Goal: Task Accomplishment & Management: Manage account settings

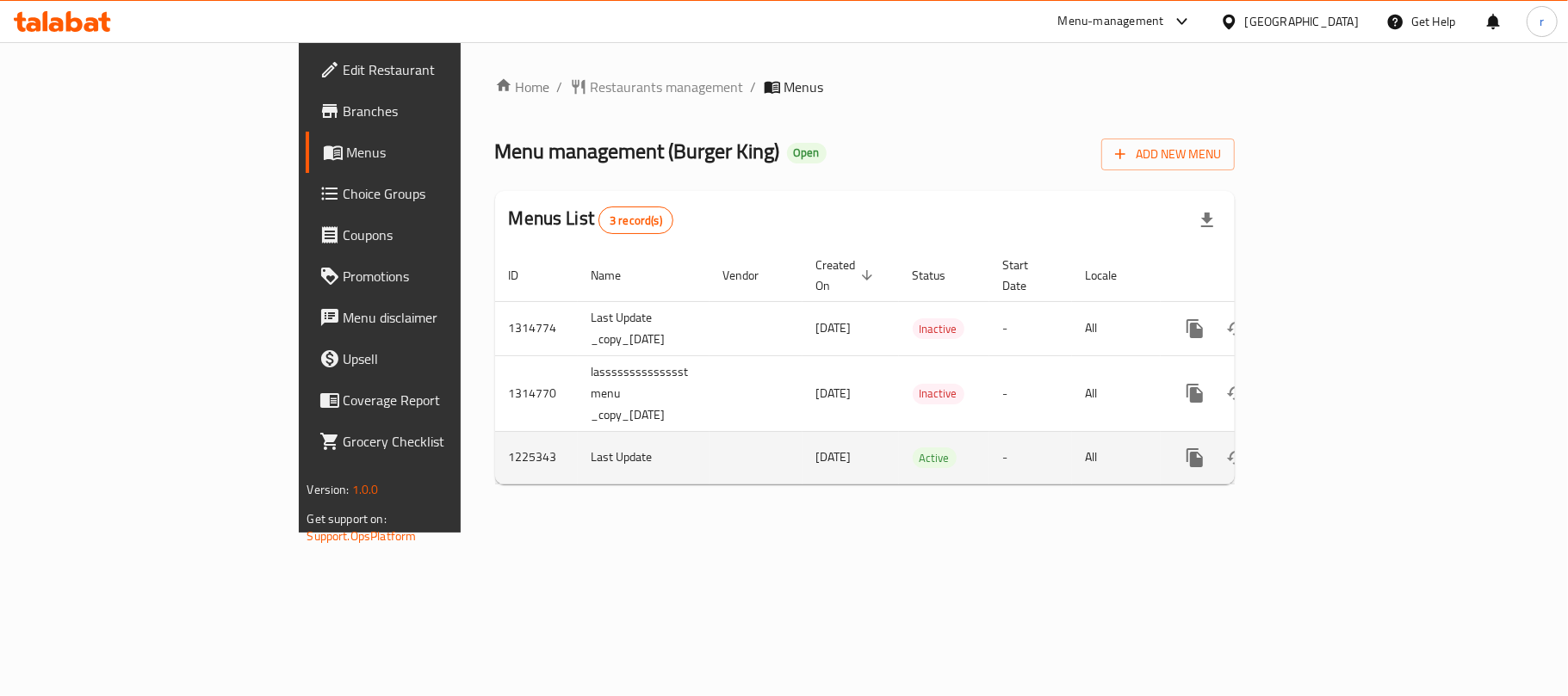
click at [1329, 447] on icon "enhanced table" at bounding box center [1318, 457] width 21 height 21
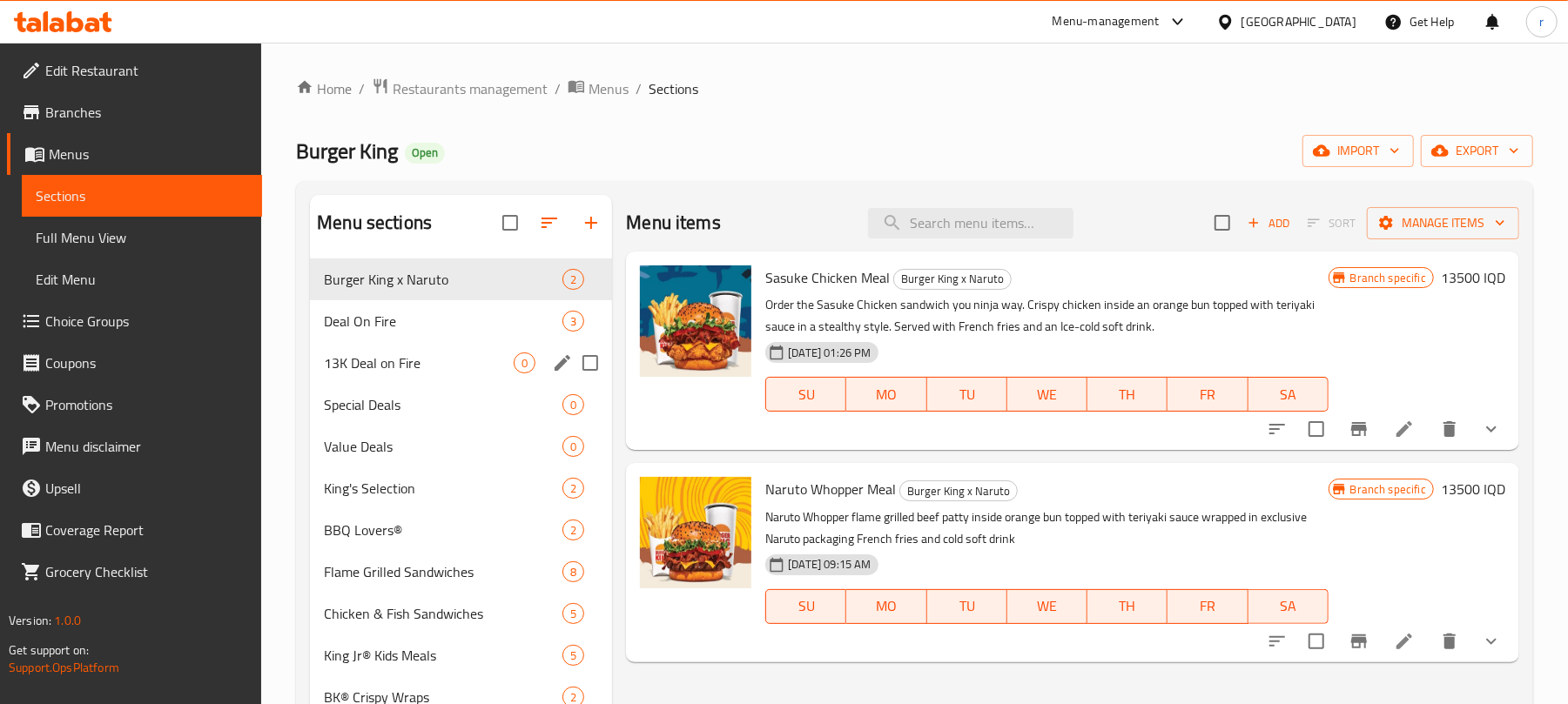
click at [397, 336] on div "Deal On Fire 3" at bounding box center [462, 321] width 302 height 42
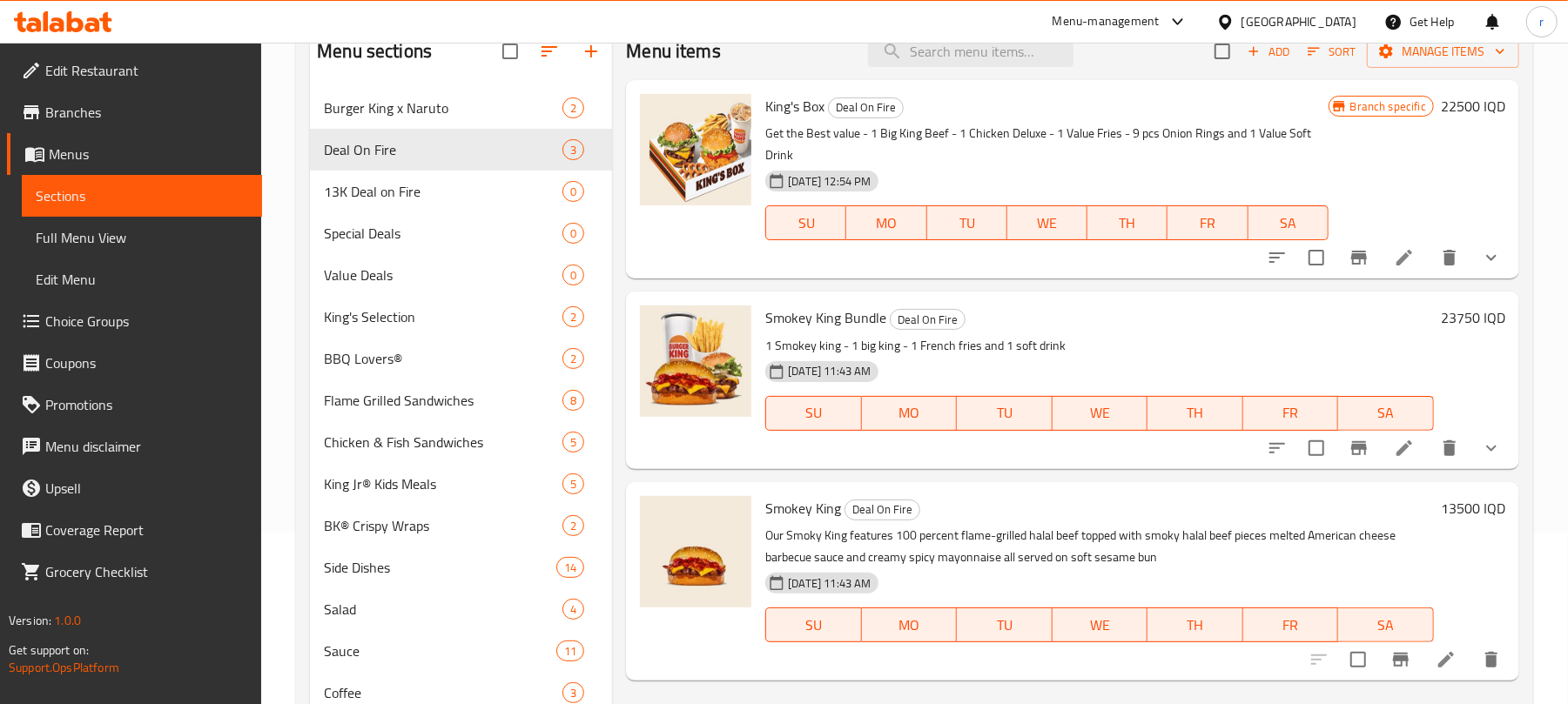
scroll to position [232, 0]
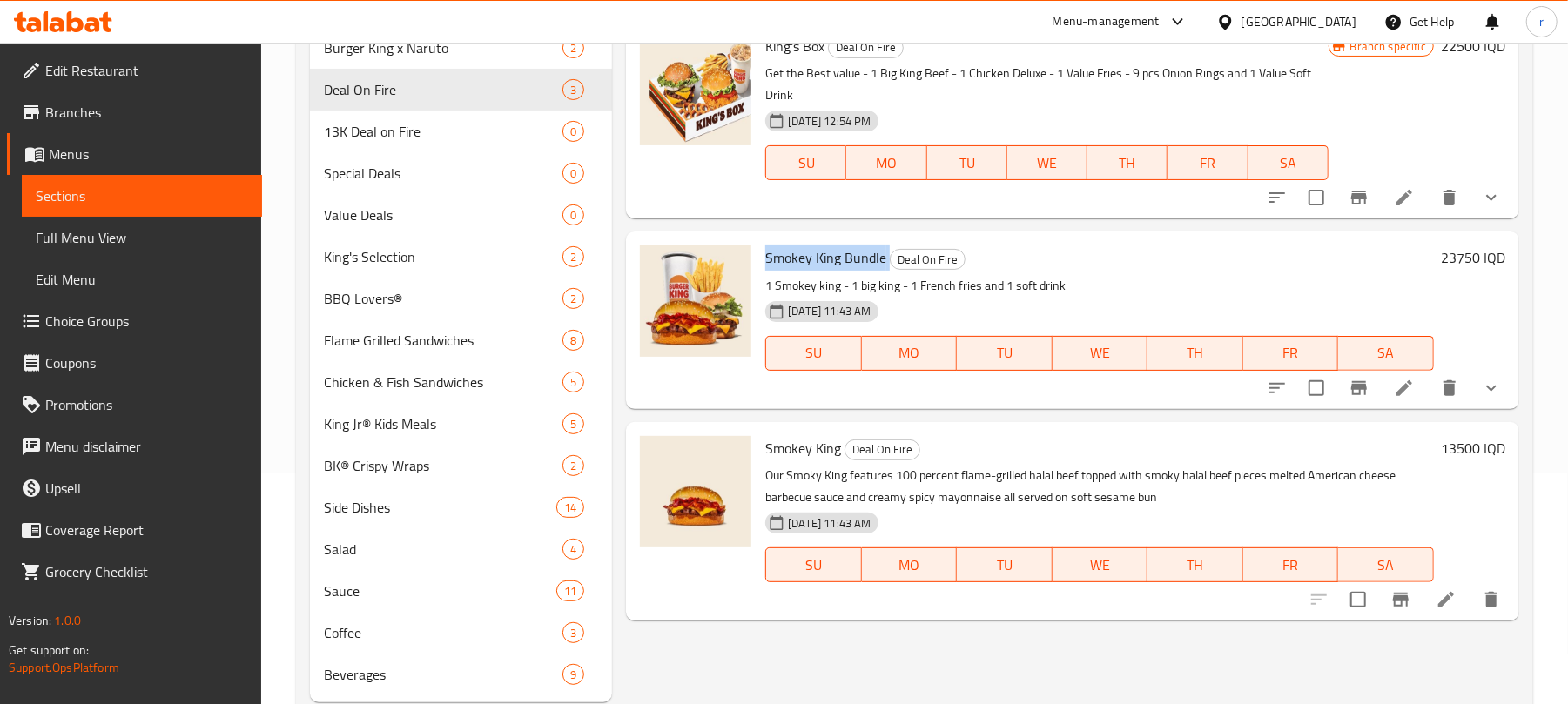
drag, startPoint x: 801, startPoint y: 249, endPoint x: 898, endPoint y: 249, distance: 97.0
click at [898, 249] on div "Smokey King Bundle Deal On Fire 1 Smokey king - 1 big king - 1 French fries and…" at bounding box center [1099, 320] width 683 height 163
drag, startPoint x: 919, startPoint y: 266, endPoint x: 896, endPoint y: 264, distance: 23.1
click at [896, 264] on span "Deal On Fire" at bounding box center [927, 260] width 74 height 20
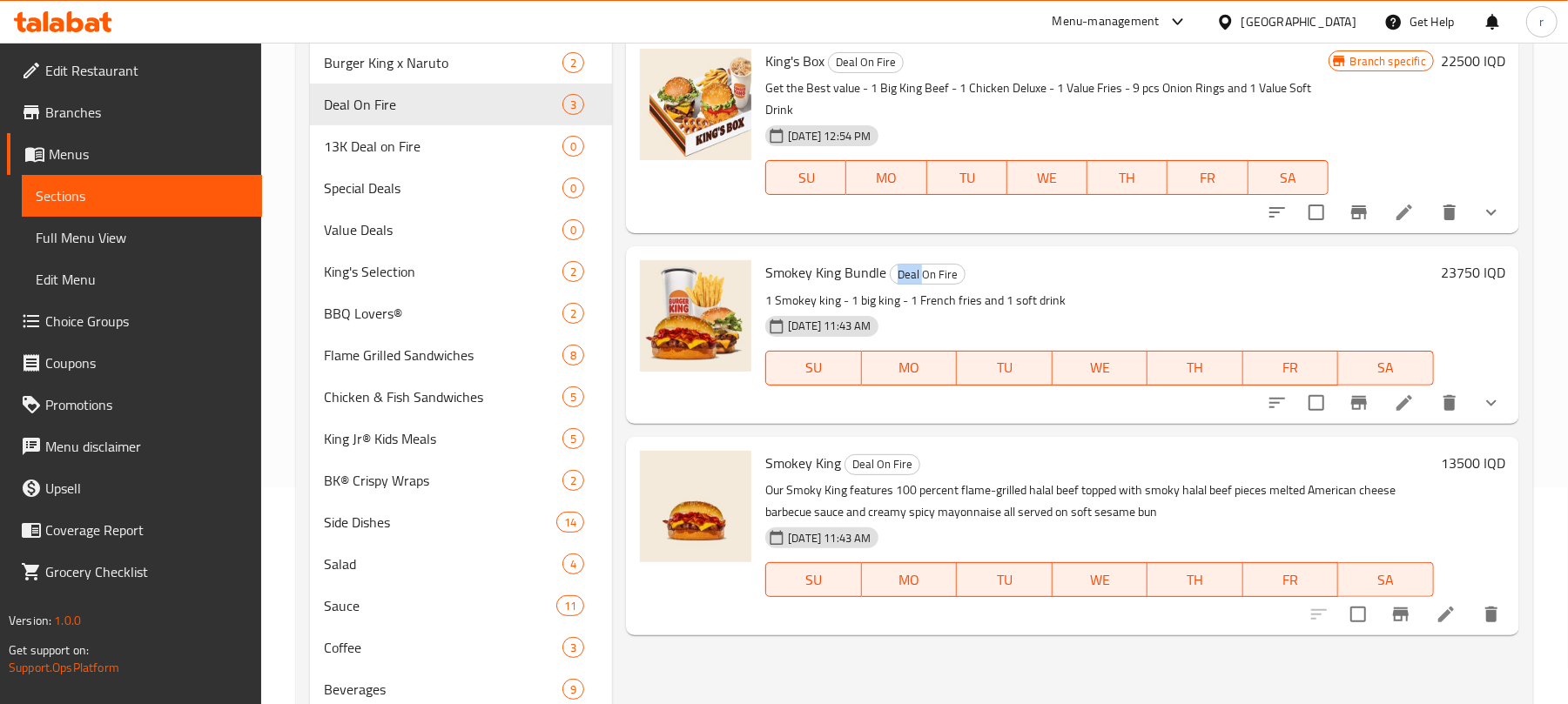
scroll to position [115, 0]
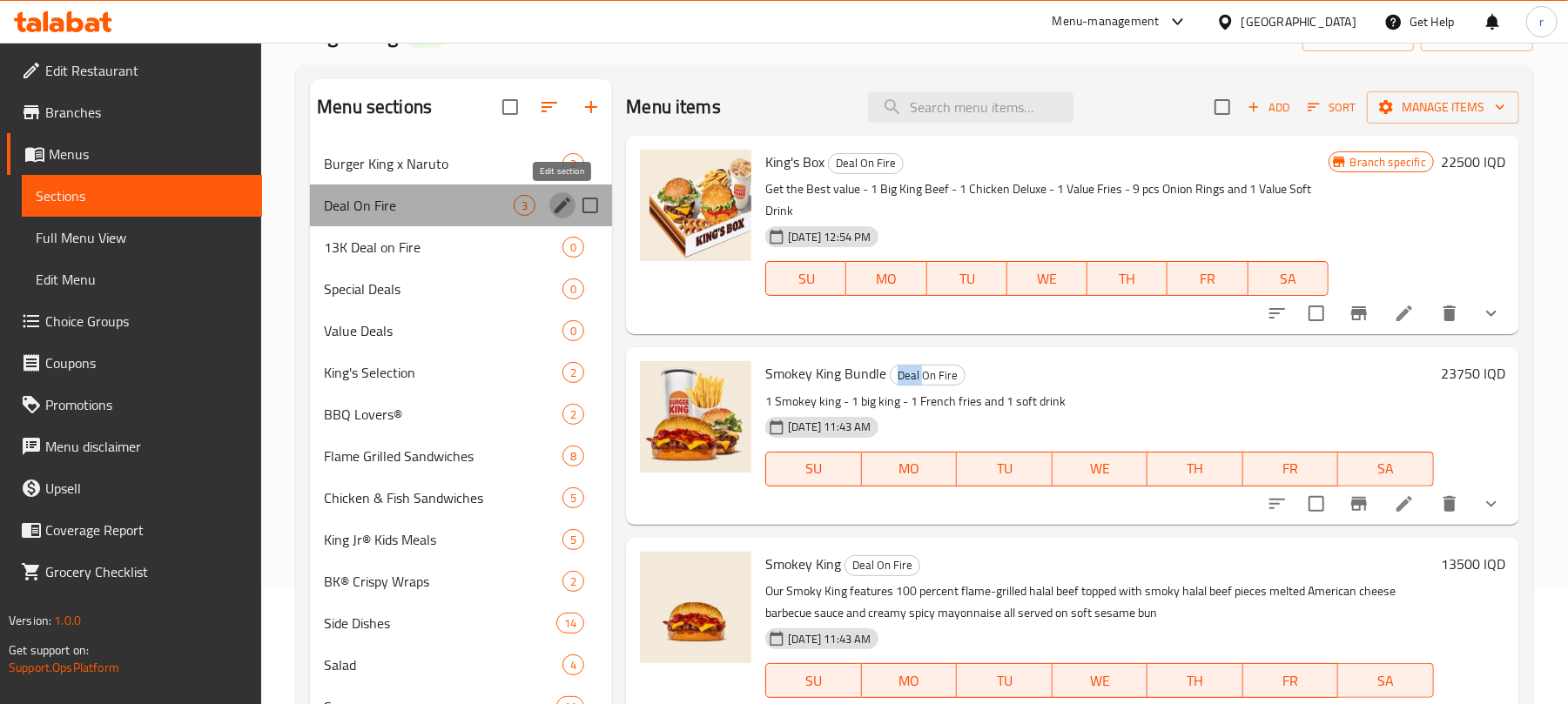
click at [557, 207] on icon "edit" at bounding box center [562, 205] width 21 height 21
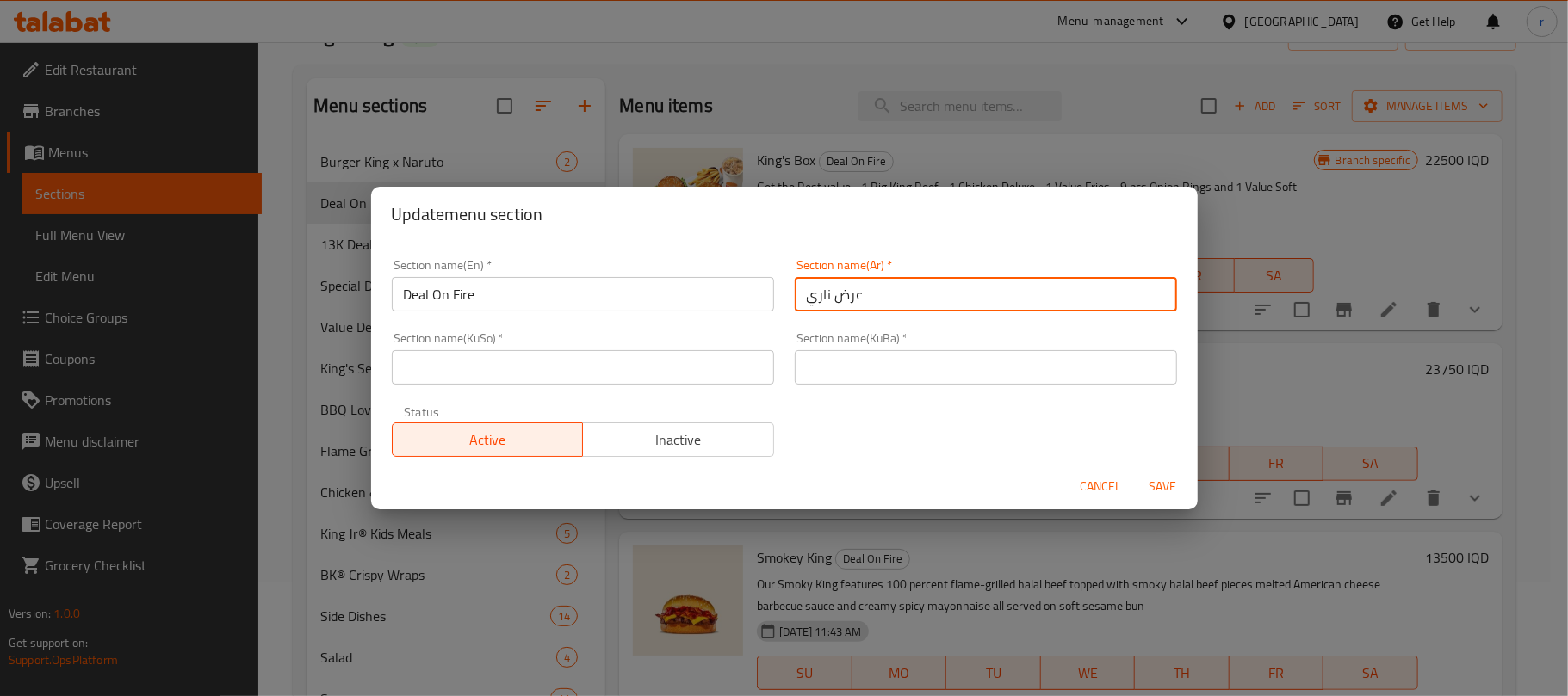
drag, startPoint x: 921, startPoint y: 293, endPoint x: 762, endPoint y: 296, distance: 159.0
click at [762, 296] on div "Section name(En)   * Deal On Fire Section name(En) * Section name(Ar)   * عرض ن…" at bounding box center [784, 358] width 806 height 218
drag, startPoint x: 425, startPoint y: 300, endPoint x: 362, endPoint y: 300, distance: 63.0
click at [387, 300] on div "Section name(En)   * Deal On Fire Section name(En) *" at bounding box center [583, 285] width 403 height 73
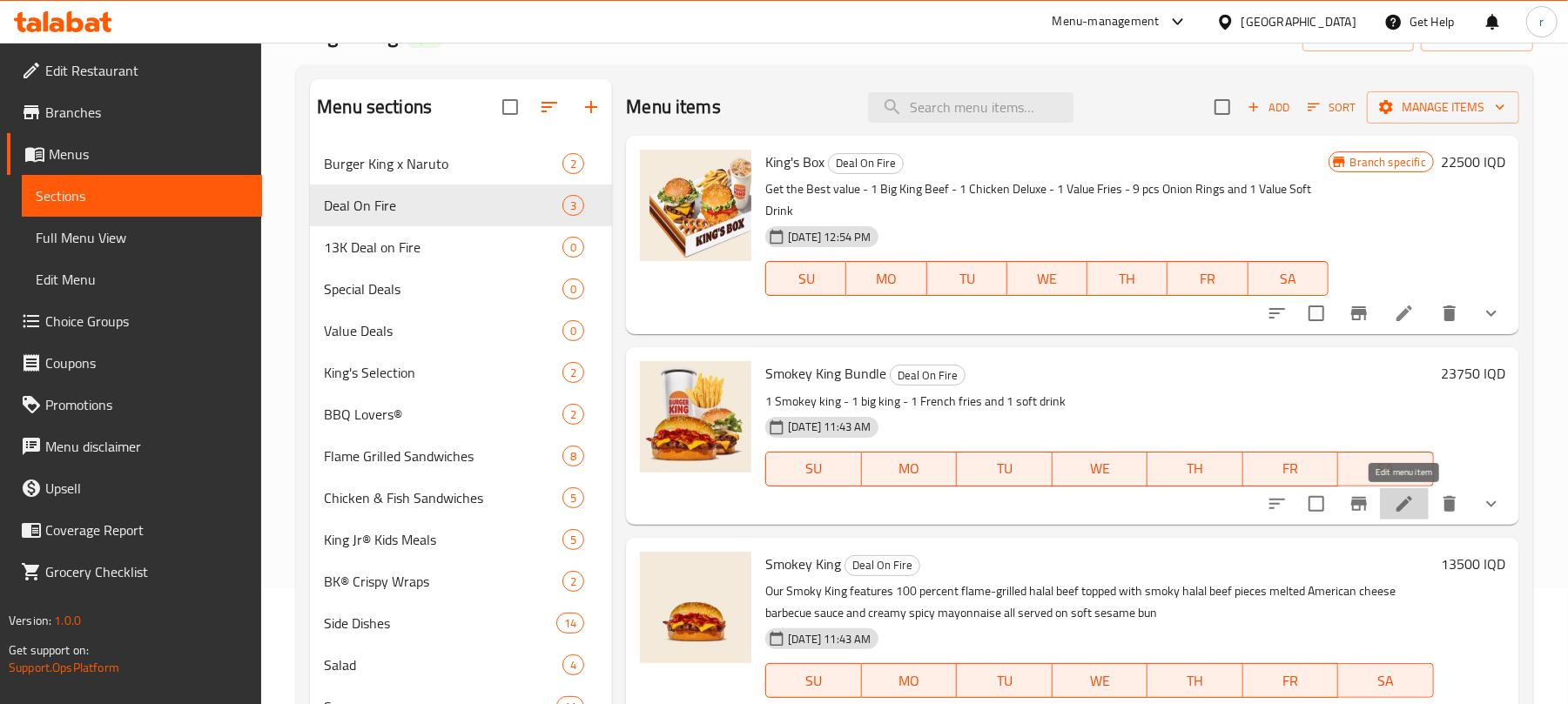
click at [1406, 499] on icon at bounding box center [1405, 504] width 16 height 16
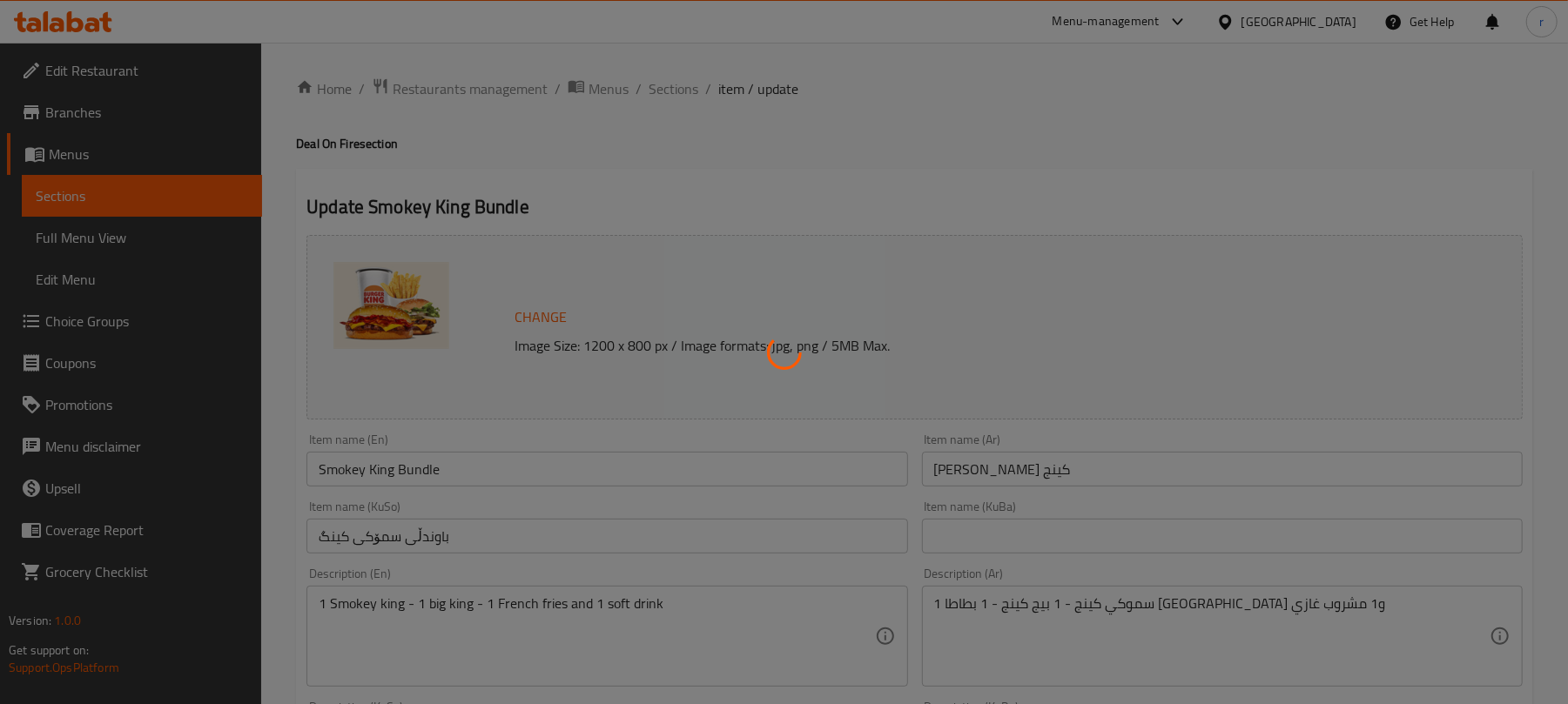
type input "إزالة المكونات (بیگ کنگ لحم)"
type input "لابردنی پێکهاتەکان (بیگ کینگ گۆشت)"
type input "0"
type input "1"
type input "إختيارك من المشروبات:"
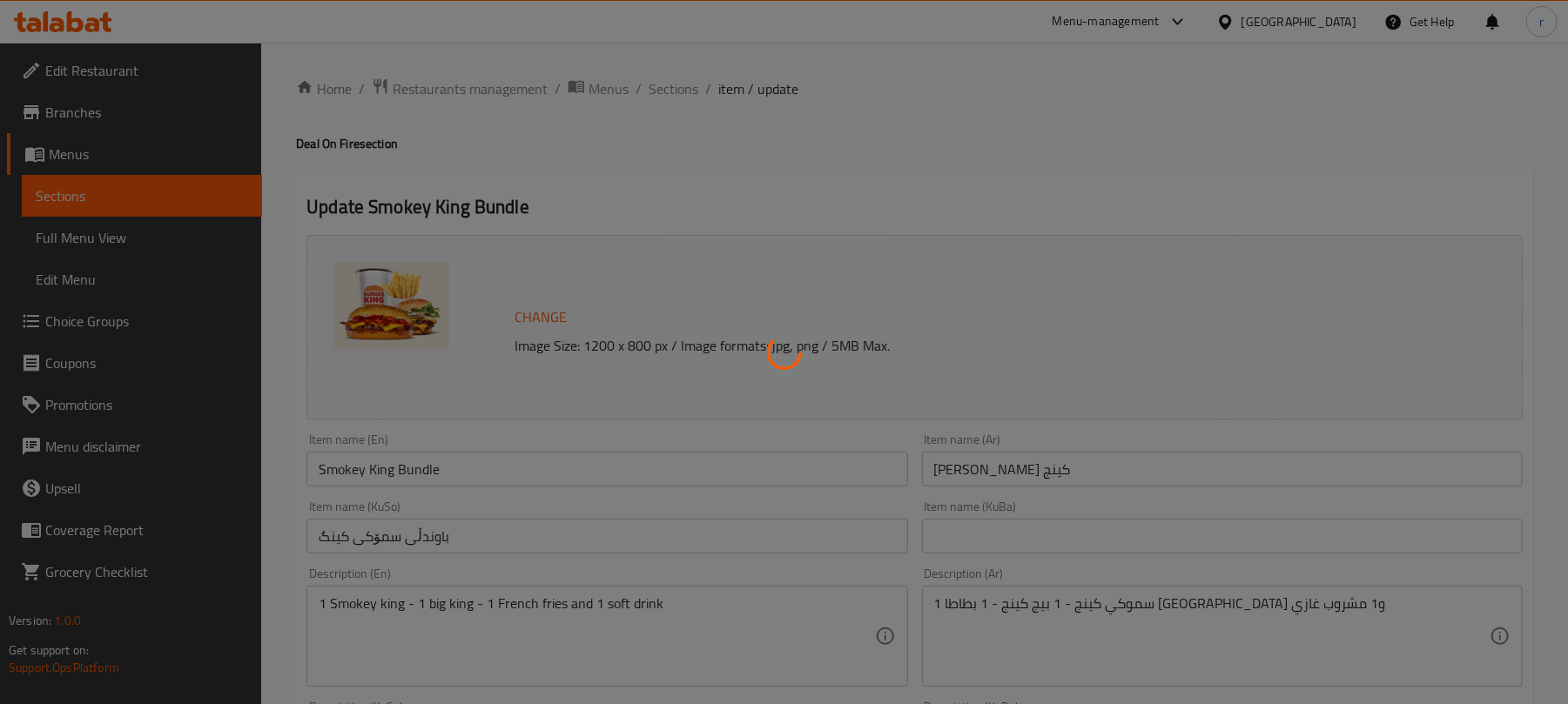
type input "هەڵبژاردنت لە خواردنەوەکان:"
type input "1"
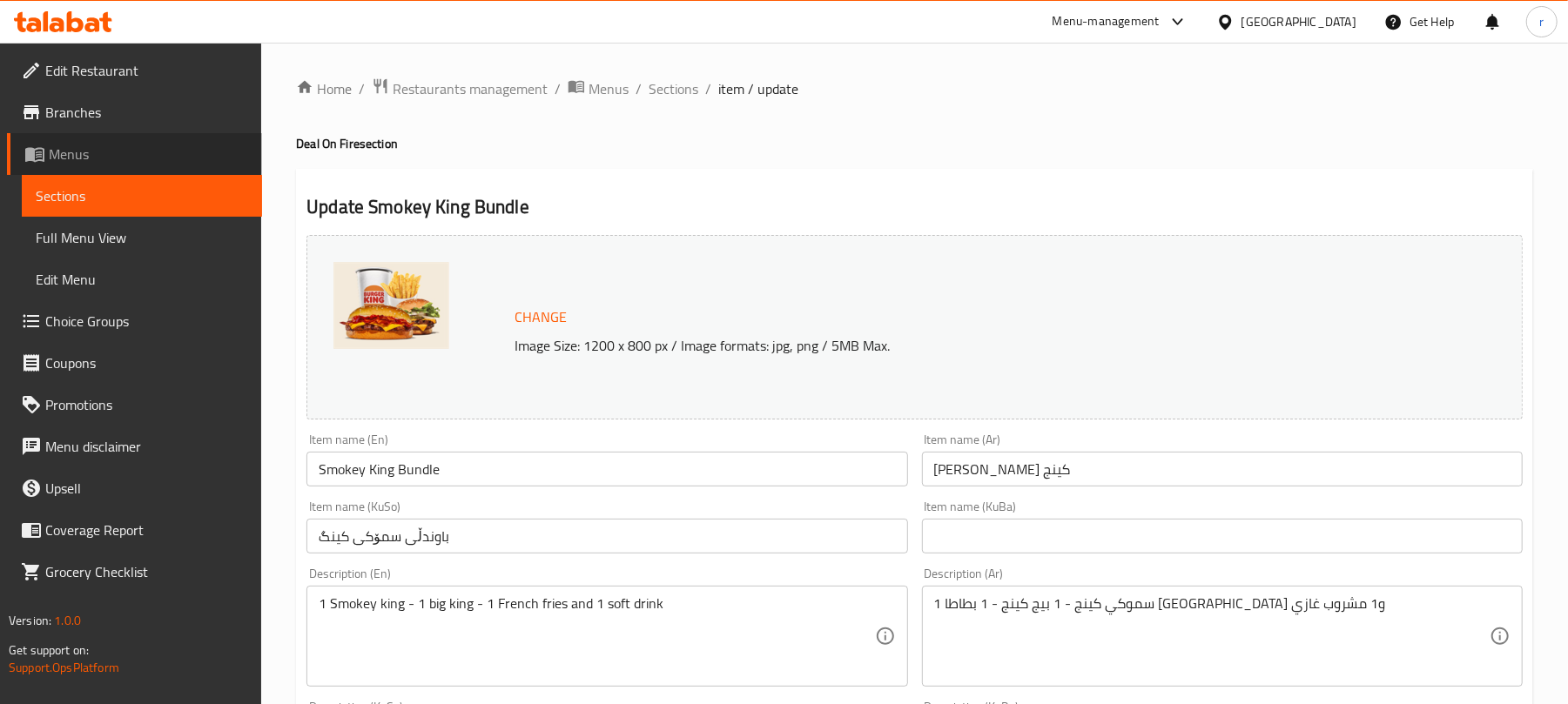
click at [67, 158] on span "Menus" at bounding box center [148, 153] width 199 height 21
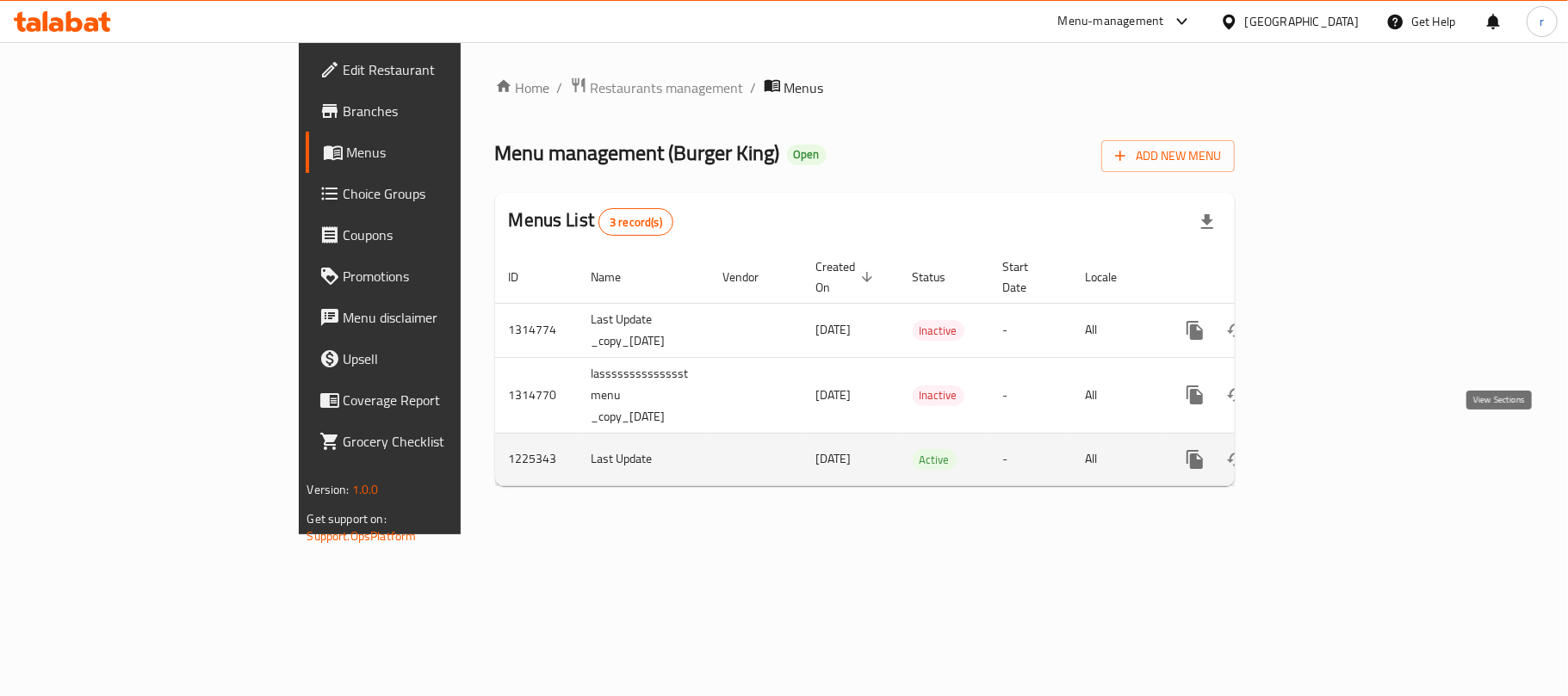
click at [1329, 449] on icon "enhanced table" at bounding box center [1318, 459] width 21 height 21
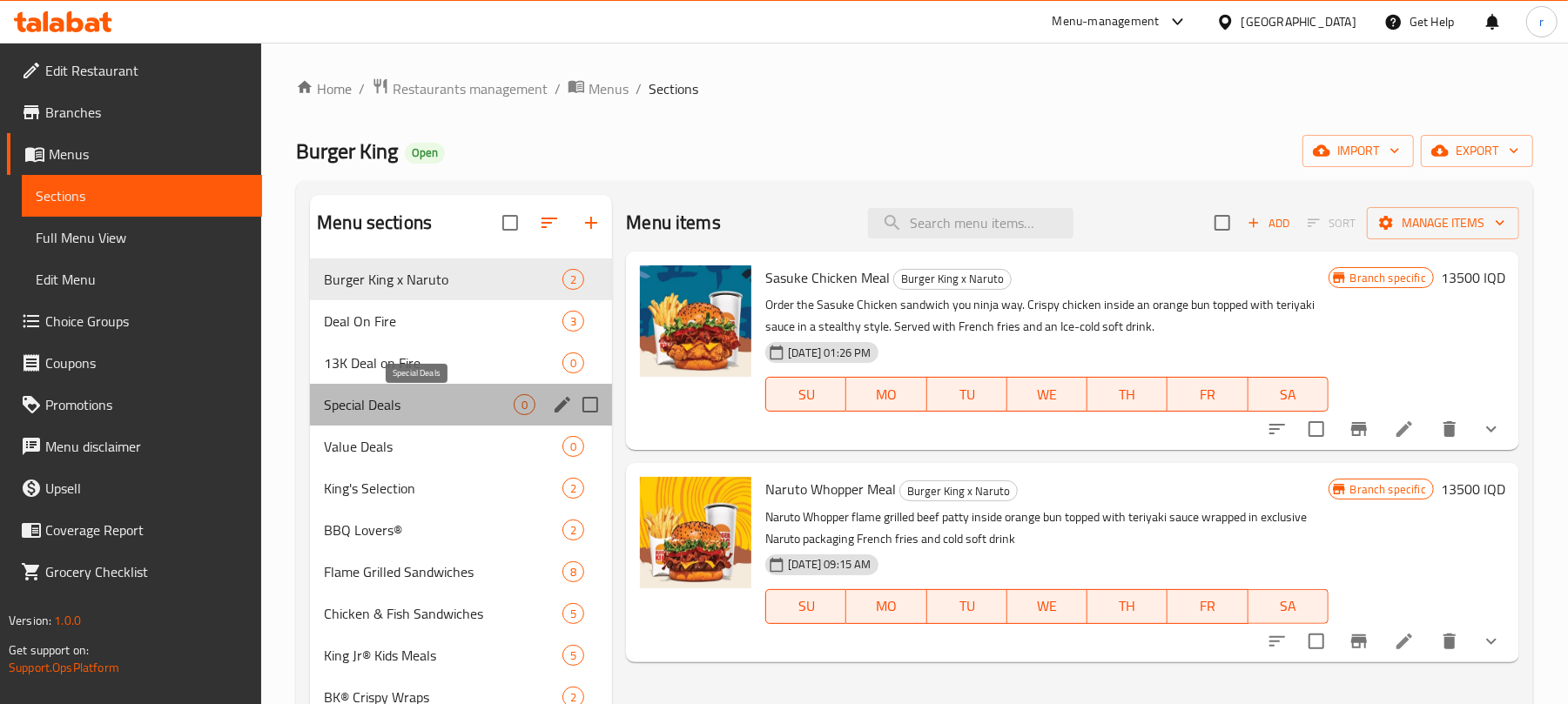
click at [397, 408] on span "Special Deals" at bounding box center [419, 404] width 190 height 21
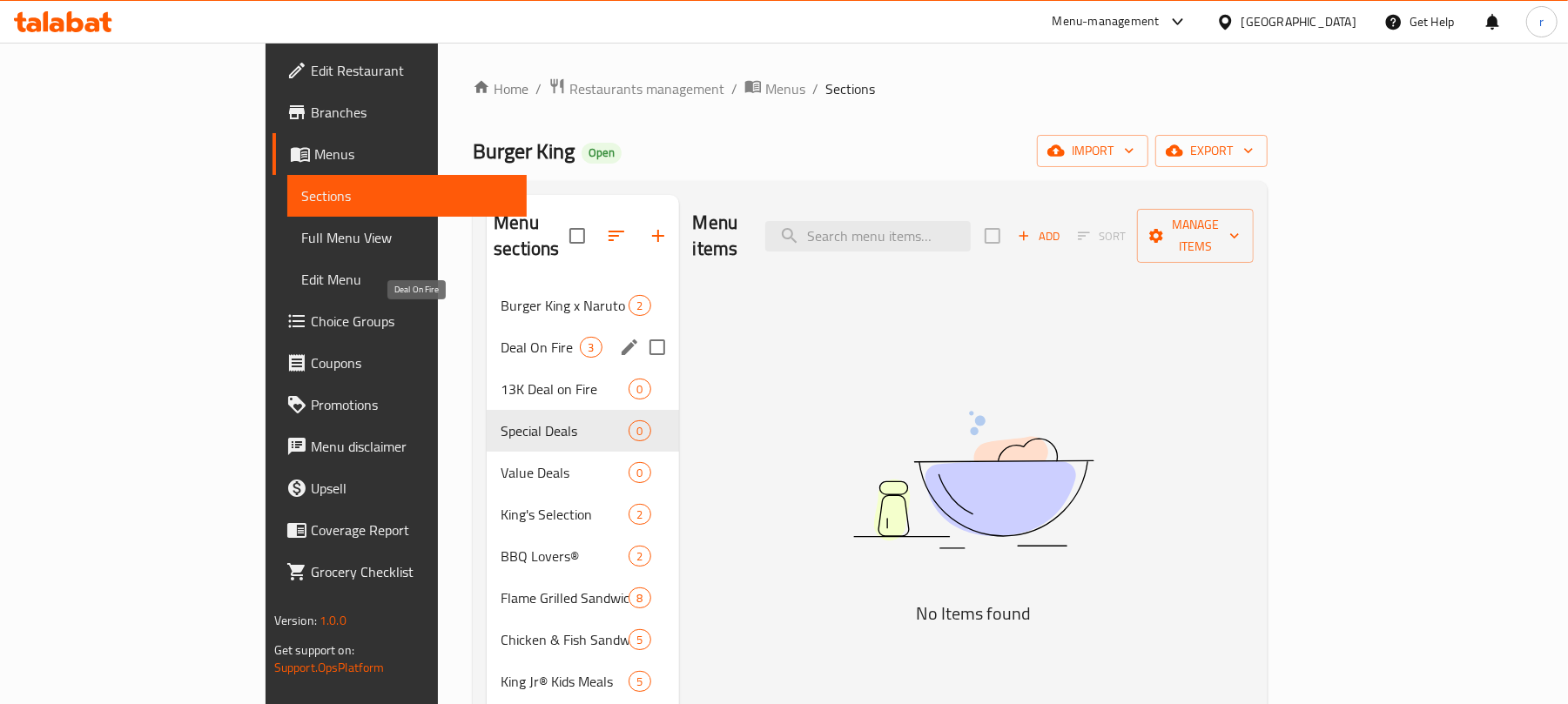
click at [500, 337] on span "Deal On Fire" at bounding box center [540, 347] width 80 height 21
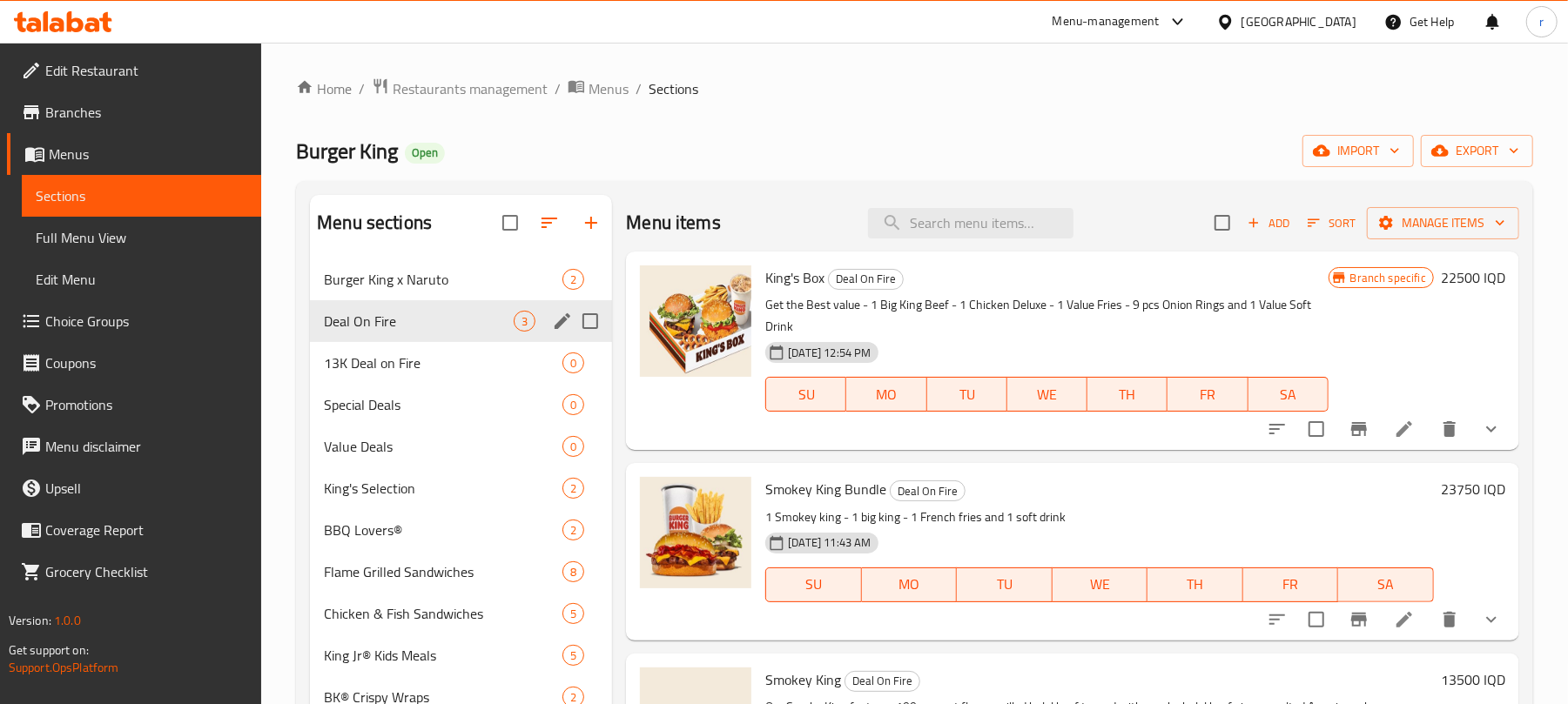
click at [568, 317] on icon "edit" at bounding box center [563, 321] width 16 height 16
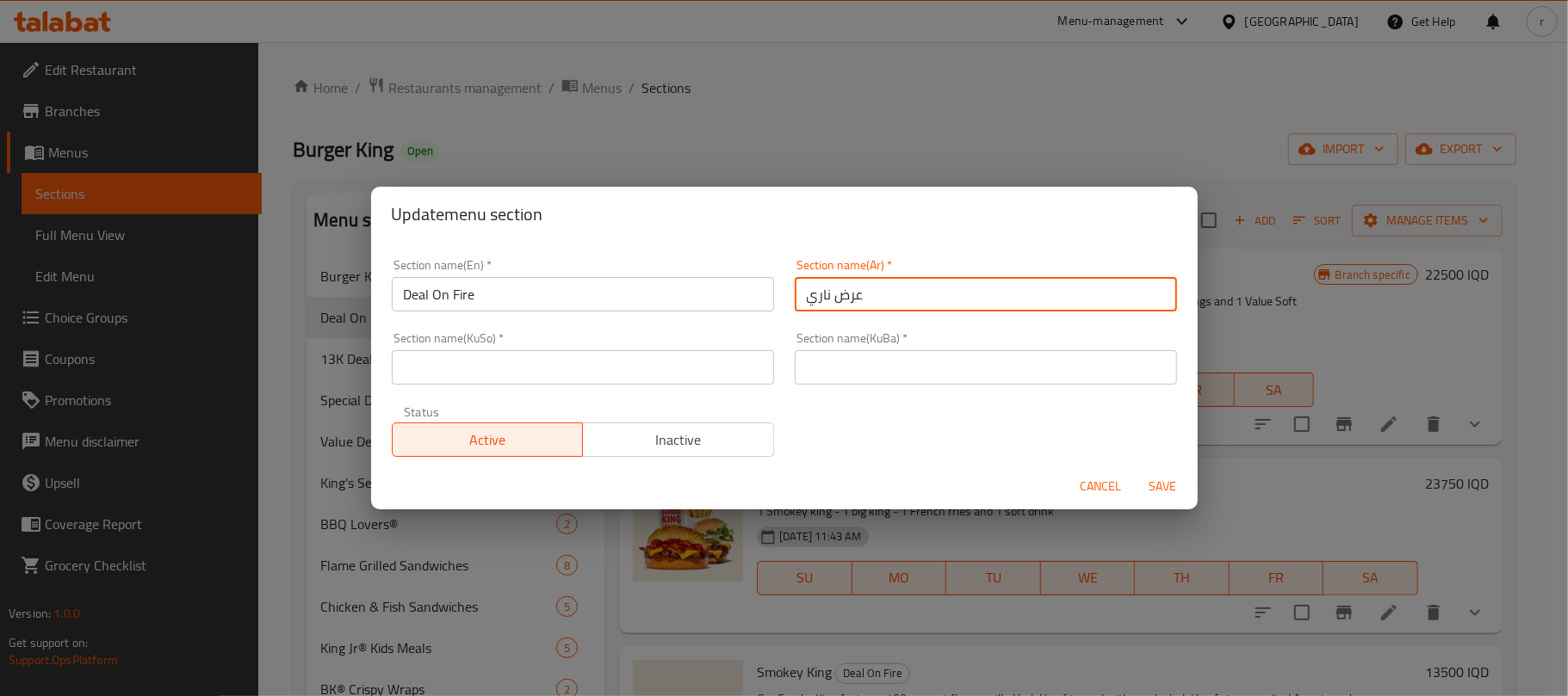
drag, startPoint x: 858, startPoint y: 294, endPoint x: 764, endPoint y: 307, distance: 94.9
click at [762, 296] on div "Section name(En)   * Deal On Fire Section name(En) * Section name(Ar)   * عرض ن…" at bounding box center [784, 358] width 806 height 218
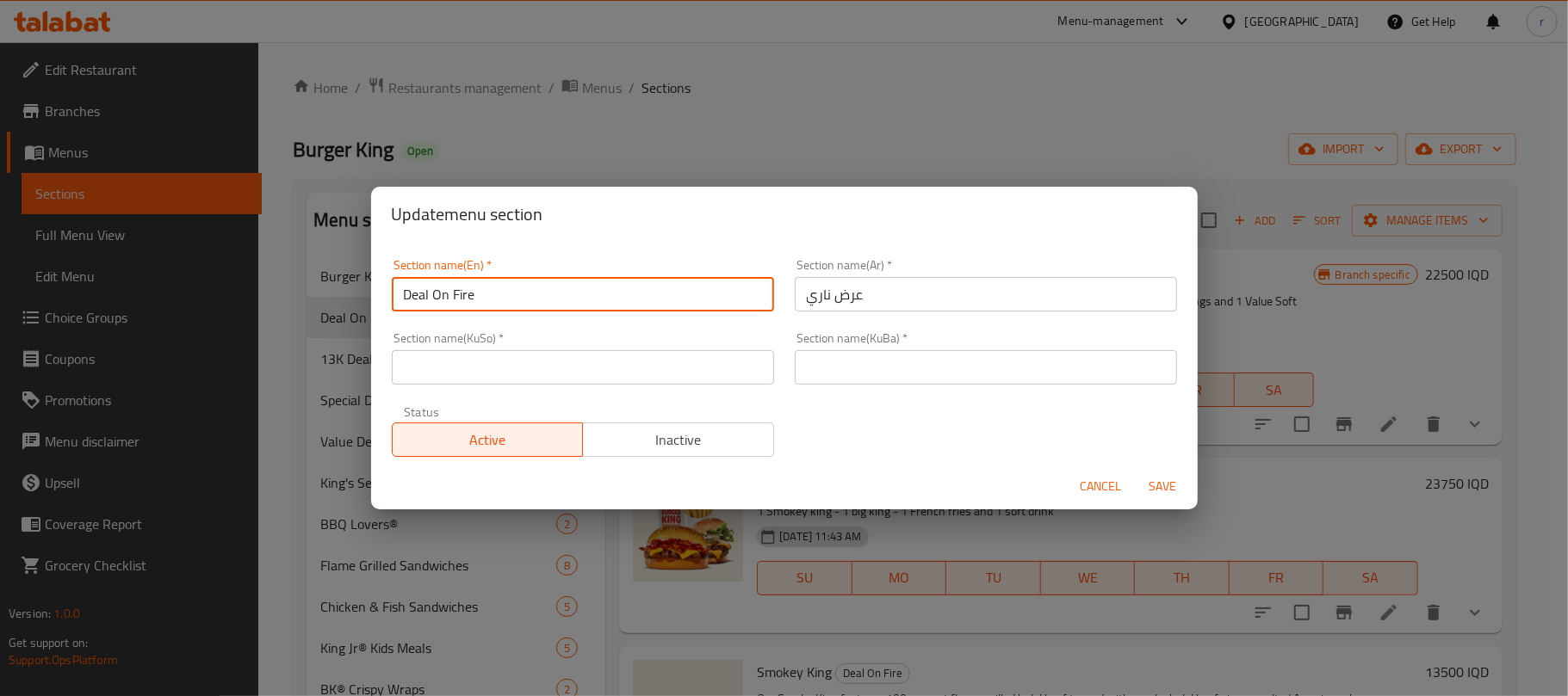
drag, startPoint x: 452, startPoint y: 293, endPoint x: 400, endPoint y: 301, distance: 52.6
click at [394, 296] on input "Deal On Fire" at bounding box center [582, 294] width 383 height 34
click at [417, 305] on input "Deal On Fire" at bounding box center [582, 294] width 383 height 34
click at [418, 304] on input "Deal On Fire" at bounding box center [582, 294] width 383 height 34
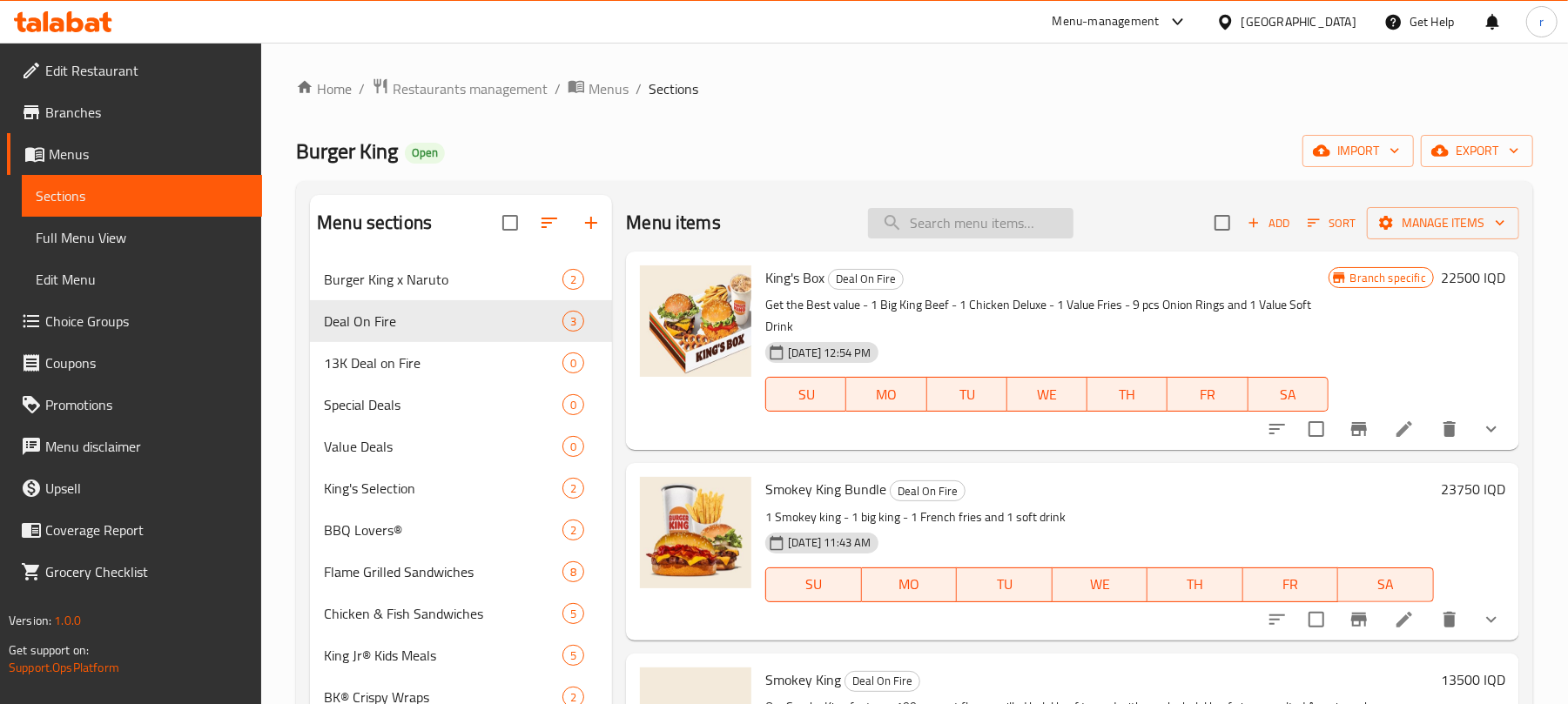
click at [996, 223] on input "search" at bounding box center [971, 223] width 206 height 31
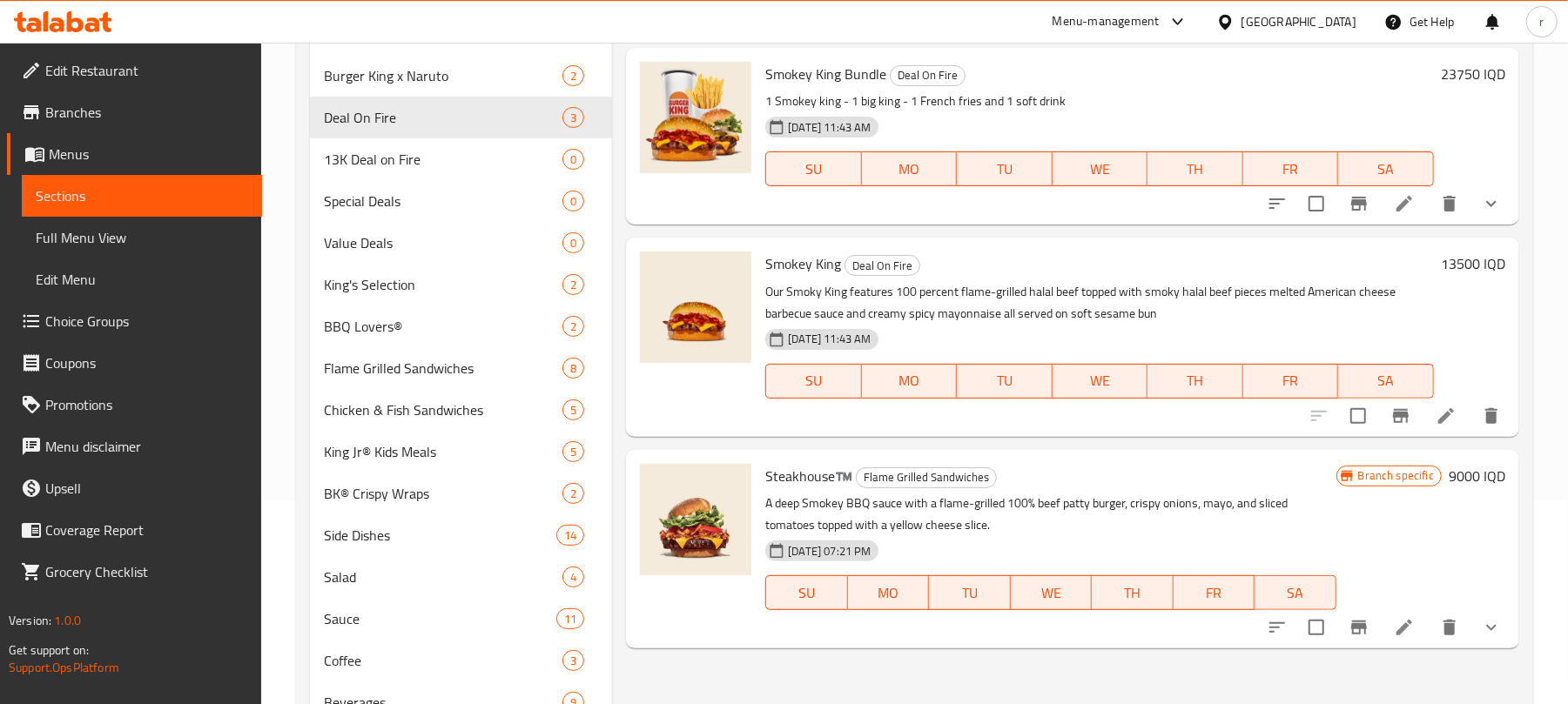
scroll to position [232, 0]
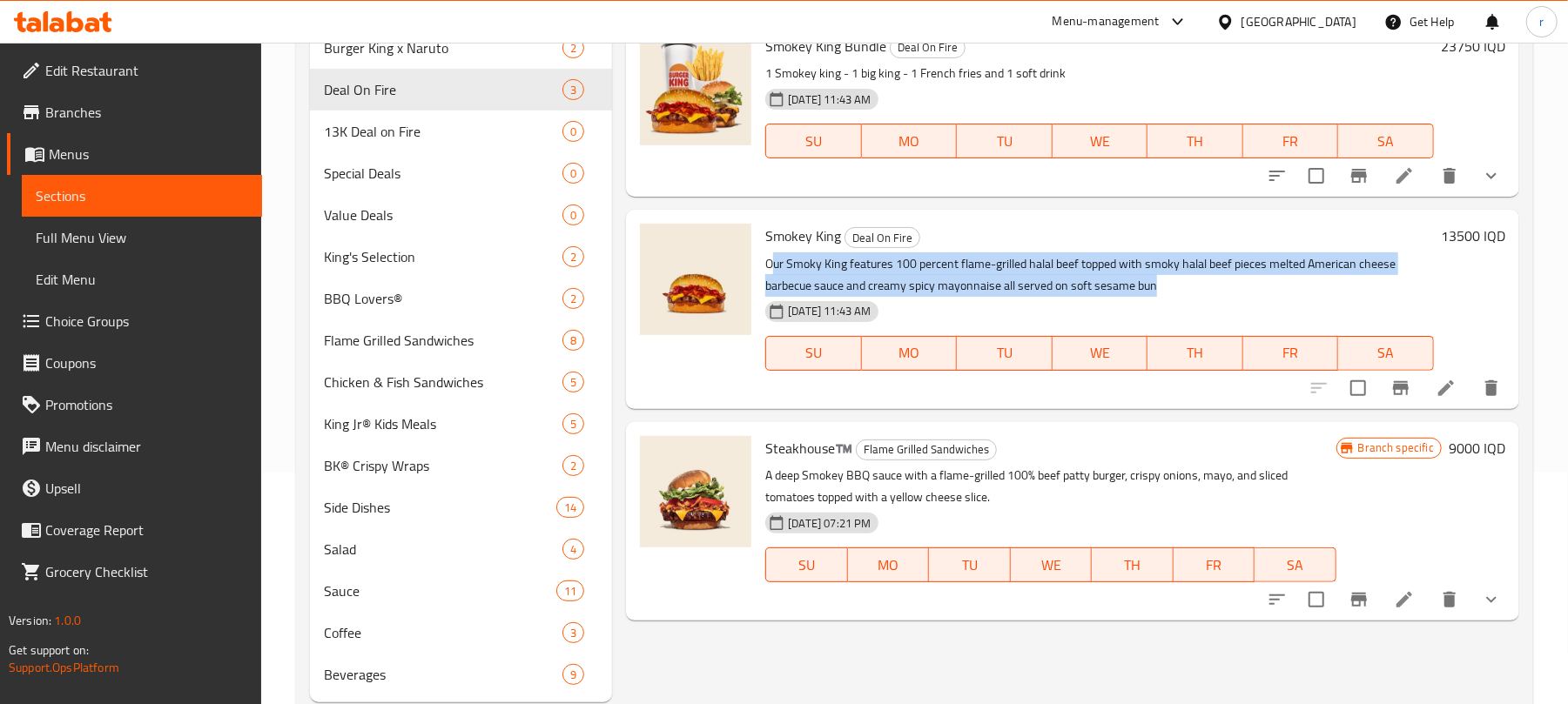
drag, startPoint x: 773, startPoint y: 259, endPoint x: 1172, endPoint y: 286, distance: 399.9
click at [1172, 286] on p "Our Smoky King features 100 percent flame-grilled halal beef topped with smoky …" at bounding box center [1099, 275] width 669 height 44
click at [1106, 287] on p "Our Smoky King features 100 percent flame-grilled halal beef topped with smoky …" at bounding box center [1099, 275] width 669 height 44
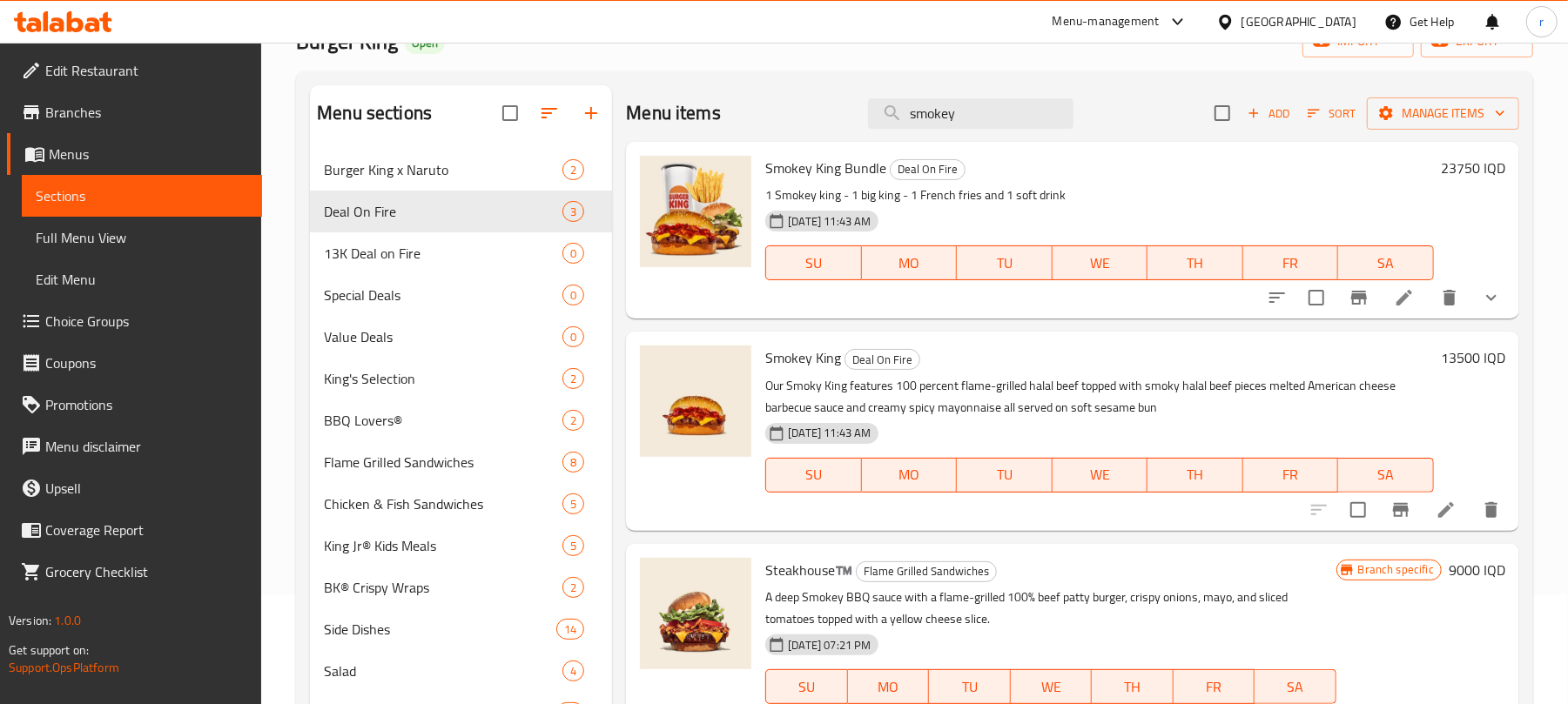
scroll to position [0, 0]
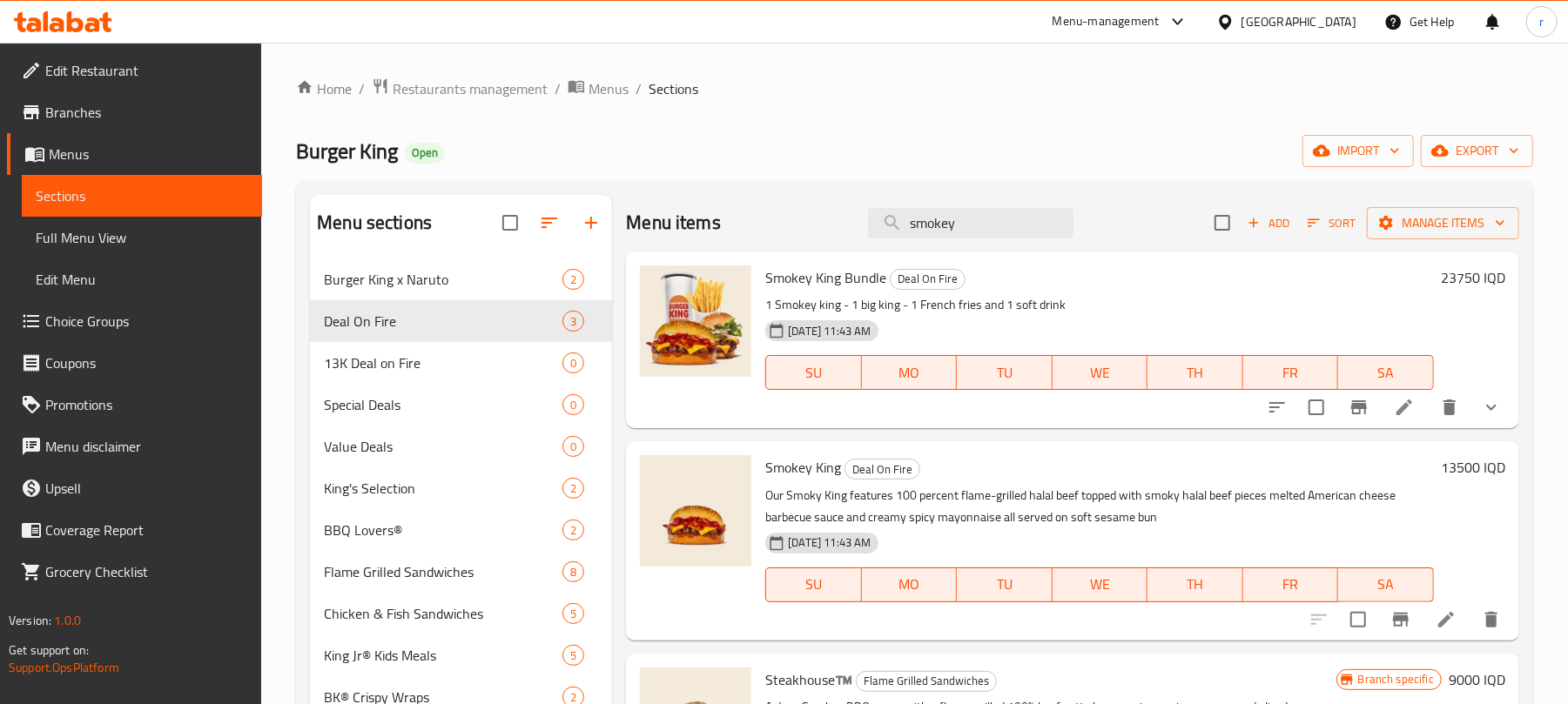
drag, startPoint x: 990, startPoint y: 224, endPoint x: 704, endPoint y: 164, distance: 292.2
click at [712, 172] on div "Home / Restaurants management / Menus / Sections Burger King Open import export…" at bounding box center [915, 512] width 1238 height 870
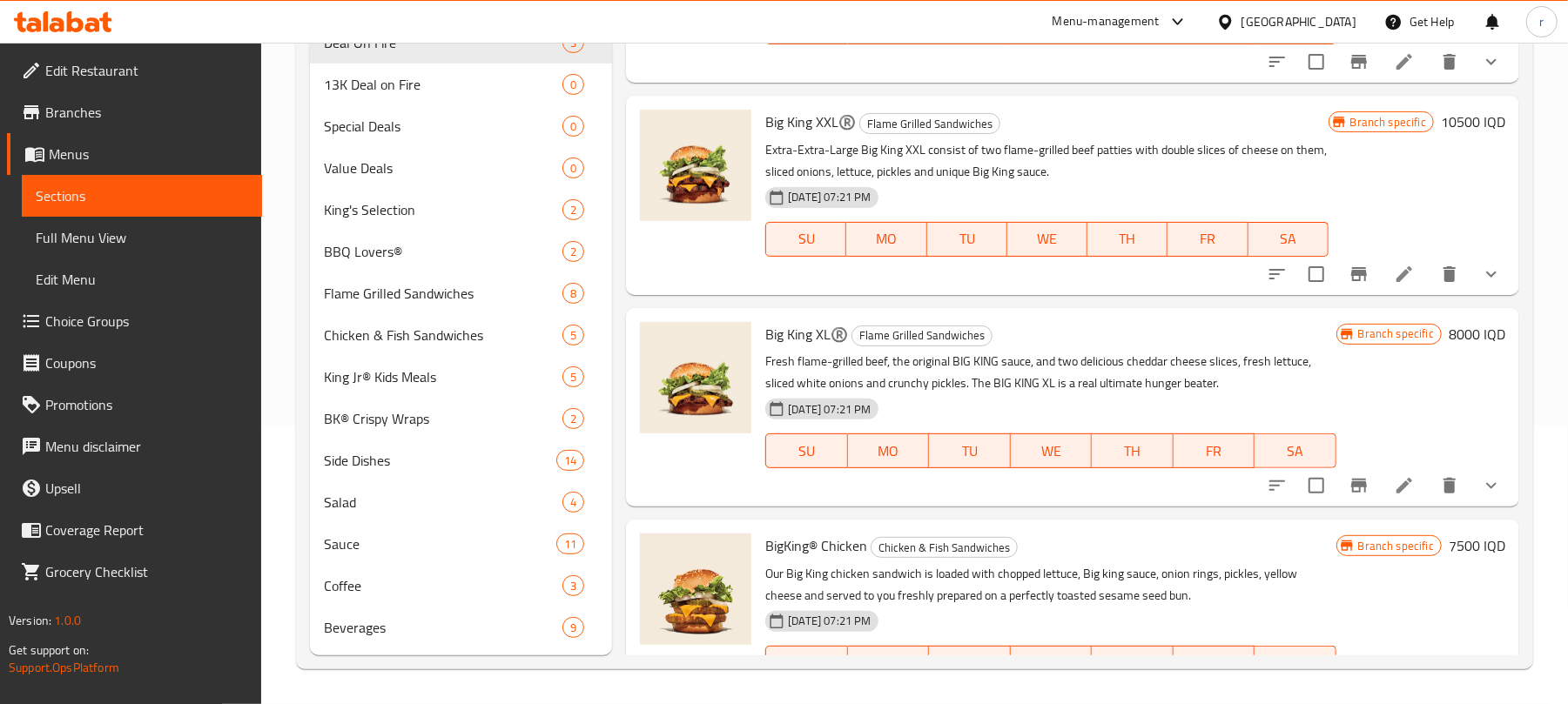
scroll to position [437, 0]
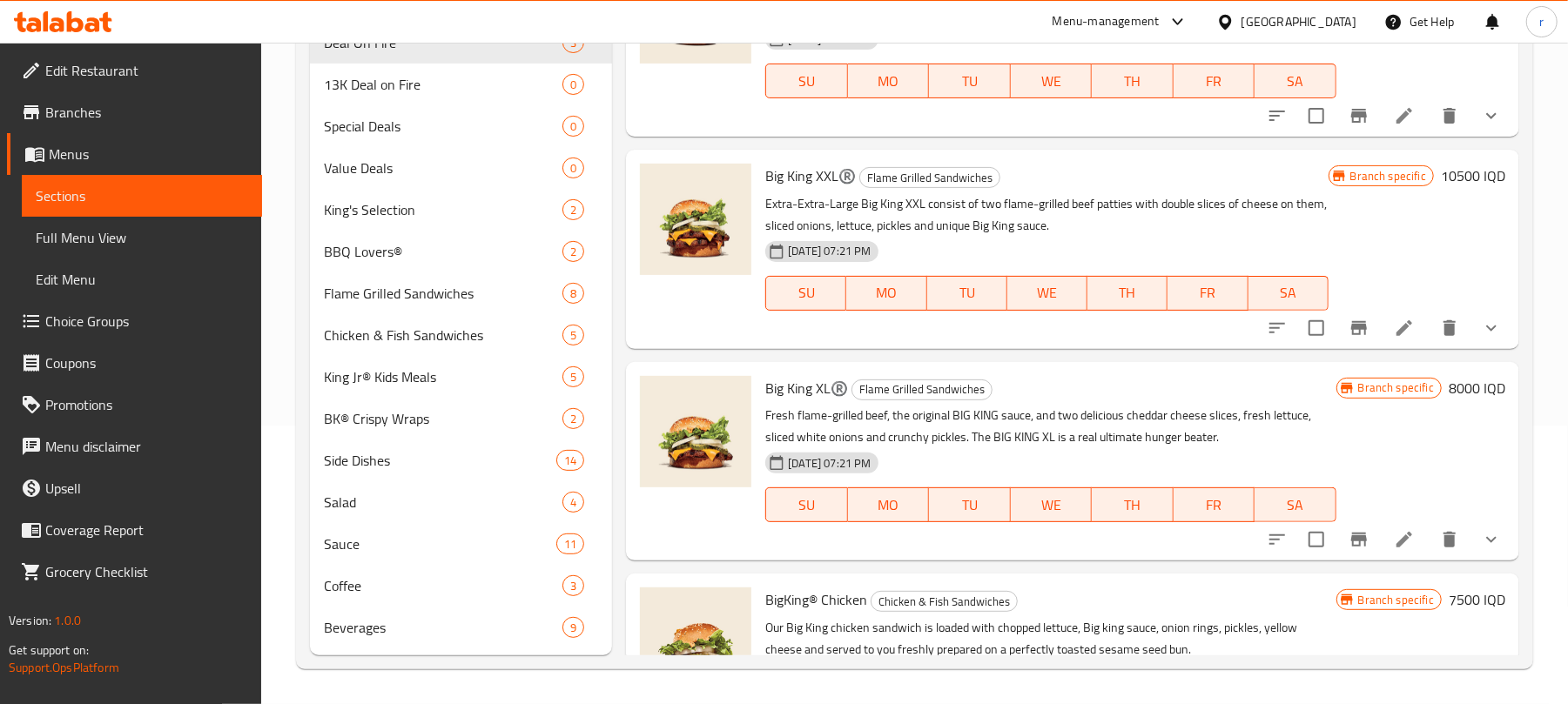
type input "big"
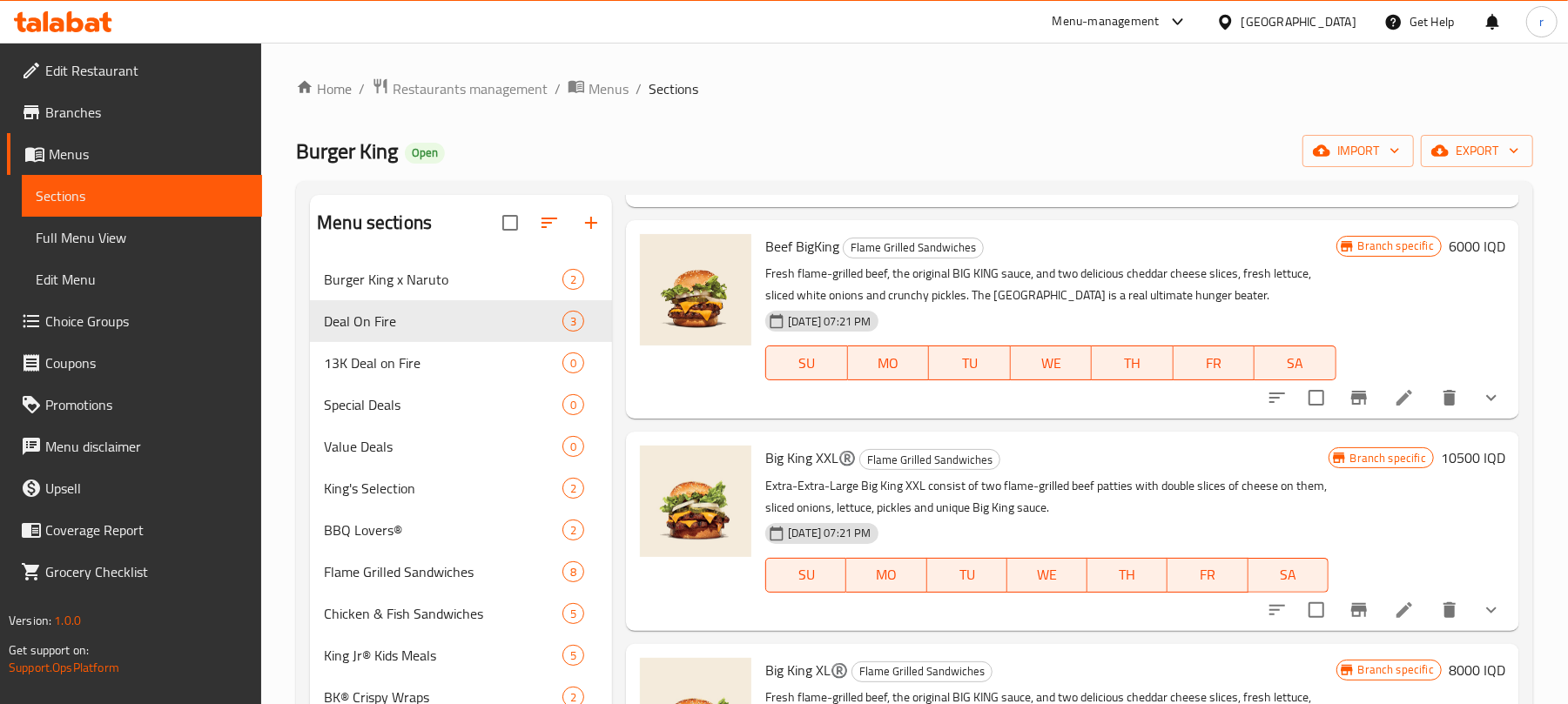
scroll to position [463, 0]
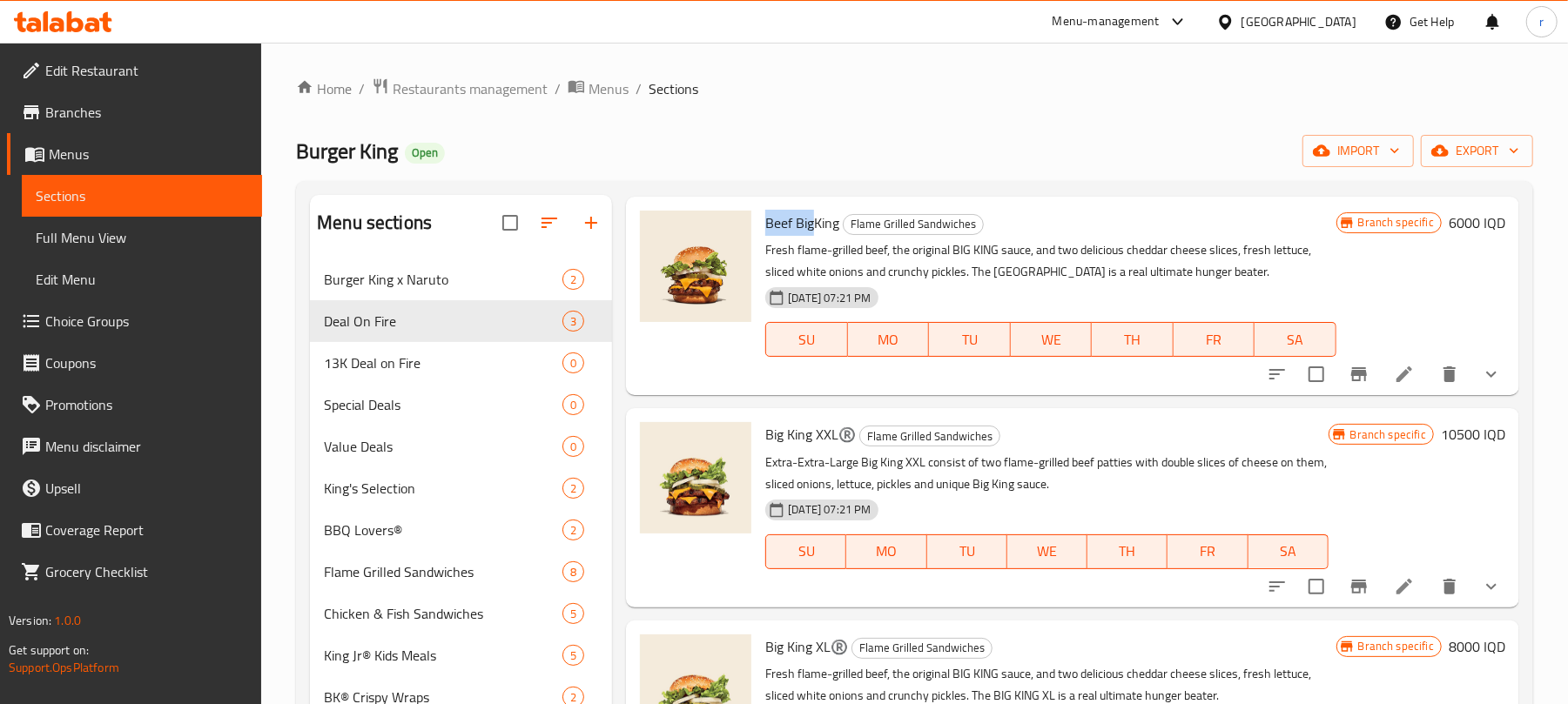
drag, startPoint x: 768, startPoint y: 217, endPoint x: 816, endPoint y: 220, distance: 48.1
click at [816, 220] on span "Beef BigKing" at bounding box center [802, 223] width 74 height 26
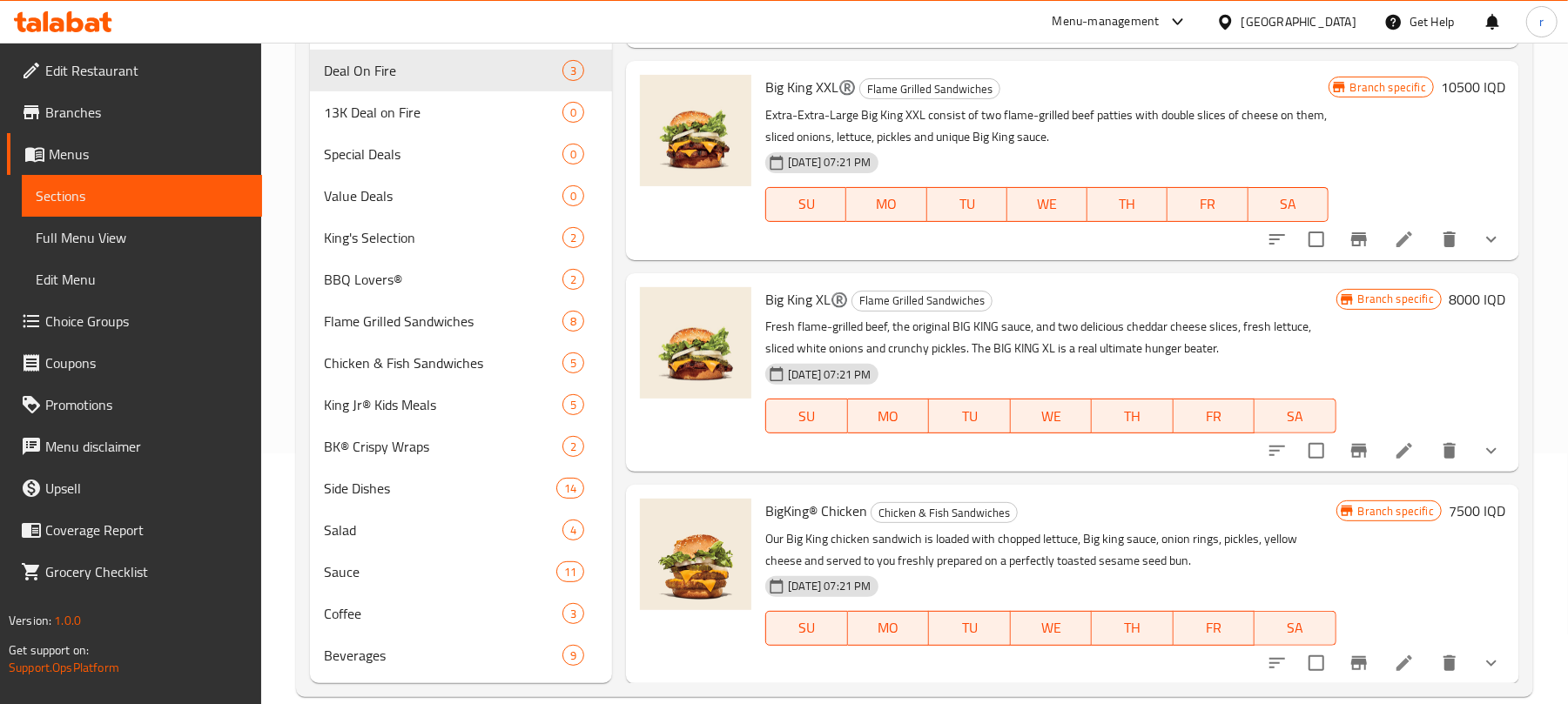
scroll to position [279, 0]
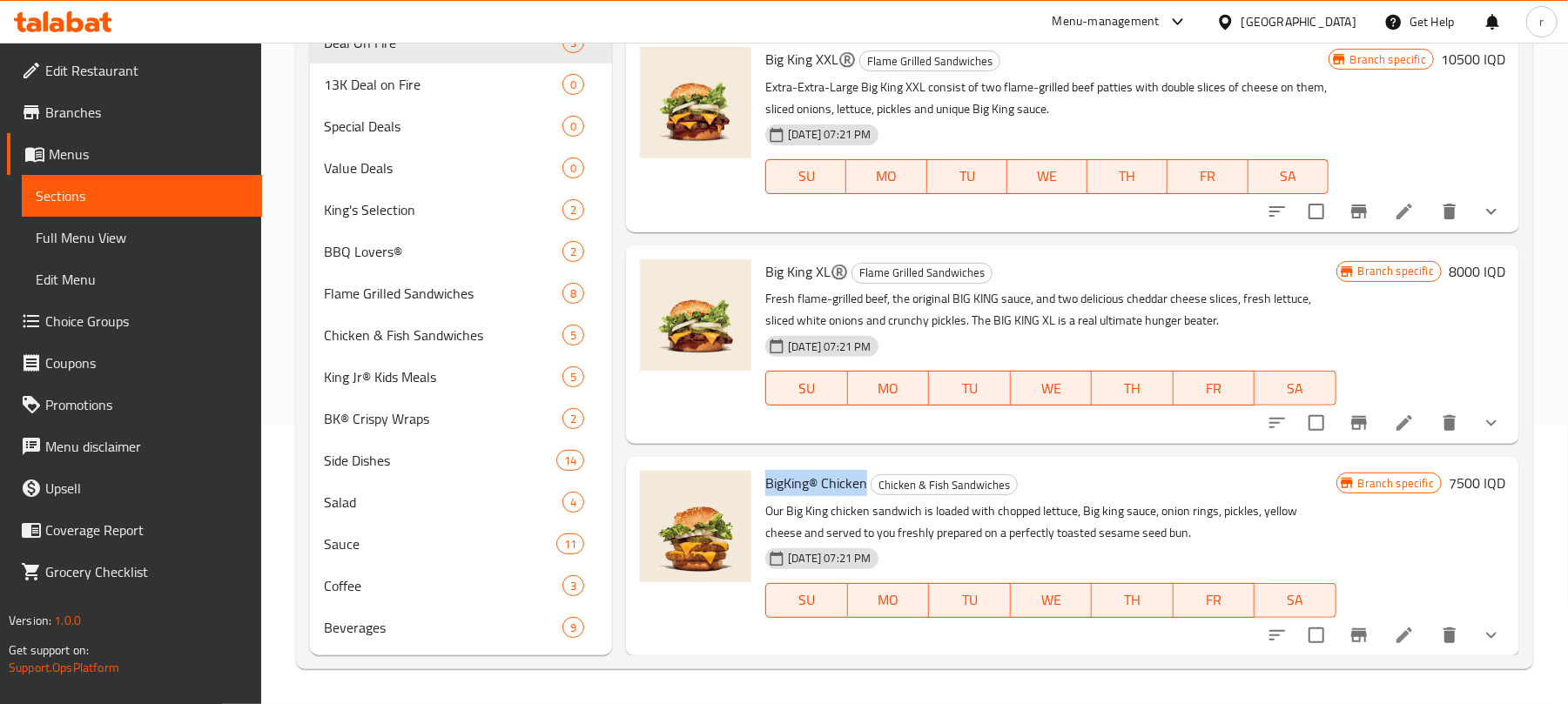
drag, startPoint x: 764, startPoint y: 487, endPoint x: 865, endPoint y: 481, distance: 101.2
click at [865, 481] on div "BigKing® Chicken Chicken & Fish Sandwiches Our Big King chicken sandwich is loa…" at bounding box center [1050, 556] width 584 height 185
click at [841, 503] on p "Our Big King chicken sandwich is loaded with chopped lettuce, Big king sauce, o…" at bounding box center [1050, 522] width 570 height 44
drag, startPoint x: 866, startPoint y: 482, endPoint x: 763, endPoint y: 478, distance: 103.1
click at [763, 478] on div "BigKing® Chicken Chicken & Fish Sandwiches Our Big King chicken sandwich is loa…" at bounding box center [1050, 556] width 584 height 185
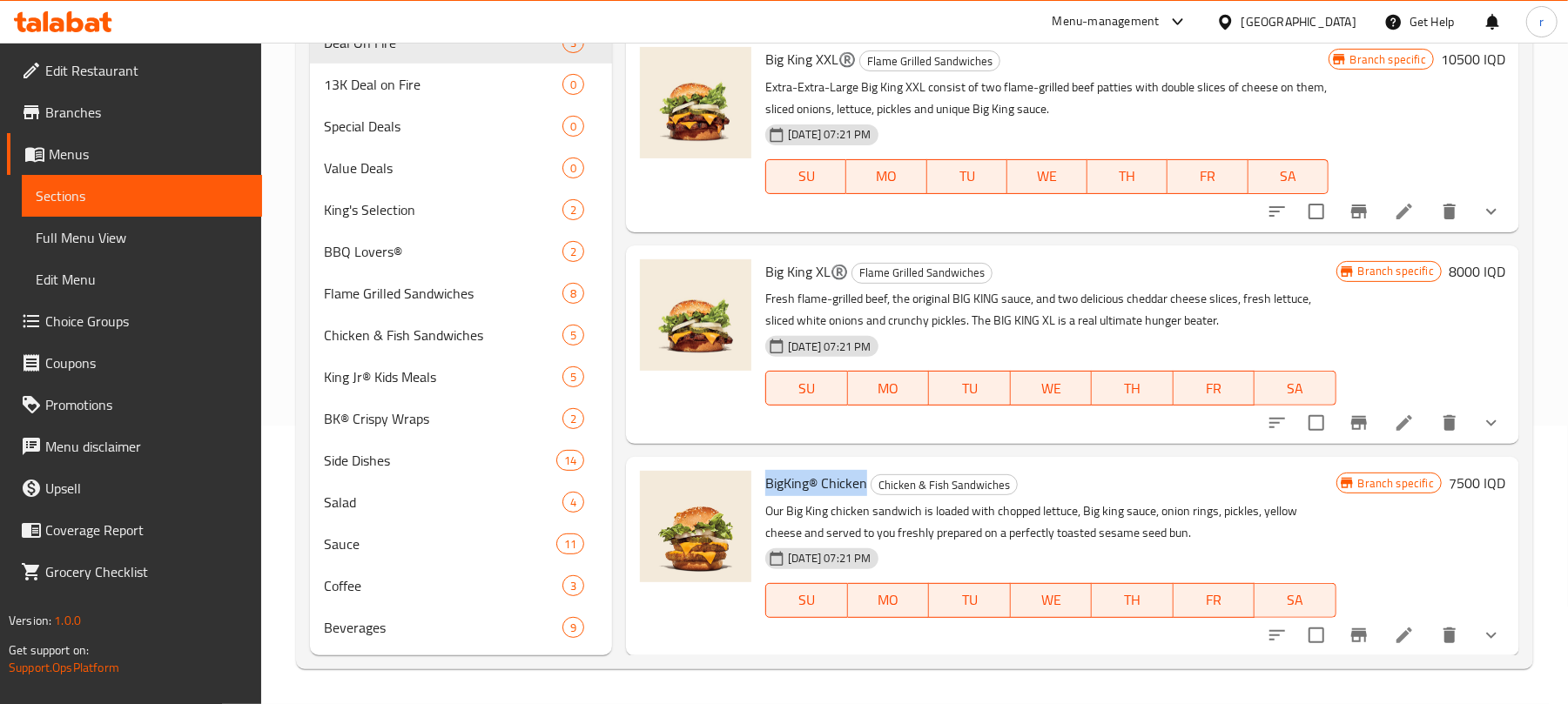
click at [808, 485] on span "BigKing® Chicken" at bounding box center [816, 483] width 101 height 26
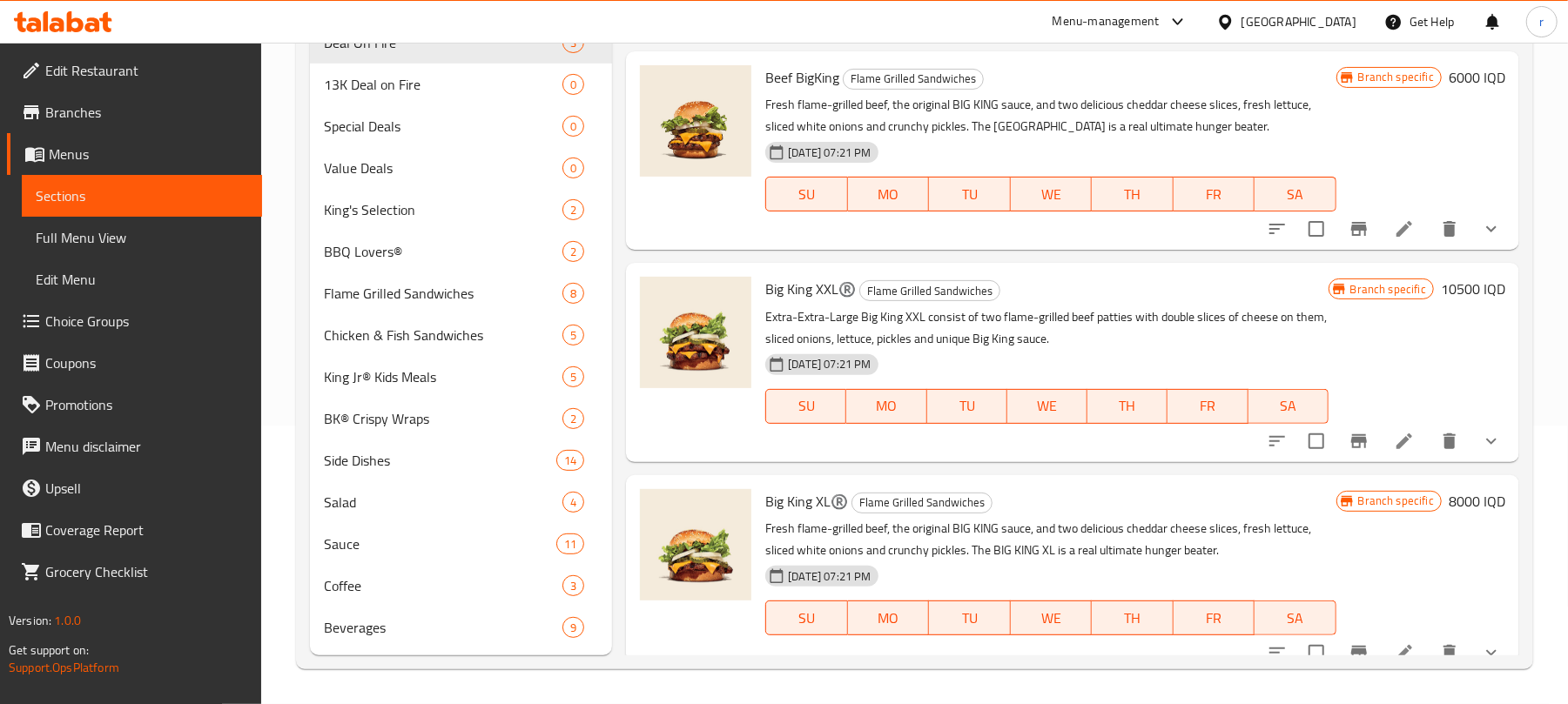
scroll to position [321, 0]
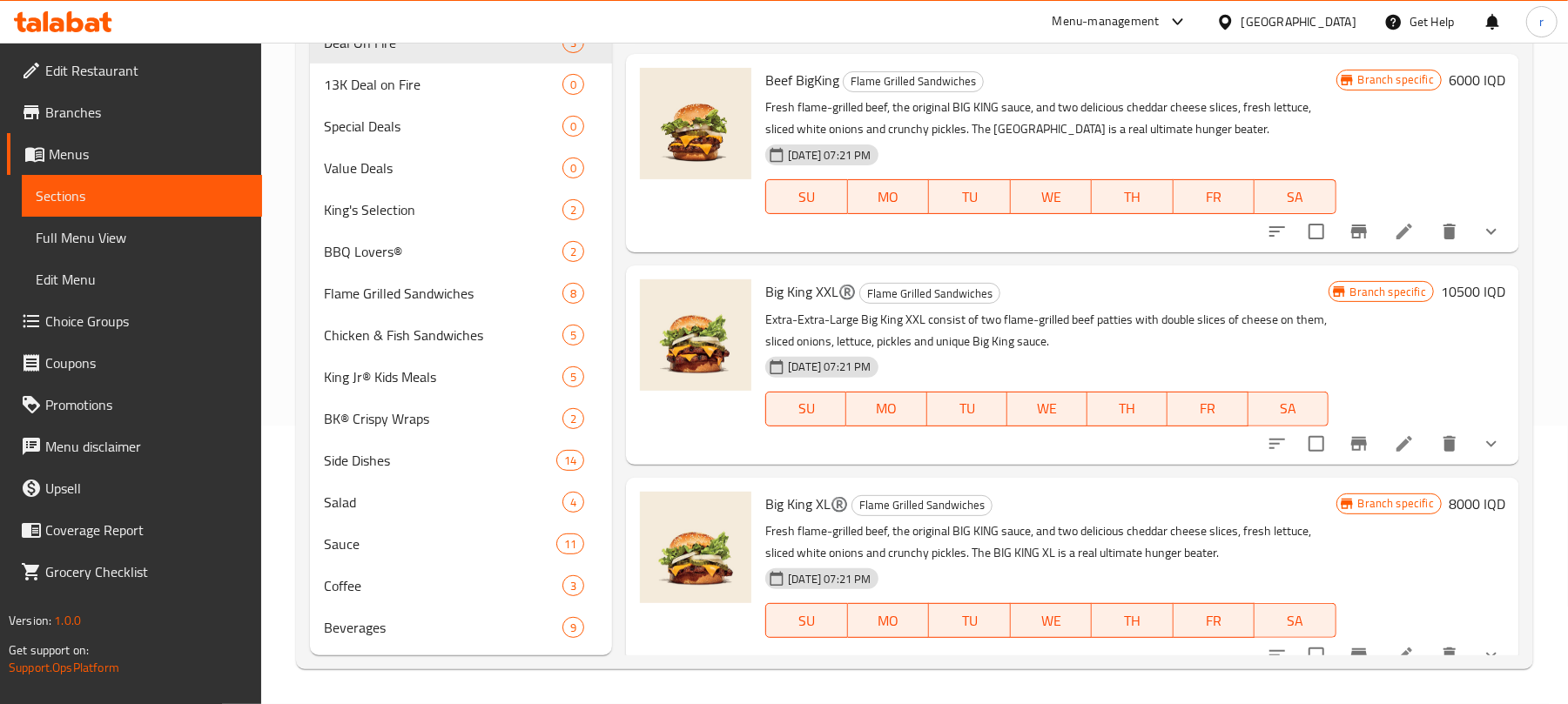
click at [796, 293] on span "Big King XXL®️" at bounding box center [810, 291] width 91 height 26
click at [799, 306] on div "Big King XXL®️ Flame Grilled Sandwiches Extra-Extra-Large Big King XXL consist …" at bounding box center [1046, 365] width 576 height 185
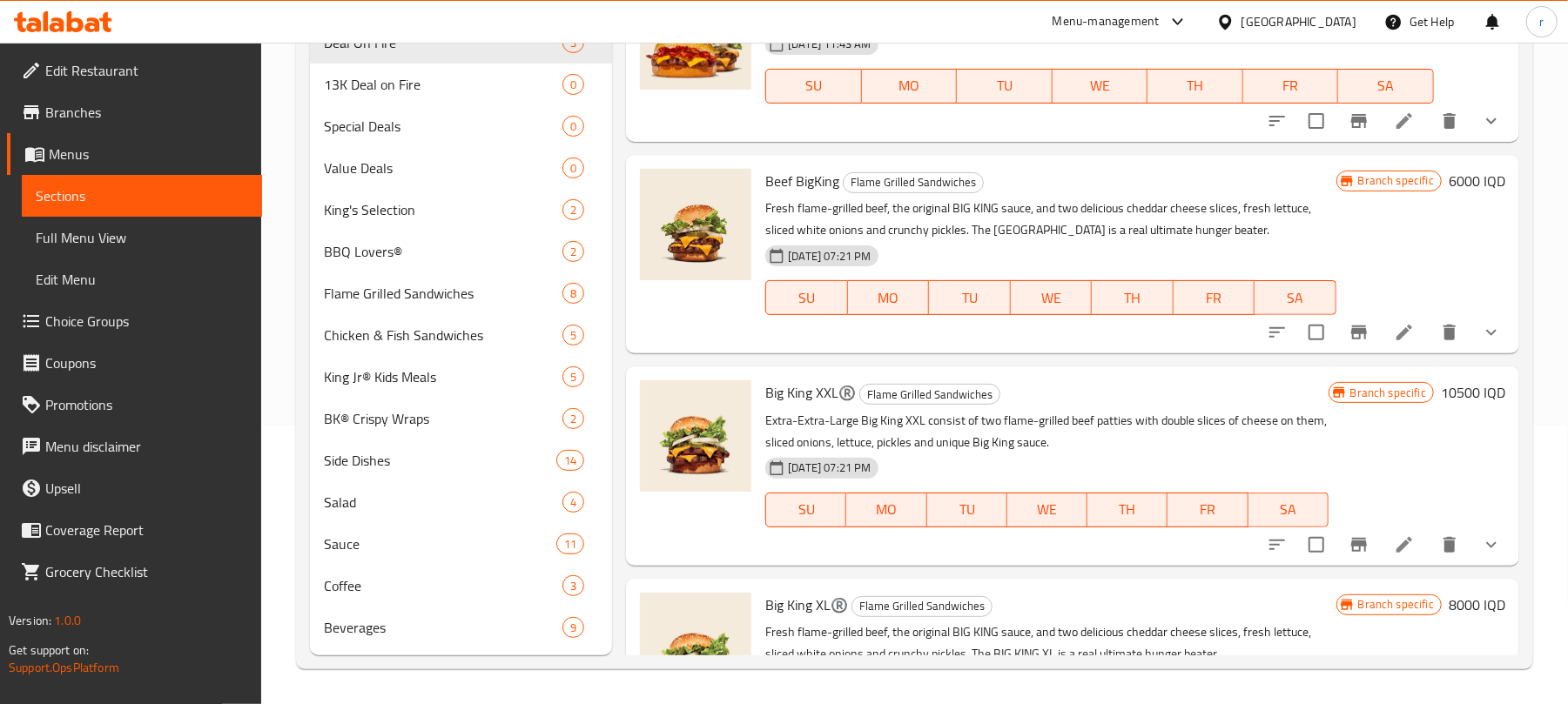
scroll to position [88, 0]
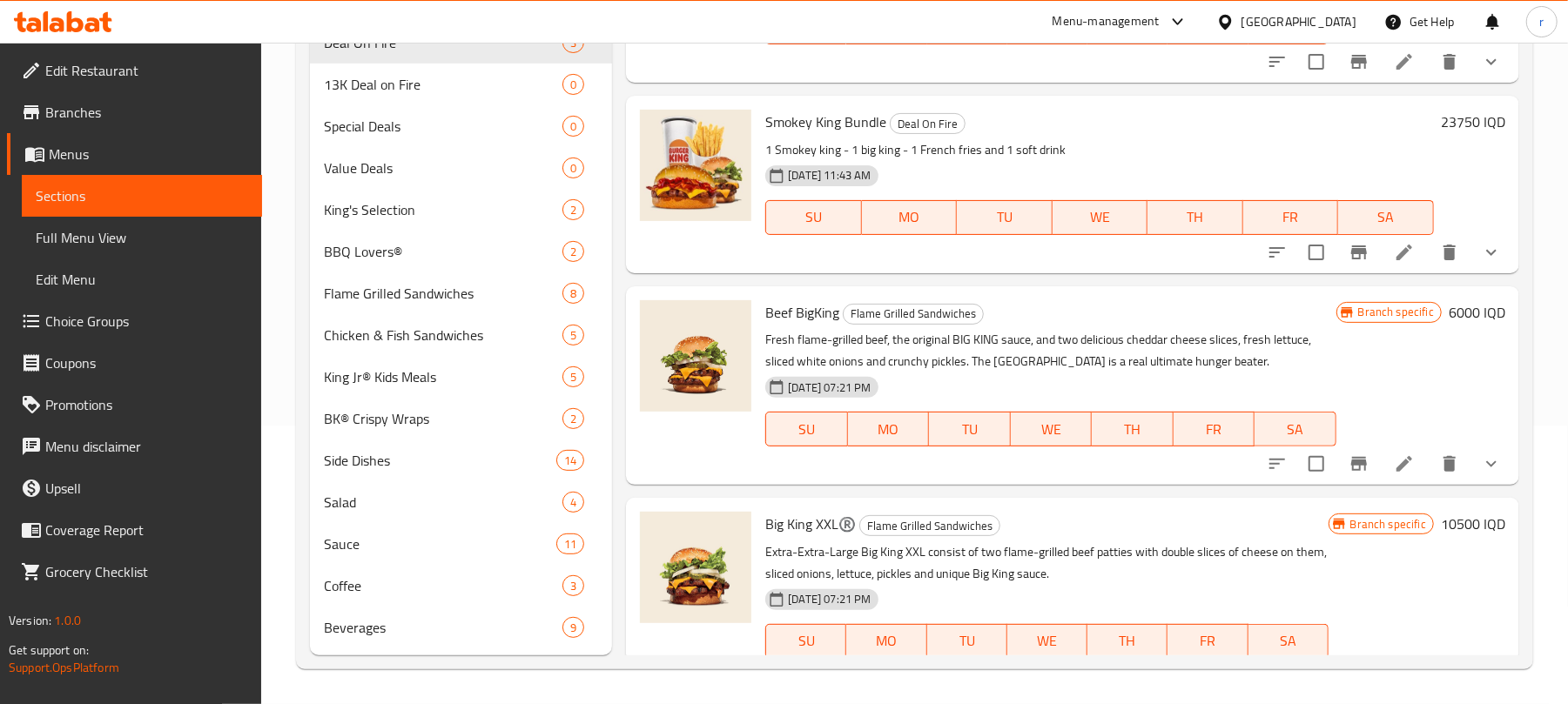
click at [809, 304] on span "Beef BigKing" at bounding box center [802, 312] width 74 height 26
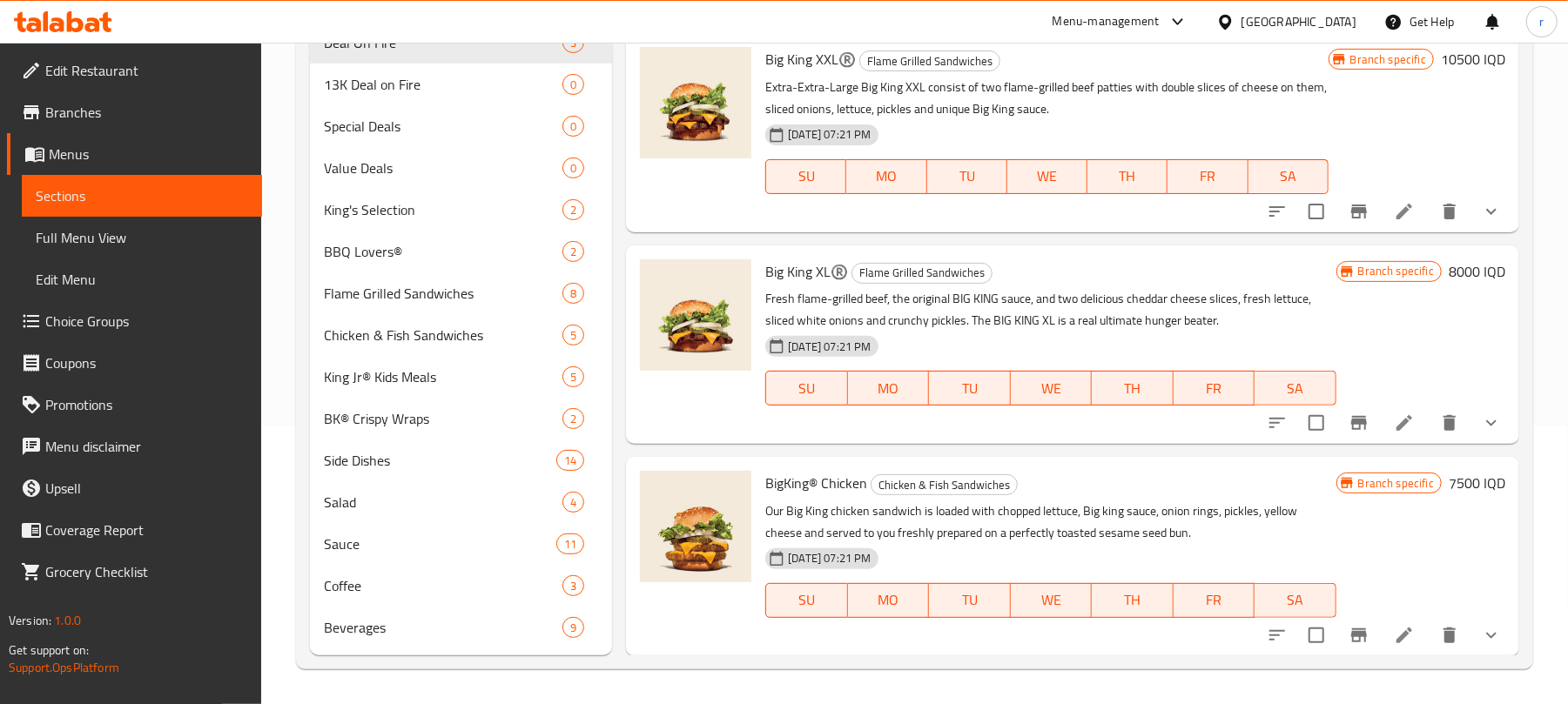
click at [840, 491] on span "BigKing® Chicken" at bounding box center [816, 483] width 101 height 26
click at [838, 491] on span "BigKing® Chicken" at bounding box center [816, 483] width 101 height 26
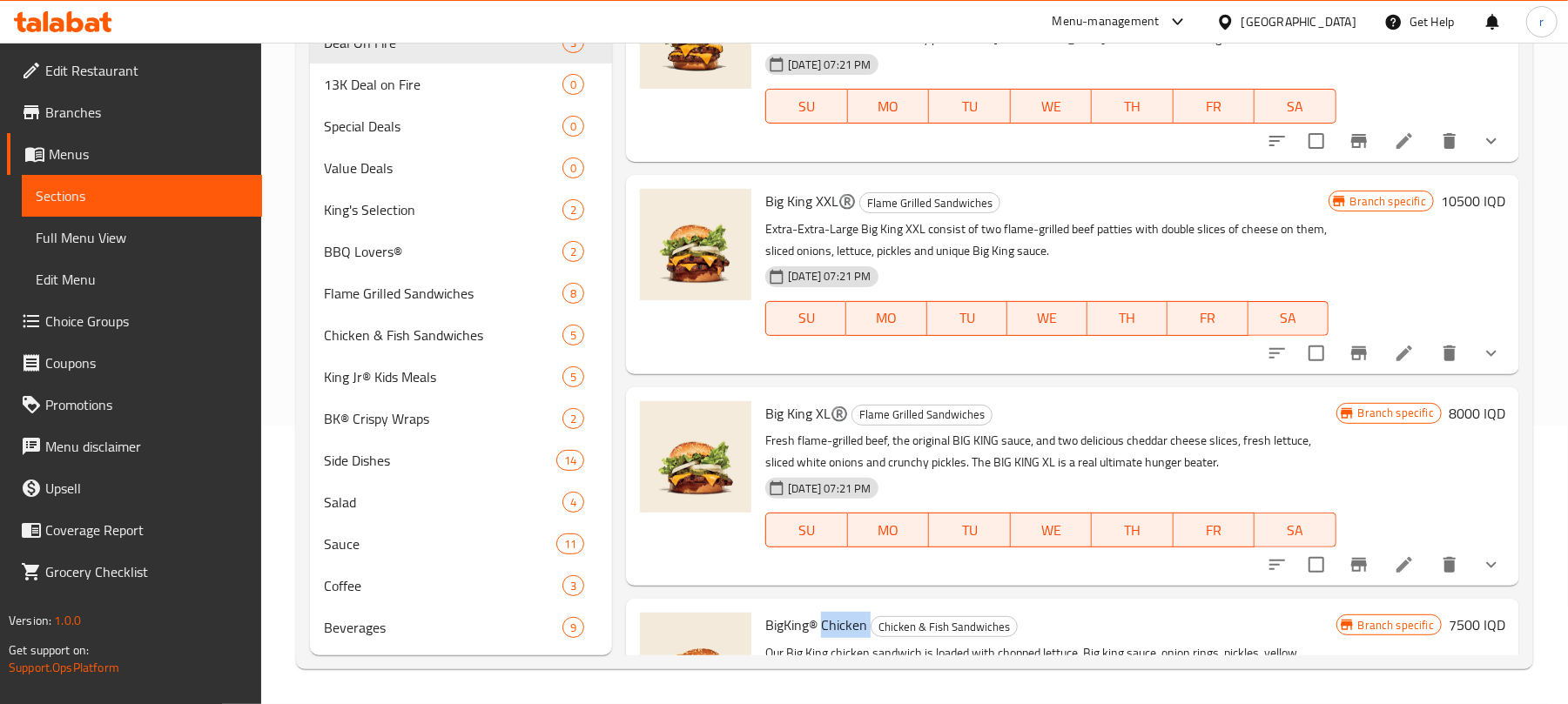
scroll to position [206, 0]
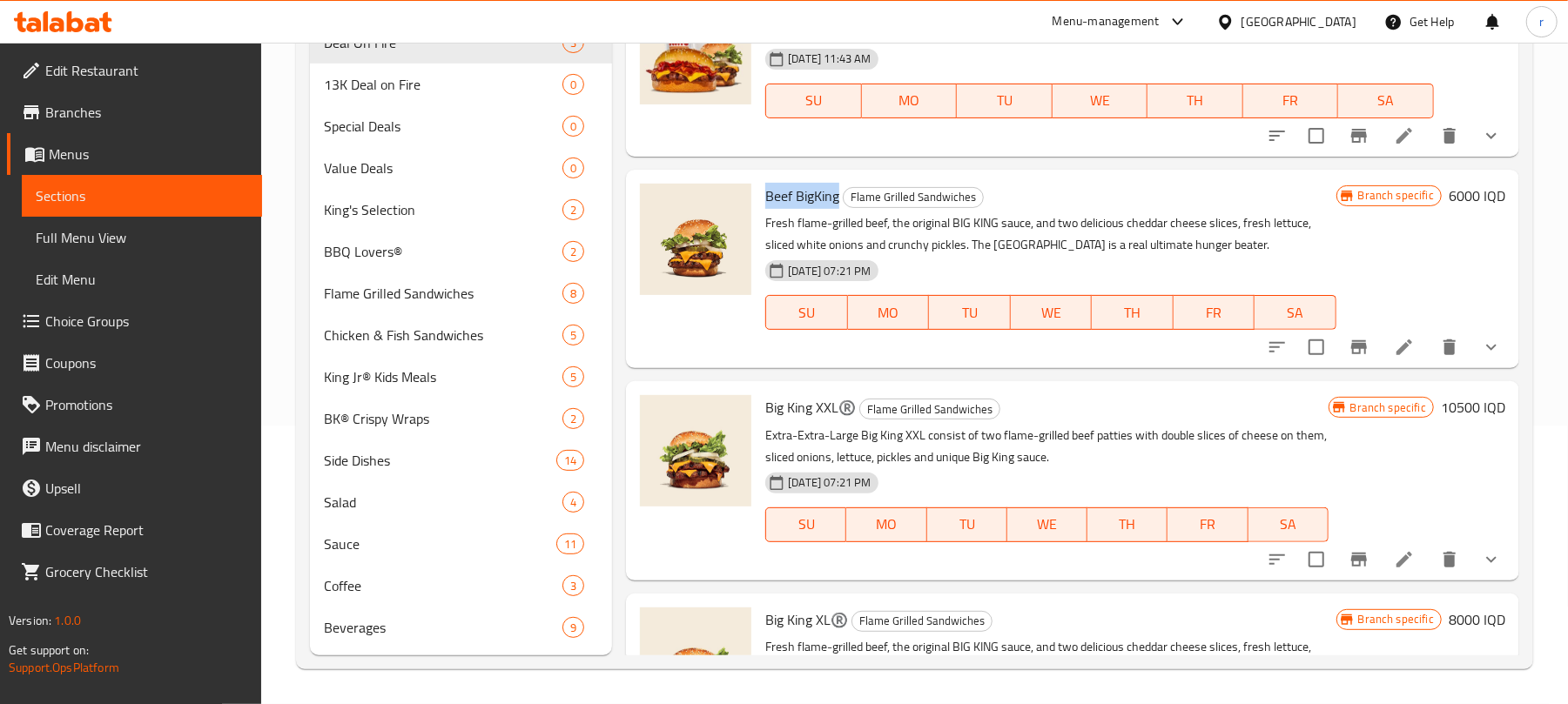
drag, startPoint x: 801, startPoint y: 195, endPoint x: 893, endPoint y: 306, distance: 144.2
click at [840, 193] on div "Beef BigKing Flame Grilled Sandwiches Fresh flame-grilled beef, the original BI…" at bounding box center [1050, 269] width 584 height 185
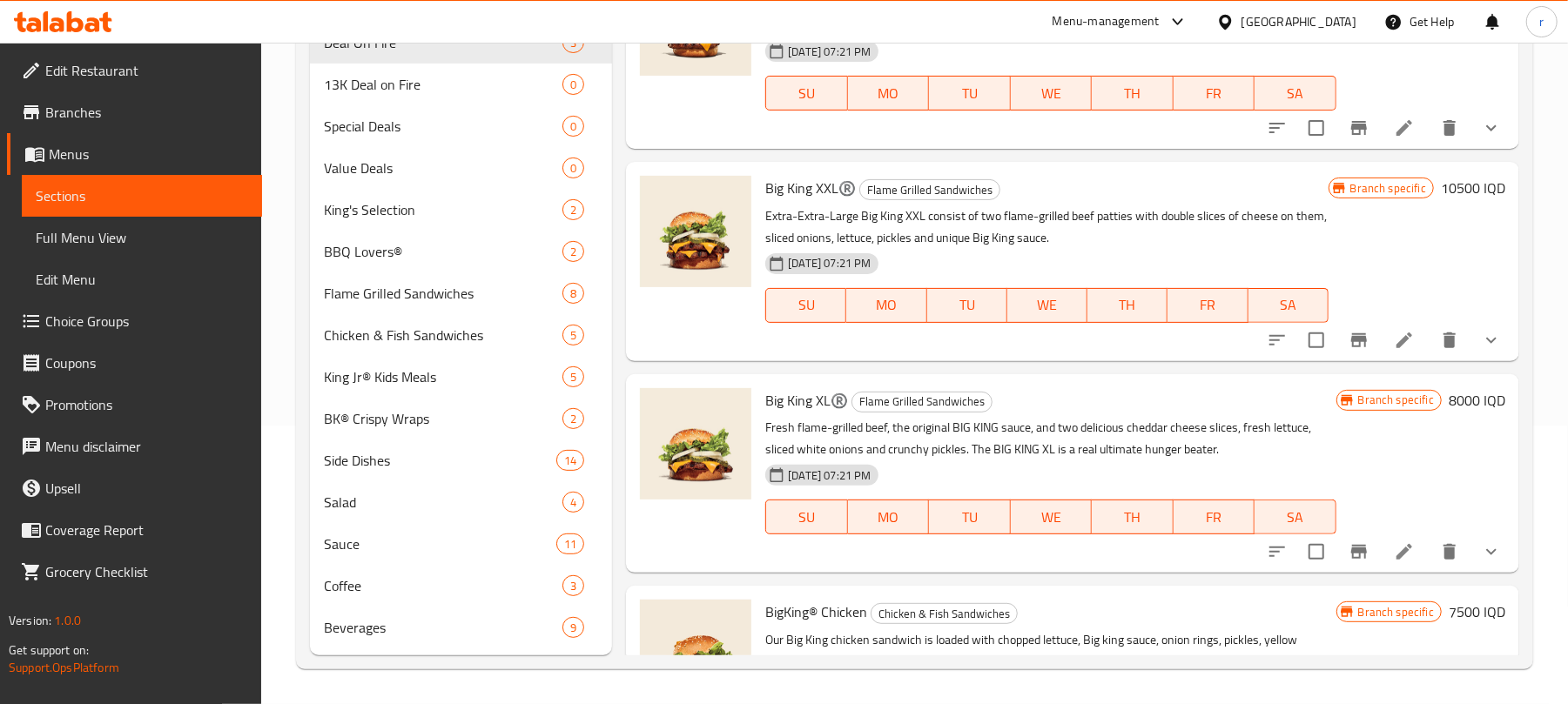
scroll to position [554, 0]
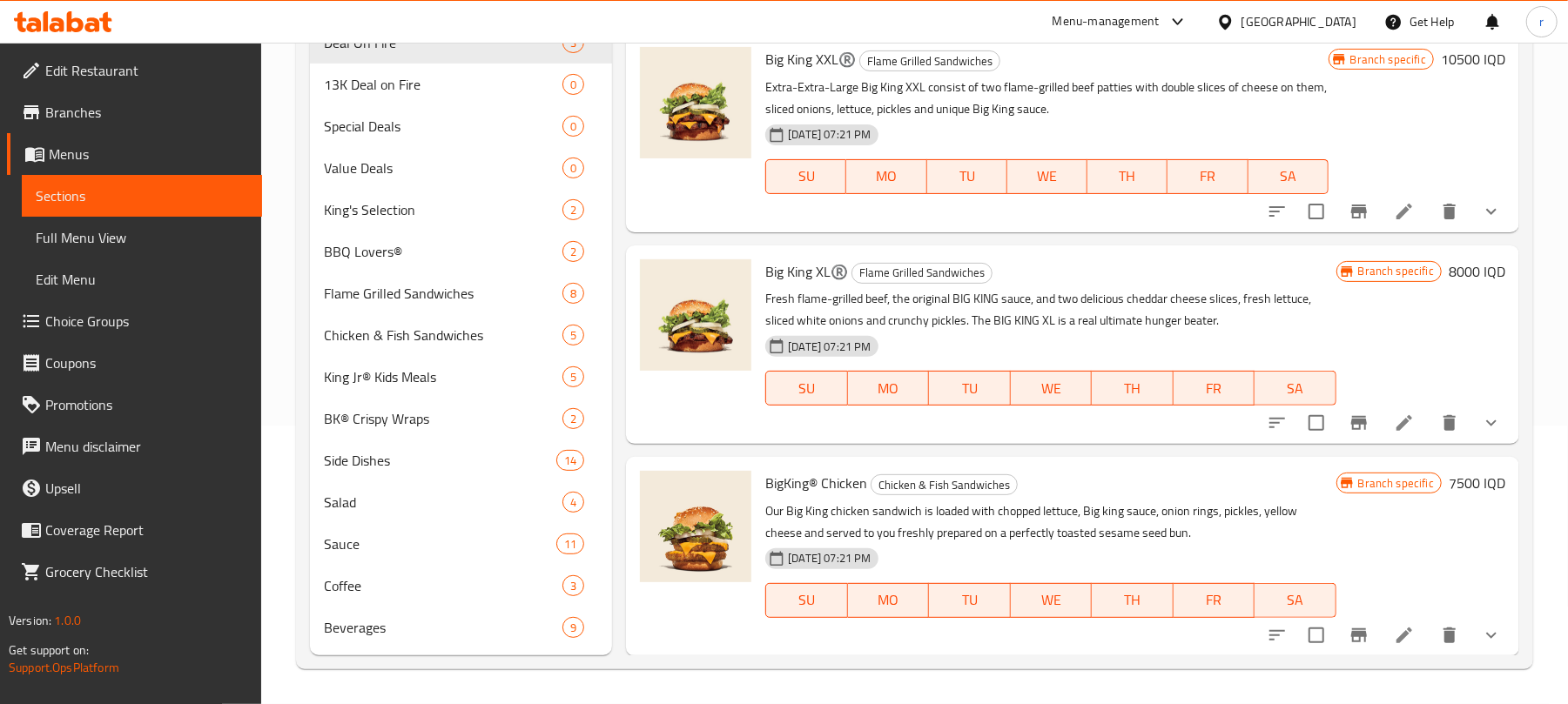
click at [812, 484] on span "BigKing® Chicken" at bounding box center [816, 483] width 101 height 26
drag, startPoint x: 812, startPoint y: 484, endPoint x: 885, endPoint y: 513, distance: 78.5
click at [813, 484] on span "BigKing® Chicken" at bounding box center [816, 483] width 101 height 26
click at [868, 538] on p "Our Big King chicken sandwich is loaded with chopped lettuce, Big king sauce, o…" at bounding box center [1050, 522] width 570 height 44
drag, startPoint x: 857, startPoint y: 489, endPoint x: 767, endPoint y: 494, distance: 90.1
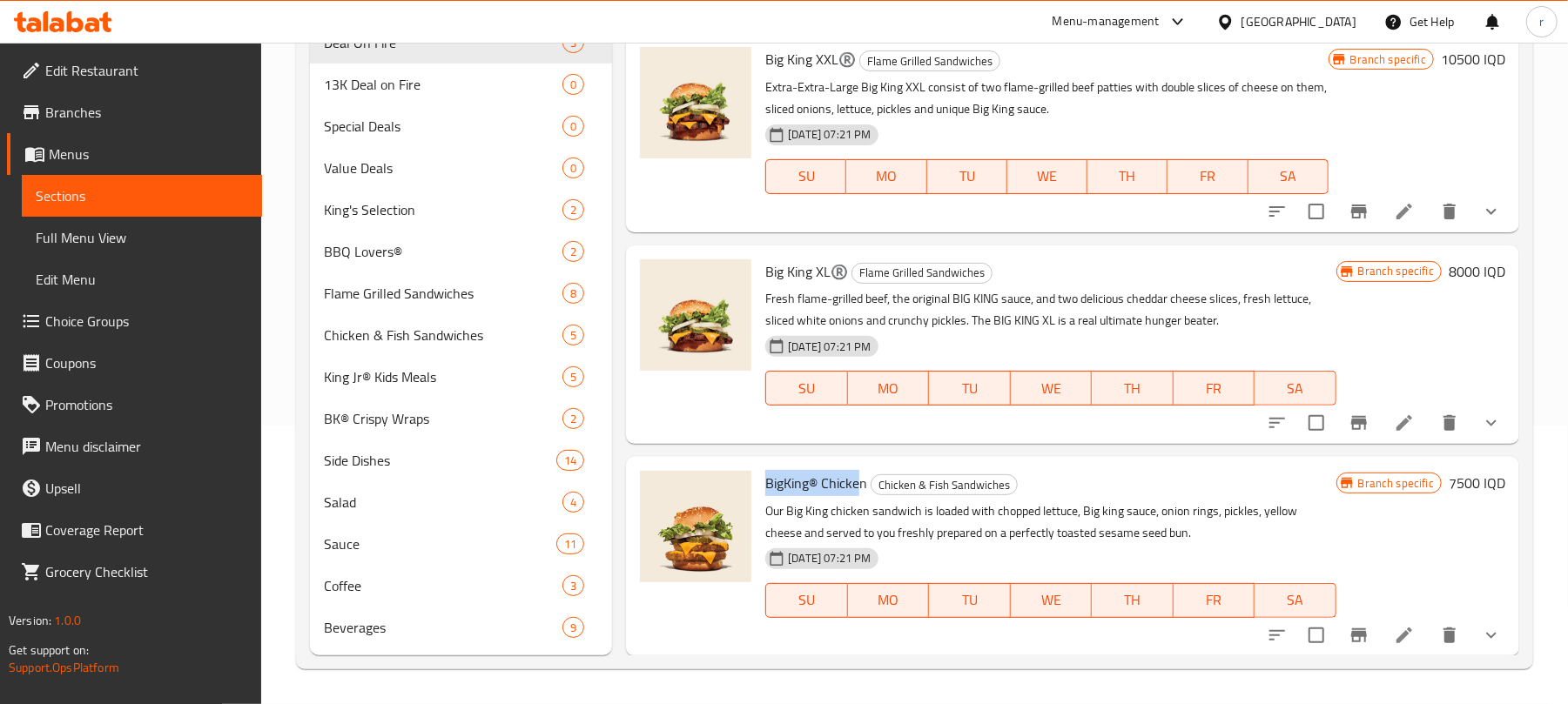
click at [767, 494] on span "BigKing® Chicken" at bounding box center [816, 483] width 101 height 26
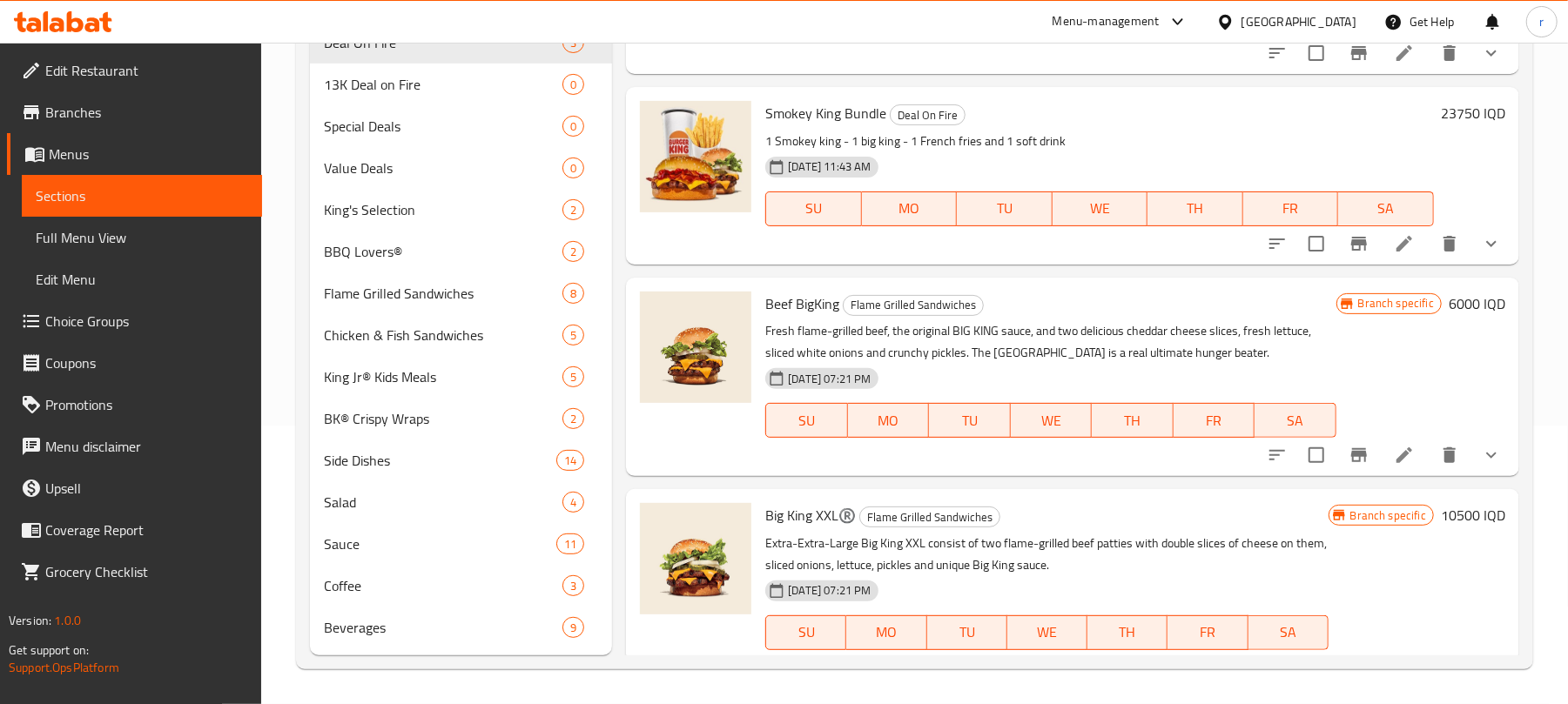
scroll to position [88, 0]
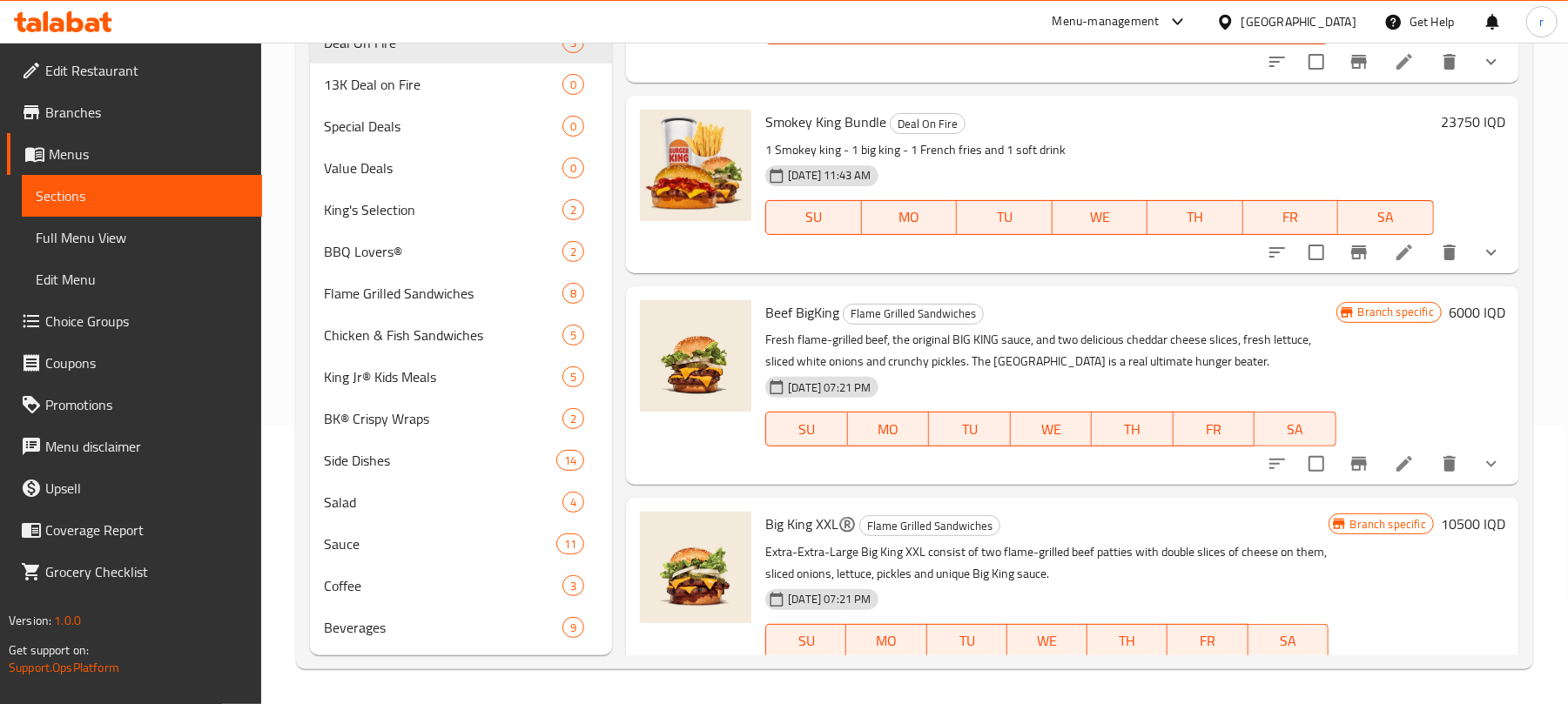
click at [824, 310] on span "Beef BigKing" at bounding box center [802, 312] width 74 height 26
click at [1079, 391] on div "06-03-2024 07:21 PM SU MO TU WE TH FR SA" at bounding box center [1050, 417] width 584 height 94
drag, startPoint x: 841, startPoint y: 310, endPoint x: 764, endPoint y: 310, distance: 77.0
click at [764, 310] on div "Beef BigKing Flame Grilled Sandwiches Fresh flame-grilled beef, the original BI…" at bounding box center [1050, 386] width 584 height 185
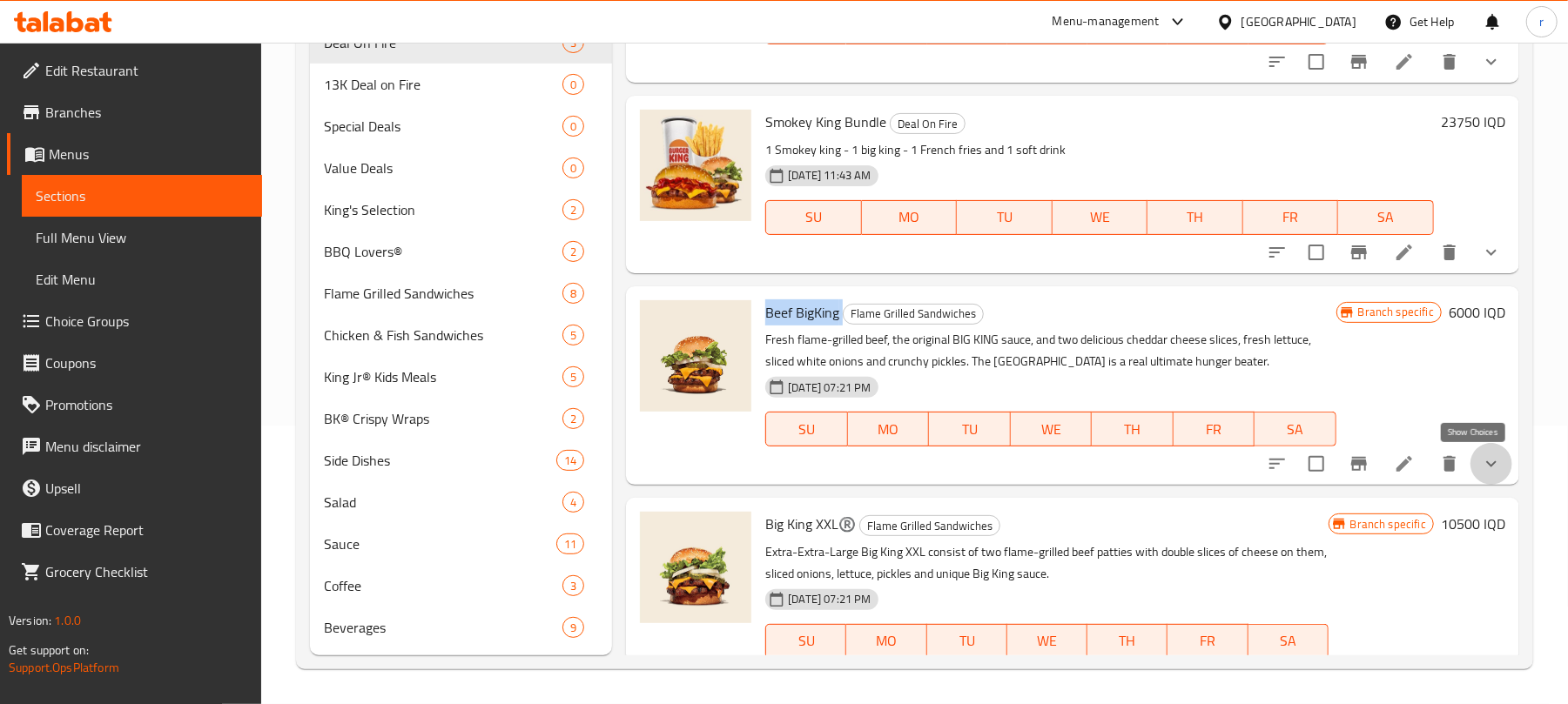
click at [1483, 470] on icon "show more" at bounding box center [1491, 463] width 21 height 21
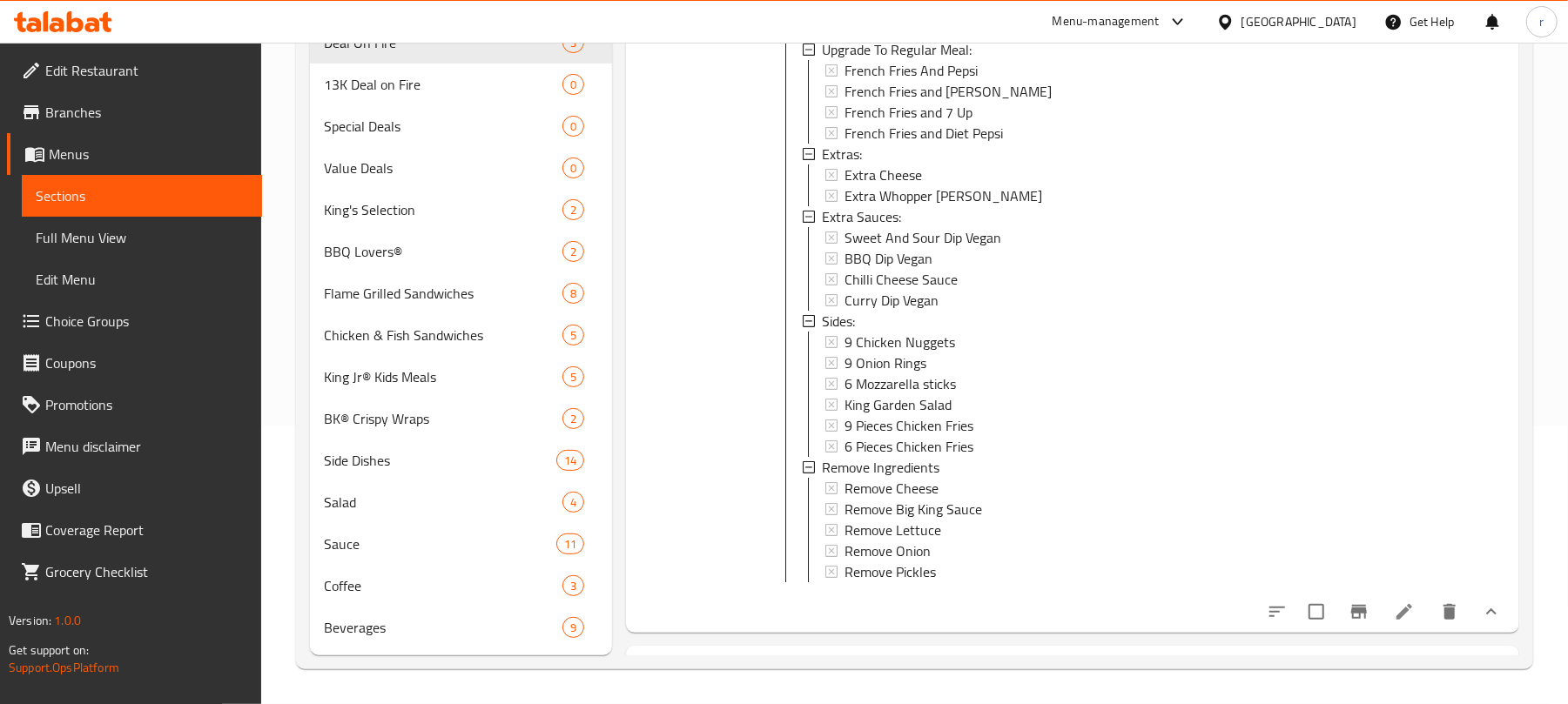
scroll to position [0, 0]
click at [1399, 627] on li at bounding box center [1404, 613] width 49 height 32
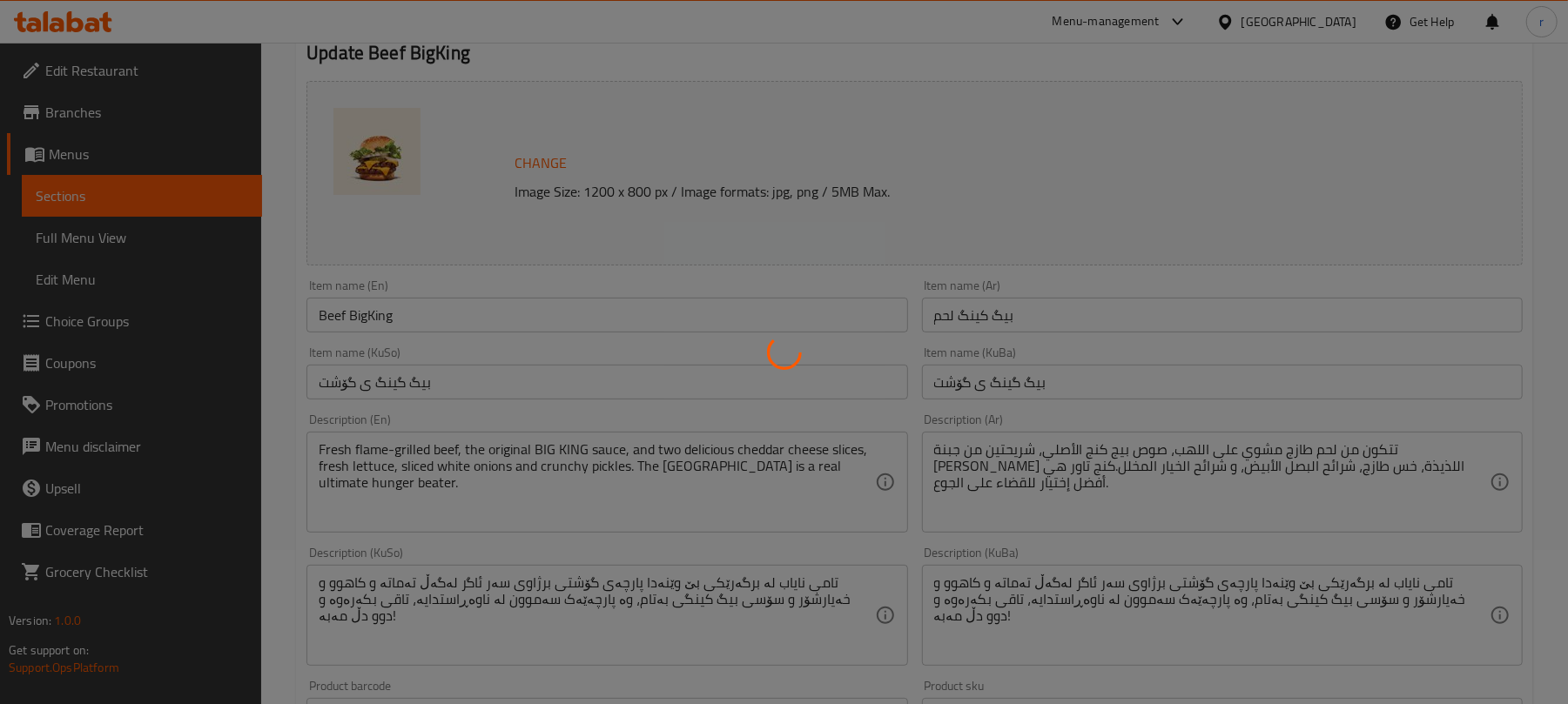
type input "إجعلها وجبة عادية:"
type input "بیکە ژەمی ئاسایی:"
type input "0"
type input "1"
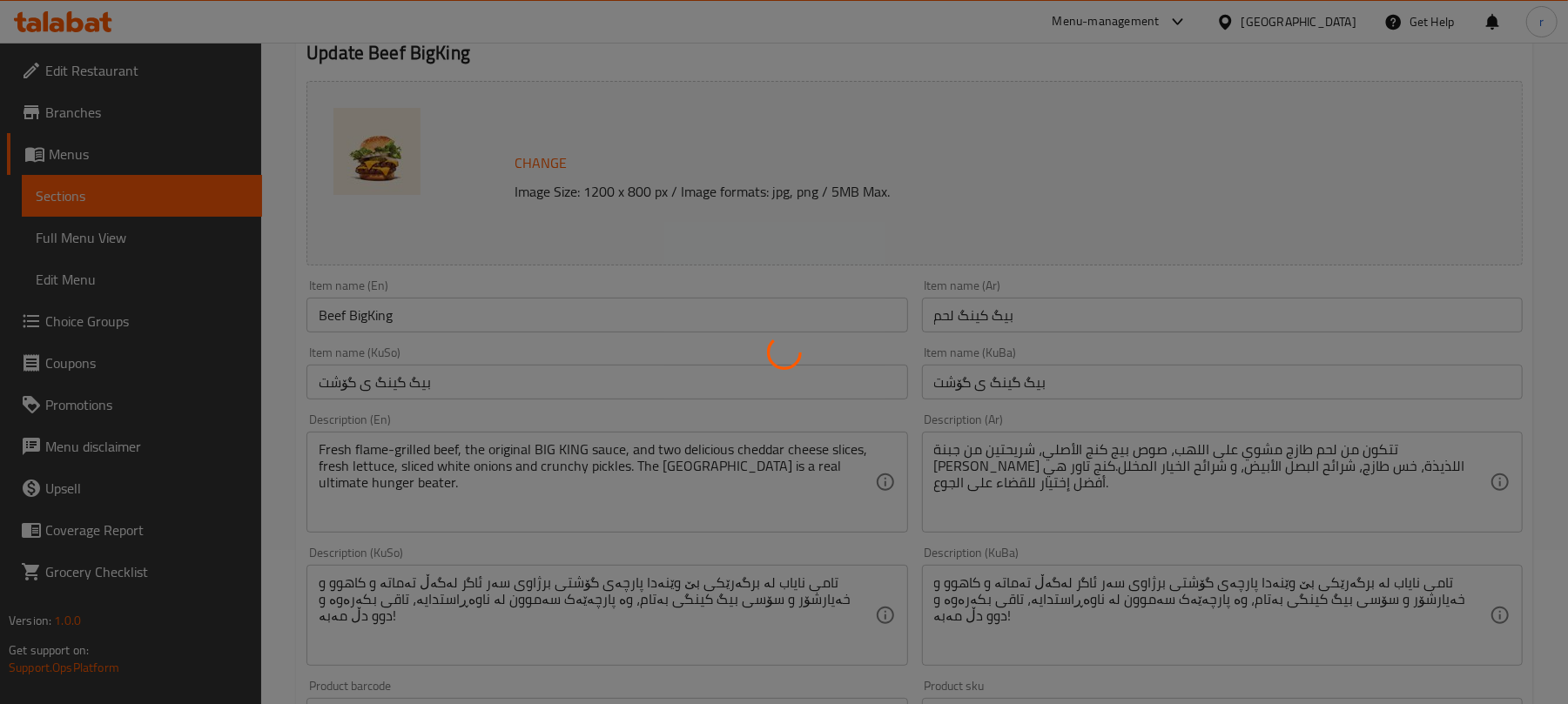
type input "الإكسترا:"
type input "ئێکسترا:"
type input "0"
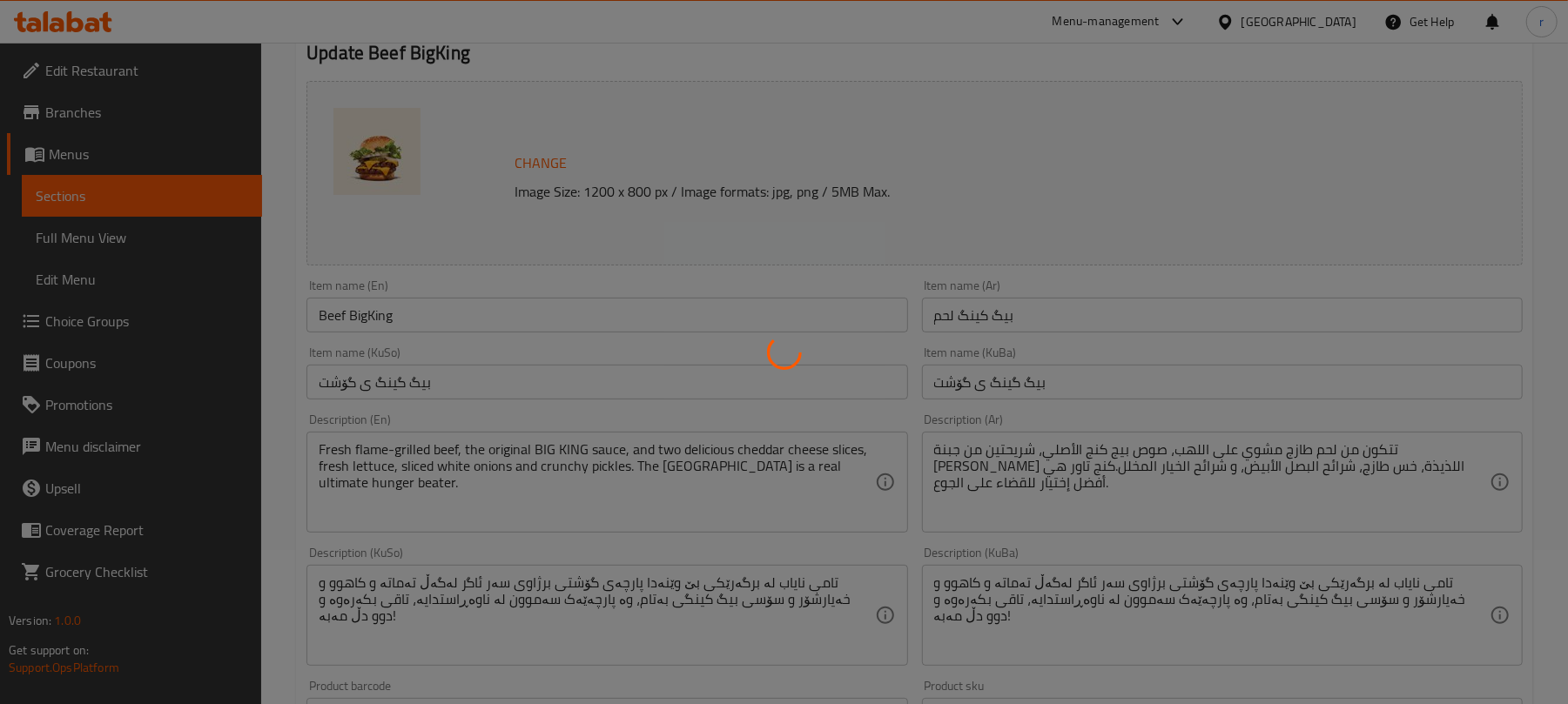
type input "الصلصات الإضافية:"
type input "سۆسی زیادە:"
type input "0"
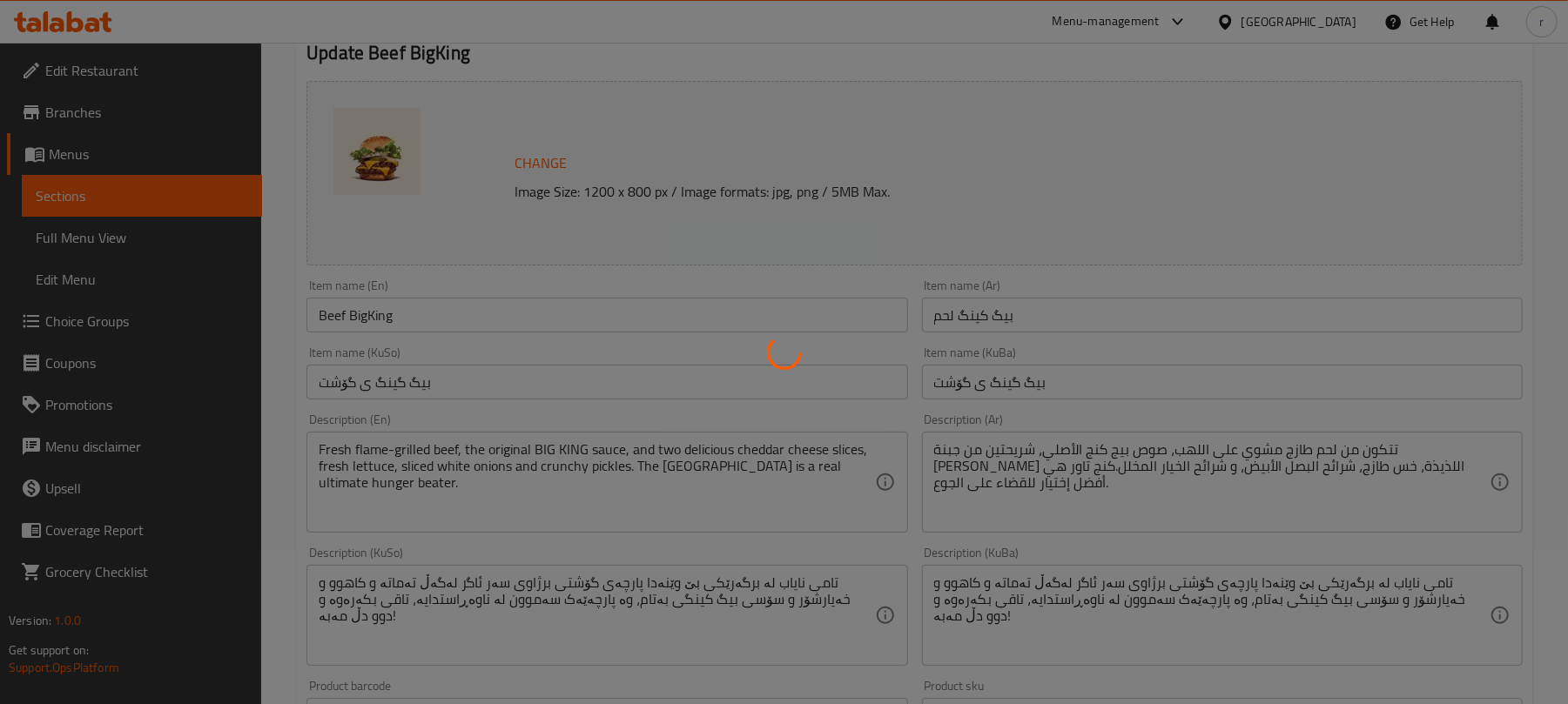
type input "الإضافات:"
type input "زیادە:"
type input "0"
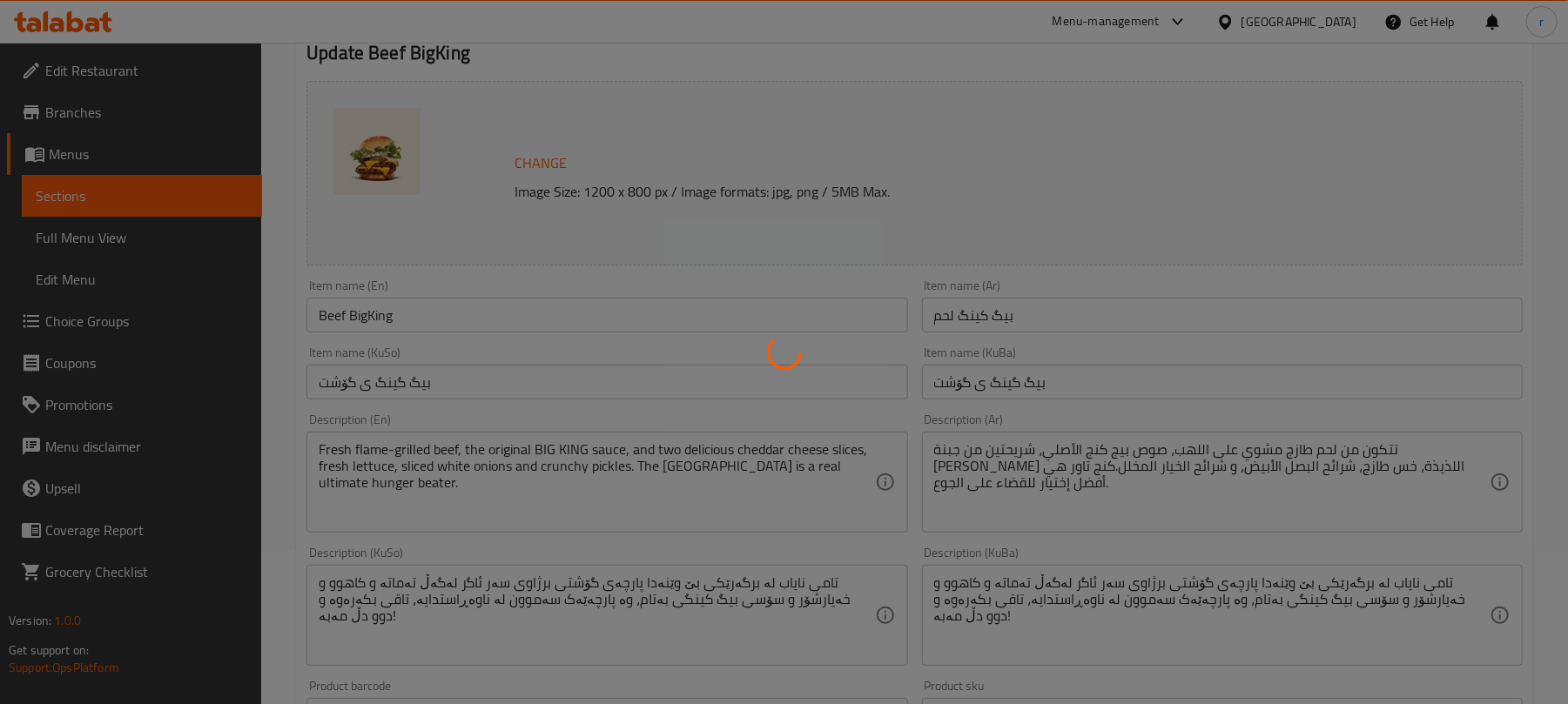
type input "إزالة المكونات"
type input "لابردنی پێکهاتەکان"
type input "0"
type input "5"
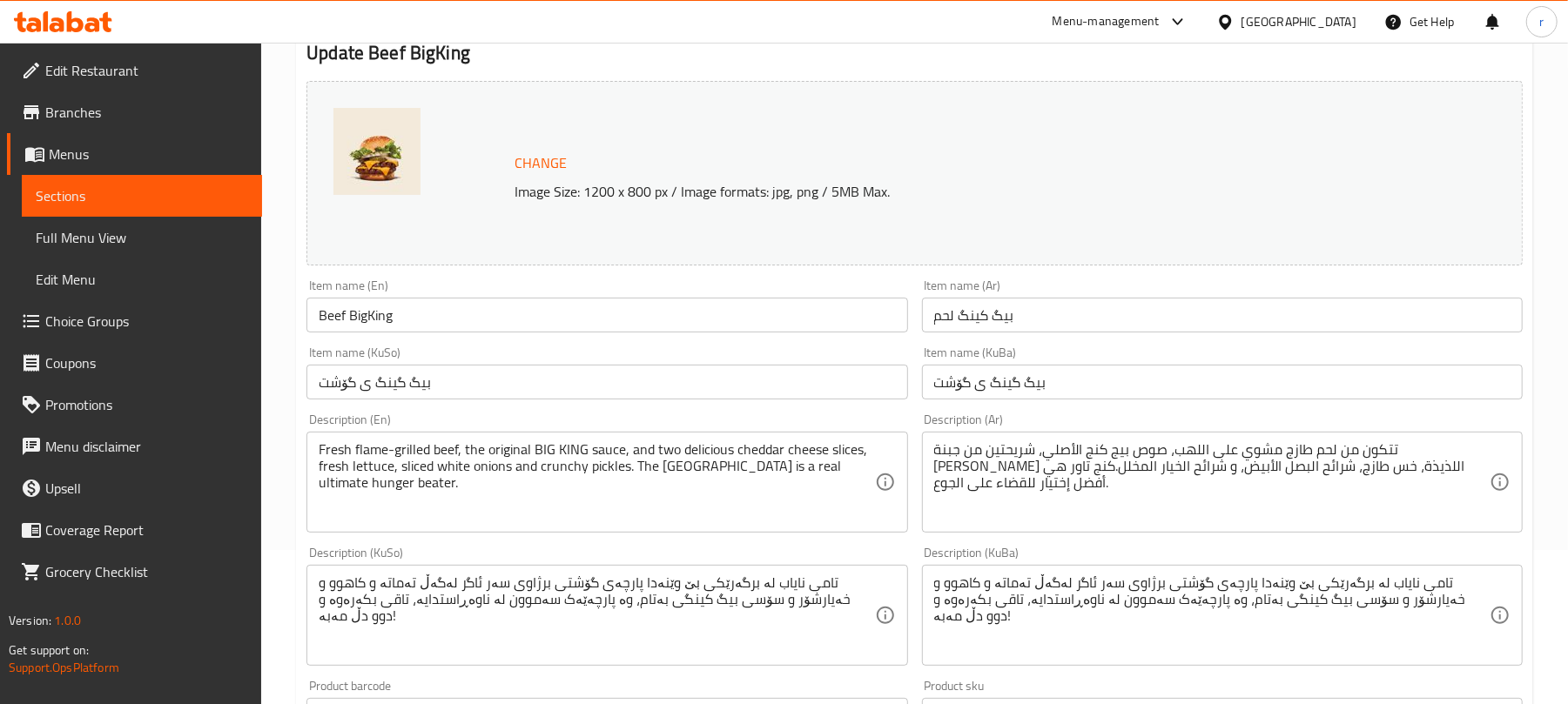
scroll to position [348, 0]
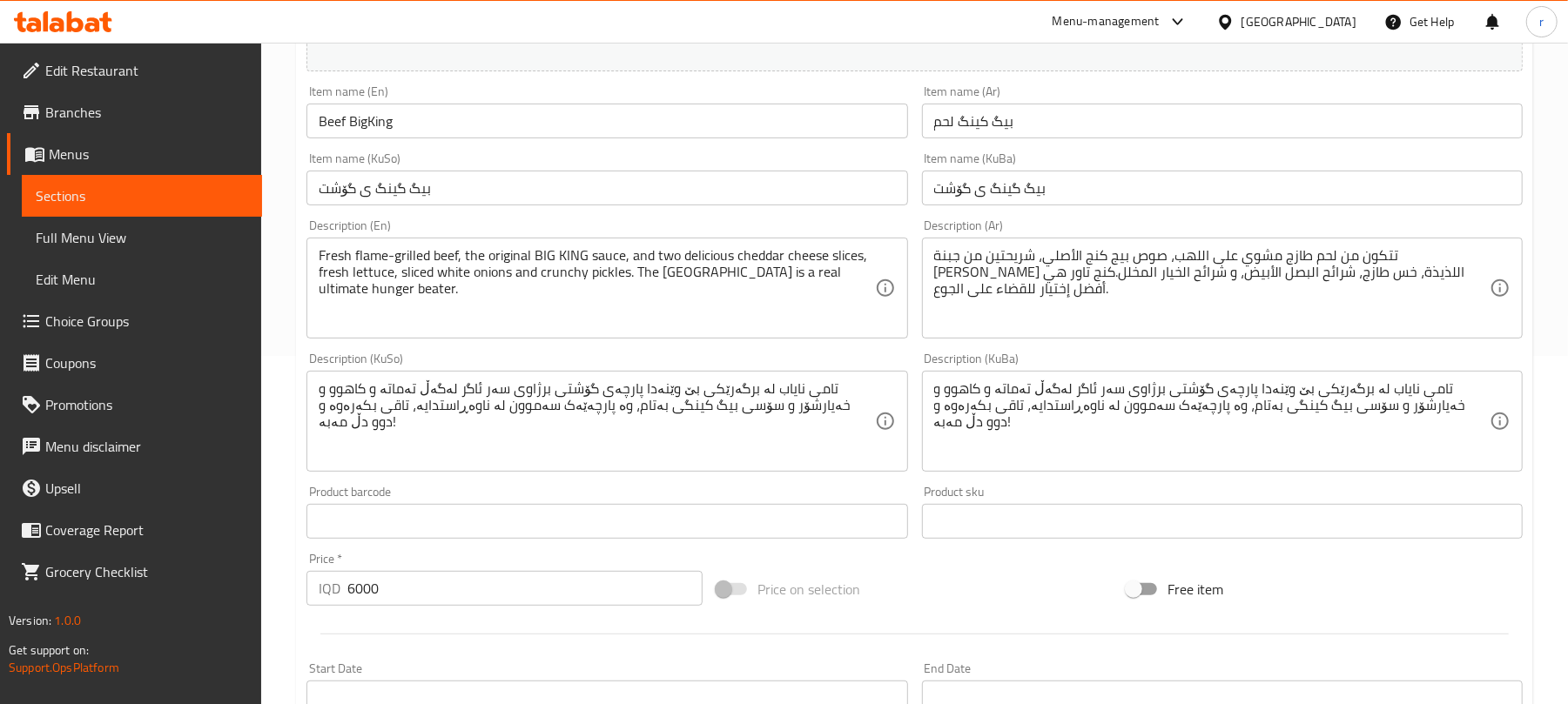
drag, startPoint x: 399, startPoint y: 116, endPoint x: 276, endPoint y: 116, distance: 123.0
click at [276, 116] on div "Home / Restaurants management / Menus / Sections / item / update Flame Grilled …" at bounding box center [915, 662] width 1307 height 1935
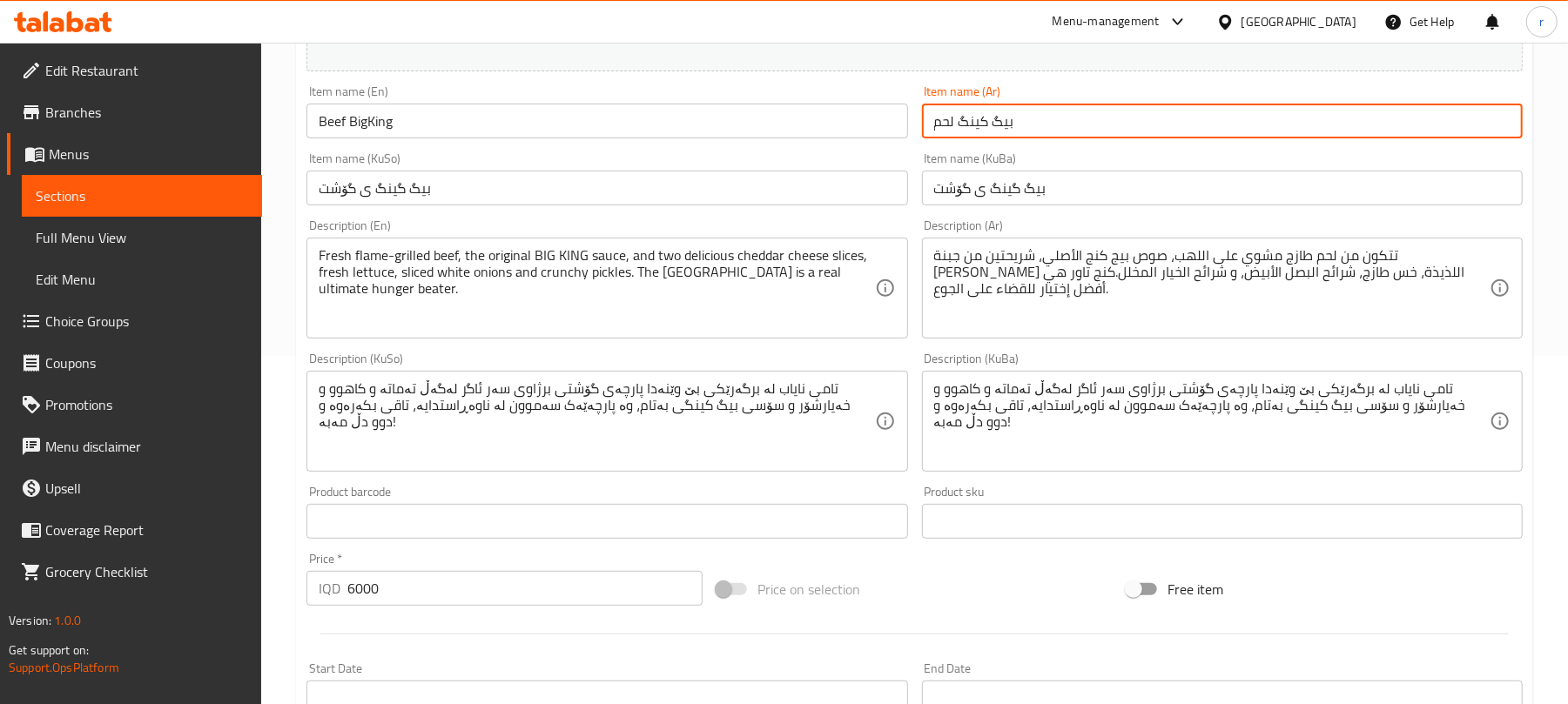
drag, startPoint x: 896, startPoint y: 125, endPoint x: 764, endPoint y: 129, distance: 132.1
click at [823, 116] on div "Change Image Size: 1200 x 800 px / Image formats: jpg, png / 5MB Max. Item name…" at bounding box center [914, 367] width 1231 height 975
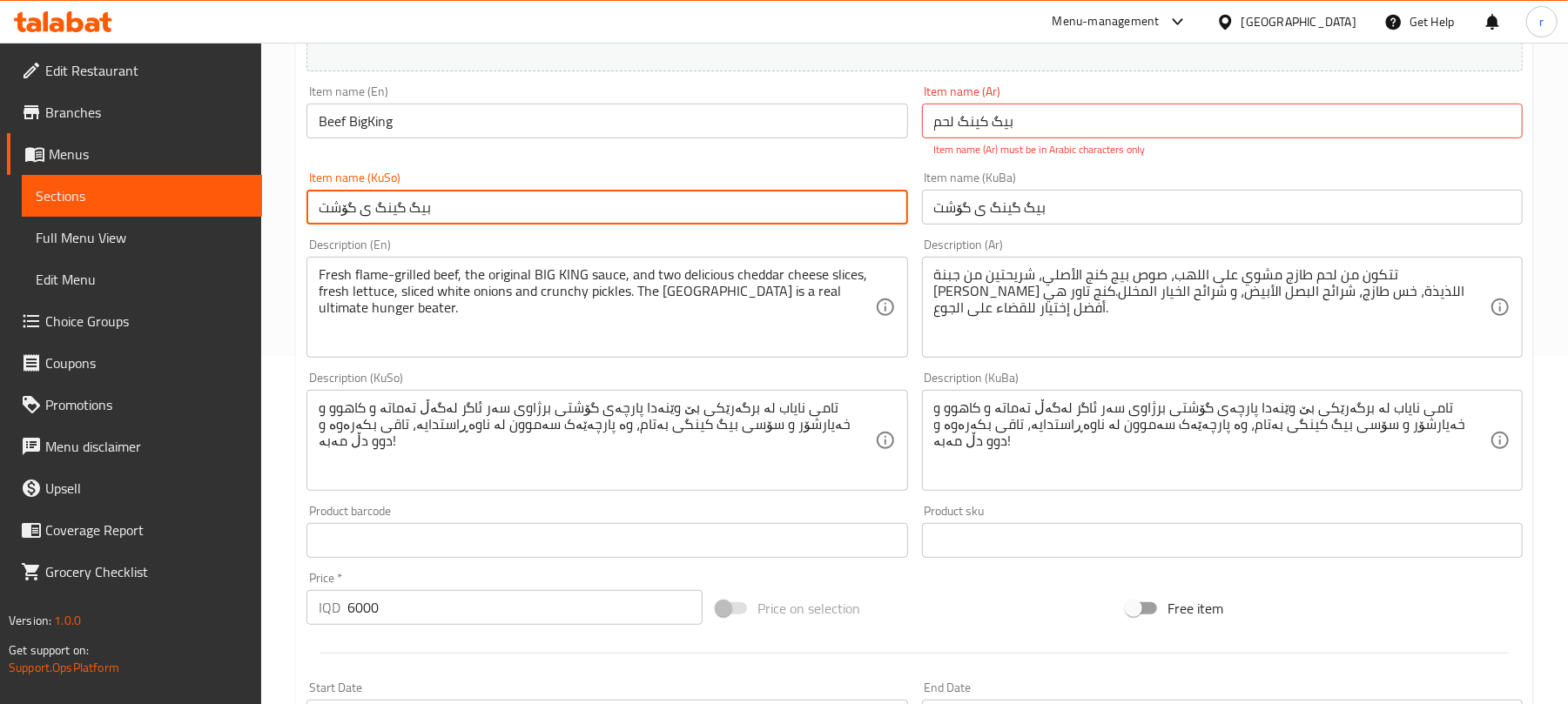
drag, startPoint x: 440, startPoint y: 193, endPoint x: 385, endPoint y: 189, distance: 55.1
click at [335, 188] on div "Item name (KuSo) بیگ گینگ ی گۆشت Item name (KuSo)" at bounding box center [607, 197] width 601 height 53
click at [587, 225] on input "بیگ گینگ ی گۆشت" at bounding box center [607, 207] width 601 height 35
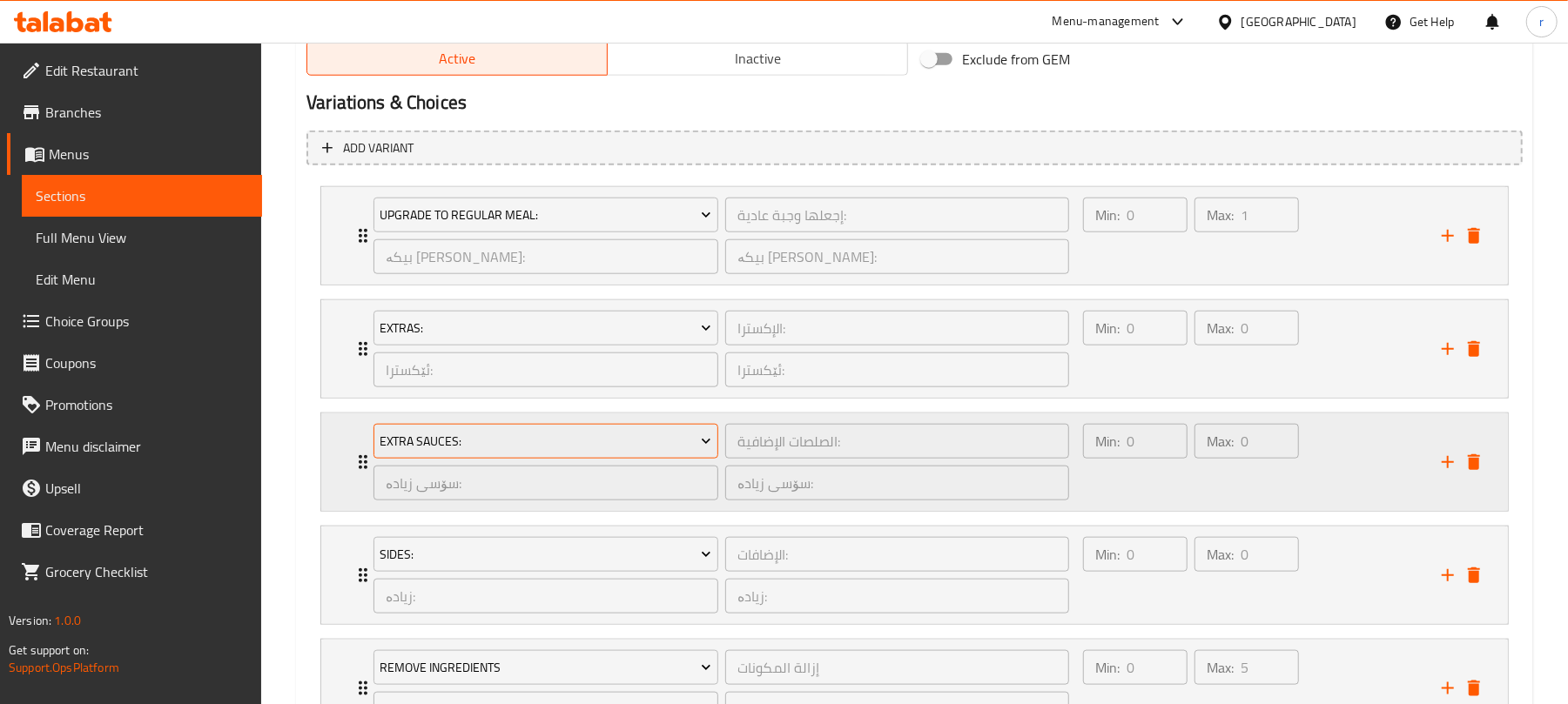
scroll to position [1299, 0]
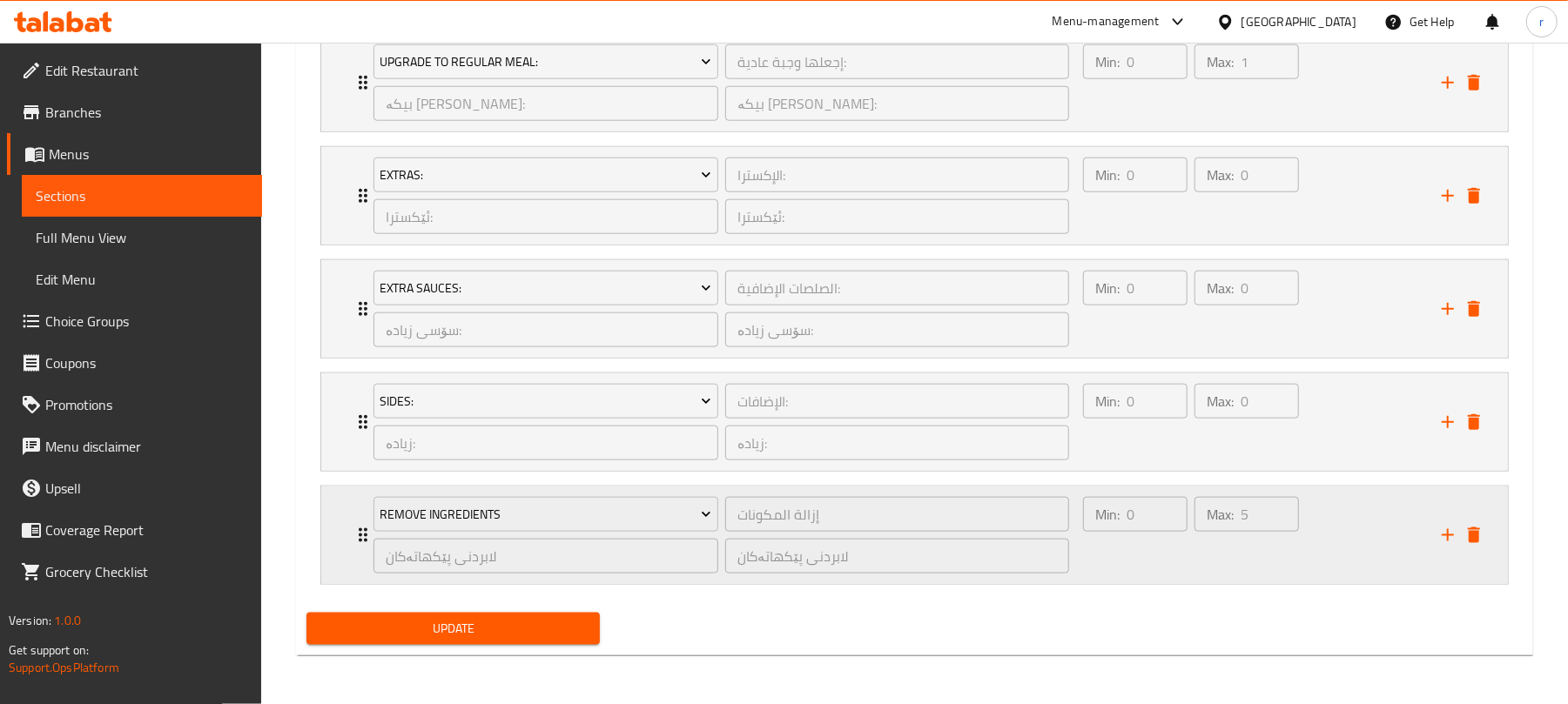
click at [359, 517] on div "Remove Ingredients إزالة المكونات ​ لابردنی پێکهاتەکان ​ لابردنی پێکهاتەکان ​ M…" at bounding box center [919, 535] width 1134 height 97
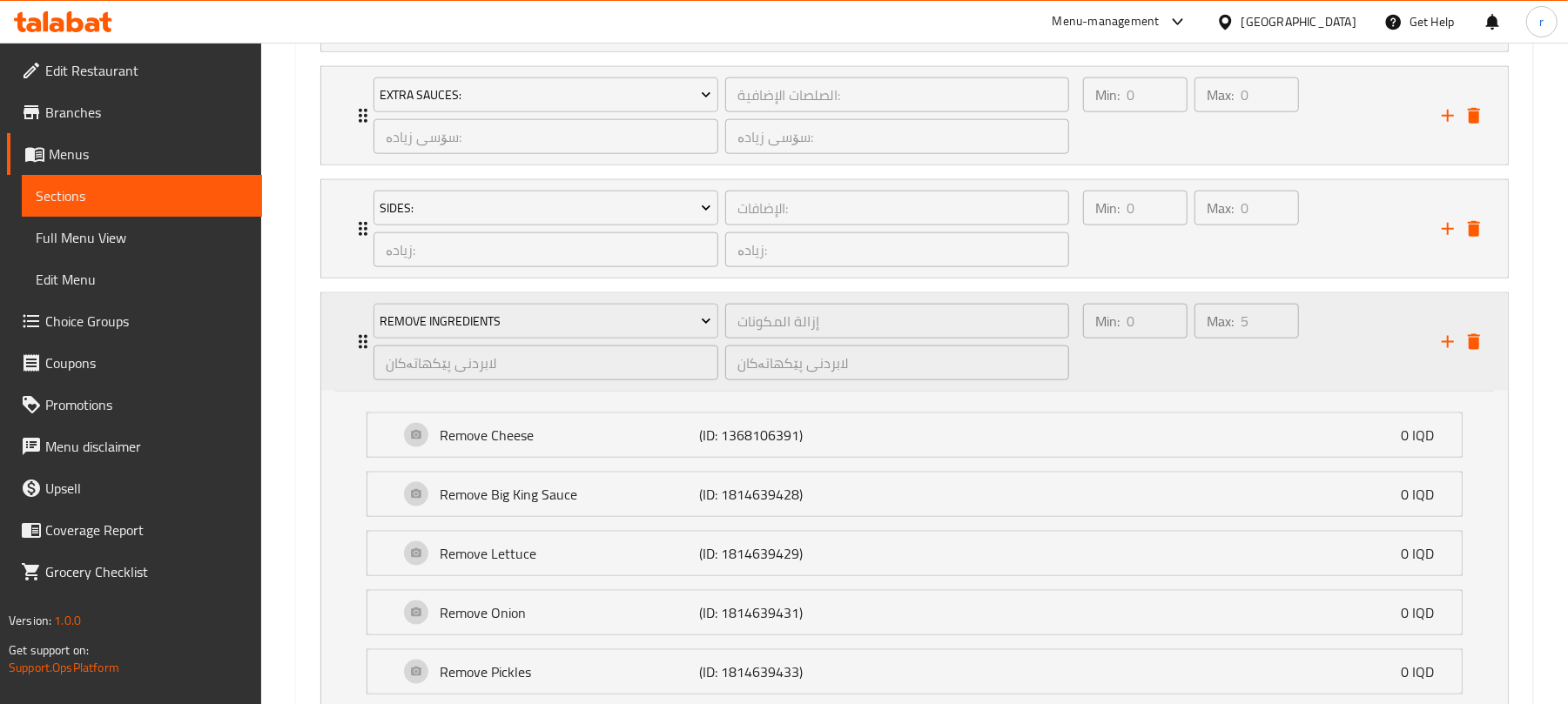
scroll to position [1285, 0]
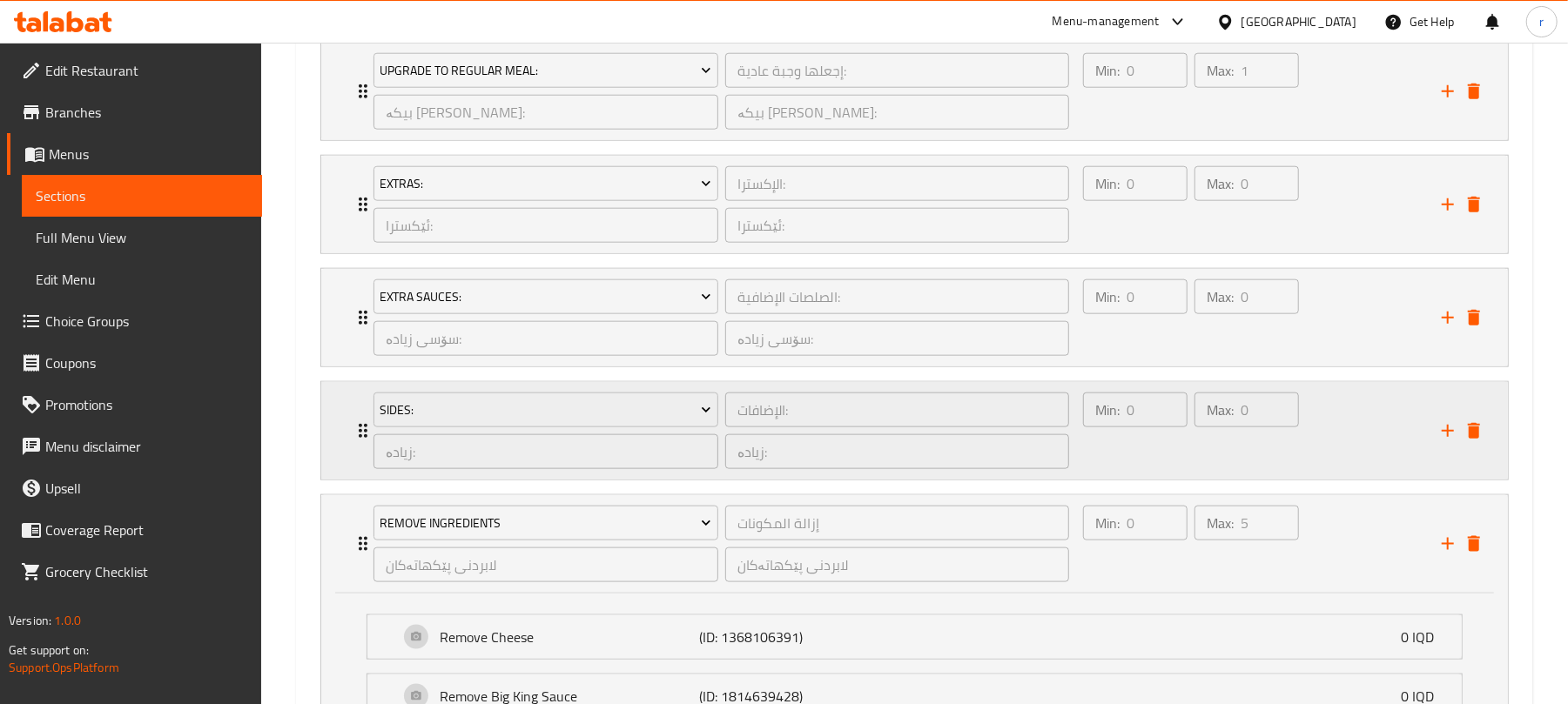
click at [356, 436] on icon "Expand" at bounding box center [362, 431] width 21 height 21
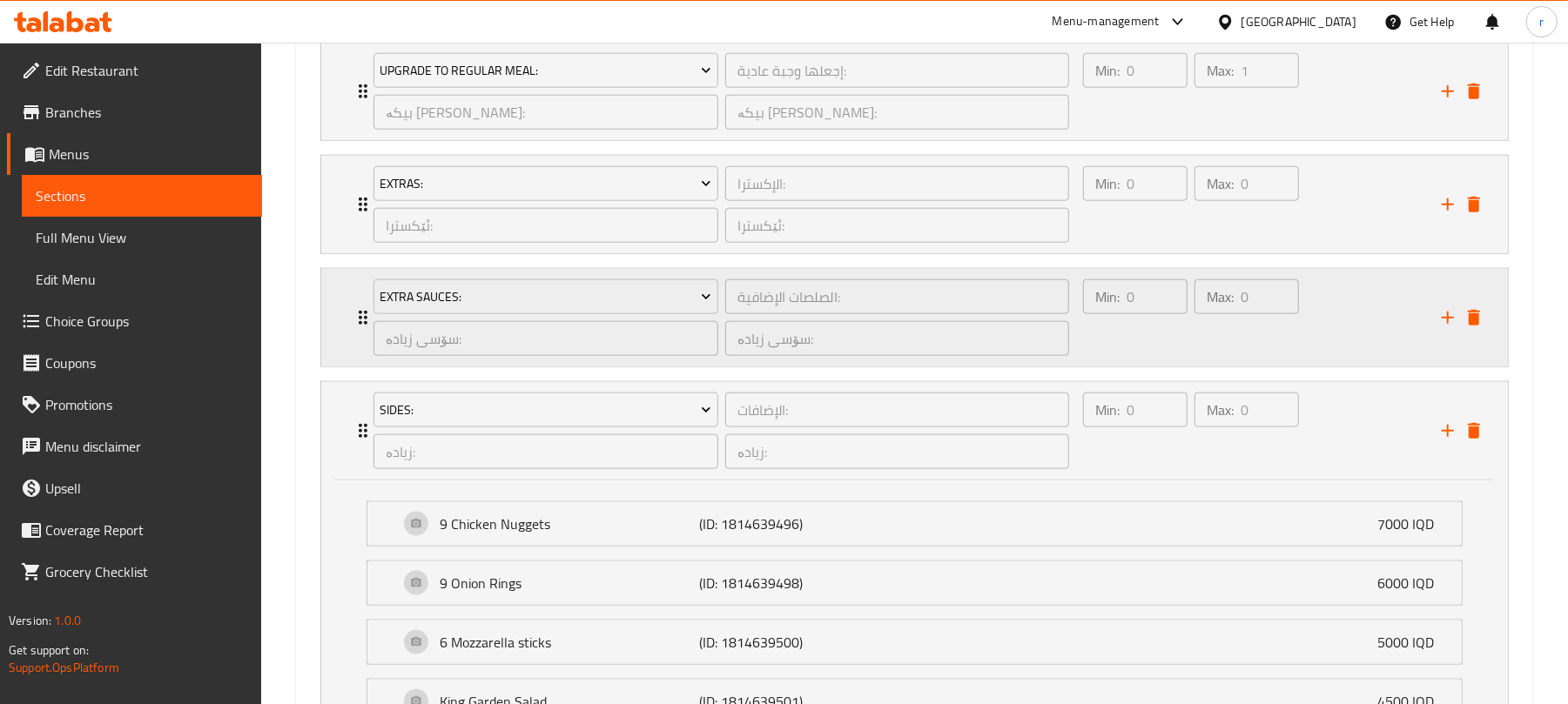
click at [353, 313] on icon "Expand" at bounding box center [362, 317] width 21 height 21
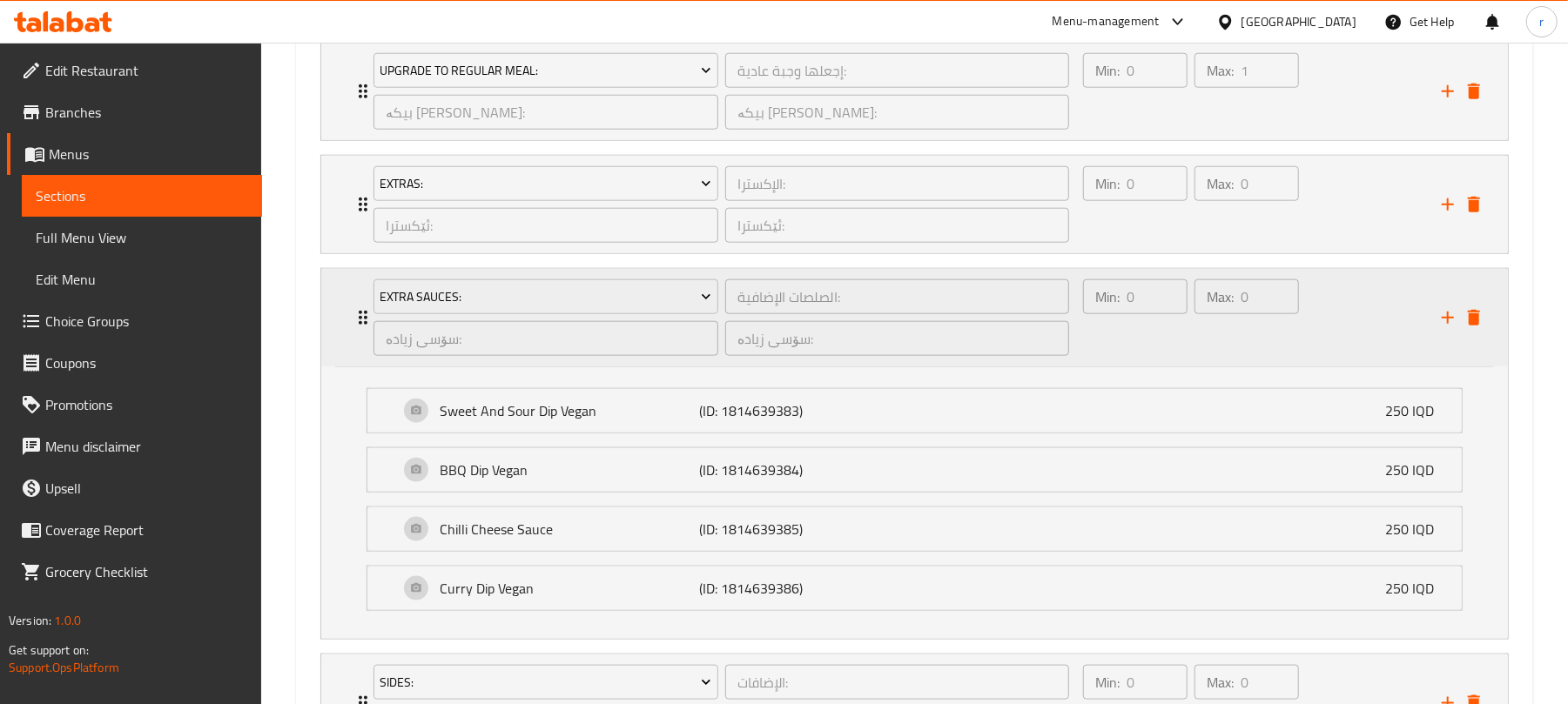
click at [1098, 303] on div "Min: 0 ​" at bounding box center [1135, 296] width 104 height 35
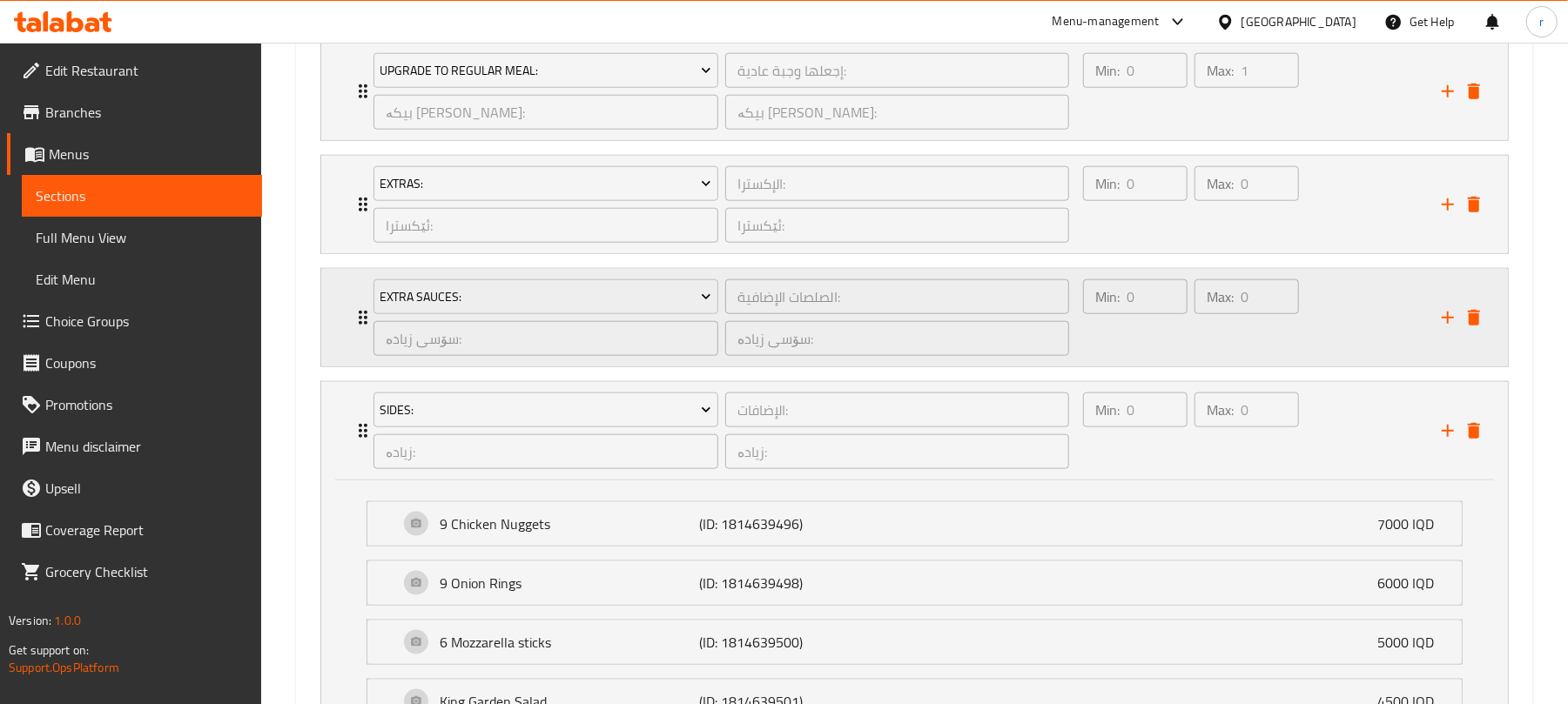
click at [1225, 303] on div "Max: 0 ​" at bounding box center [1247, 296] width 104 height 35
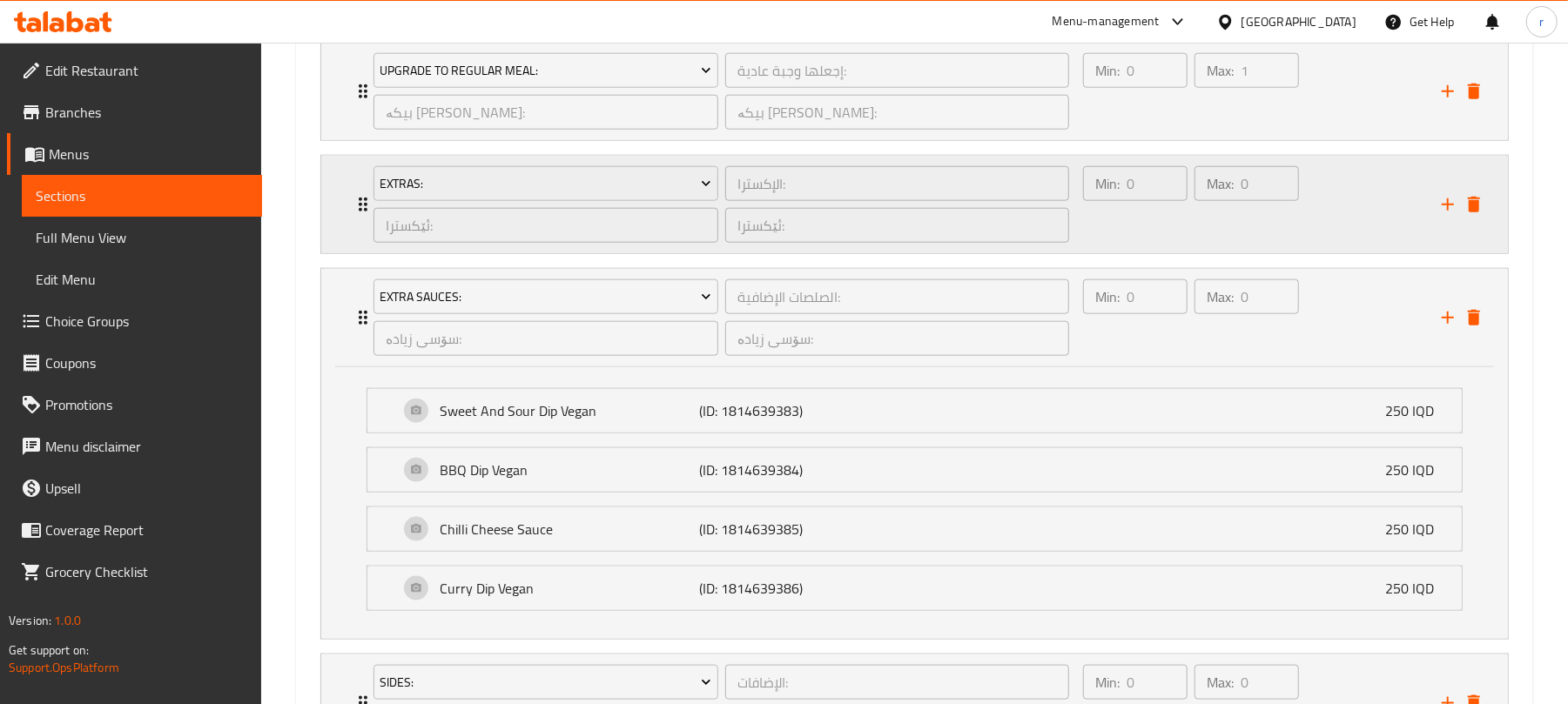
click at [355, 213] on icon "Expand" at bounding box center [362, 204] width 21 height 21
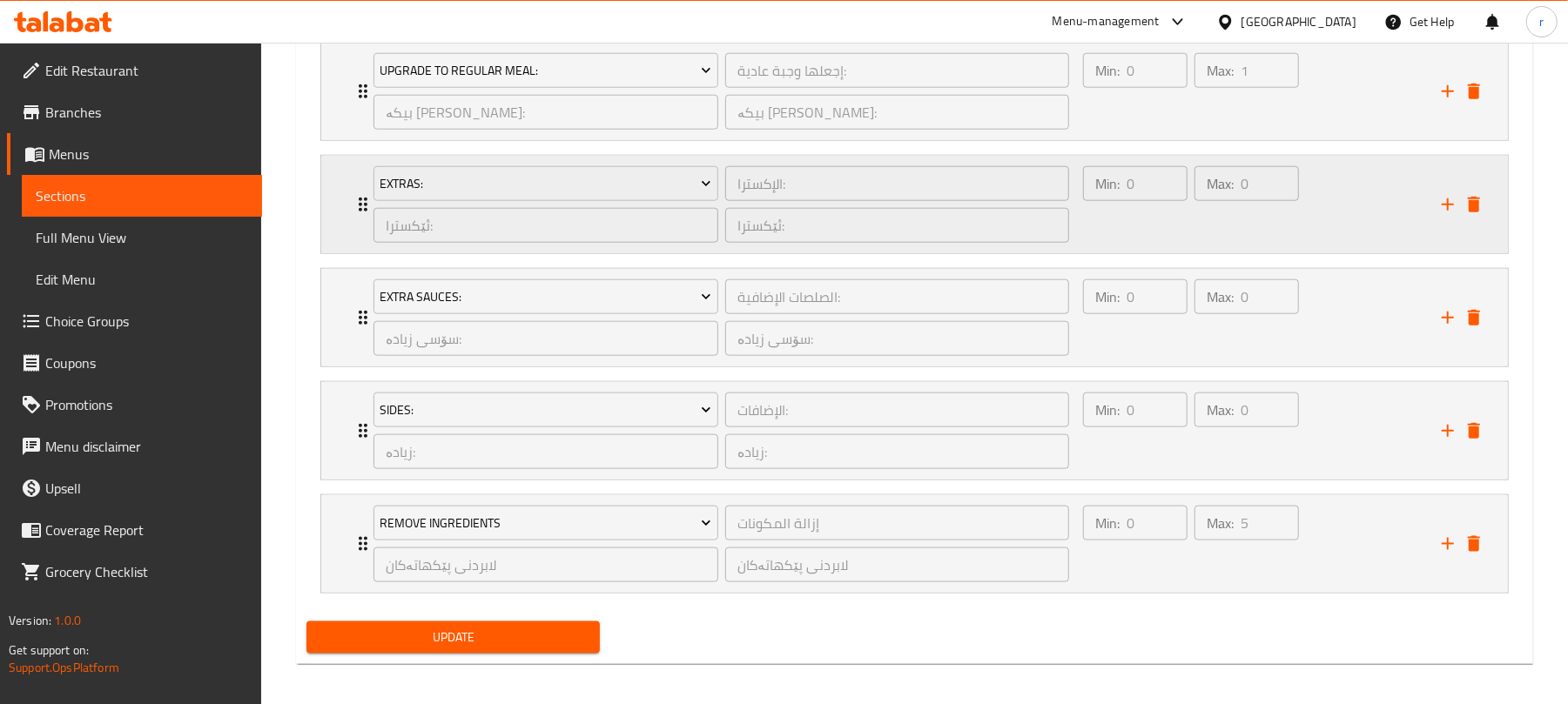
click at [352, 193] on div "Extras: الإكسترا: ​ ئێکسترا: ​ ئێکسترا: ​ Min: 0 ​ Max: 0 ​" at bounding box center [919, 205] width 1134 height 97
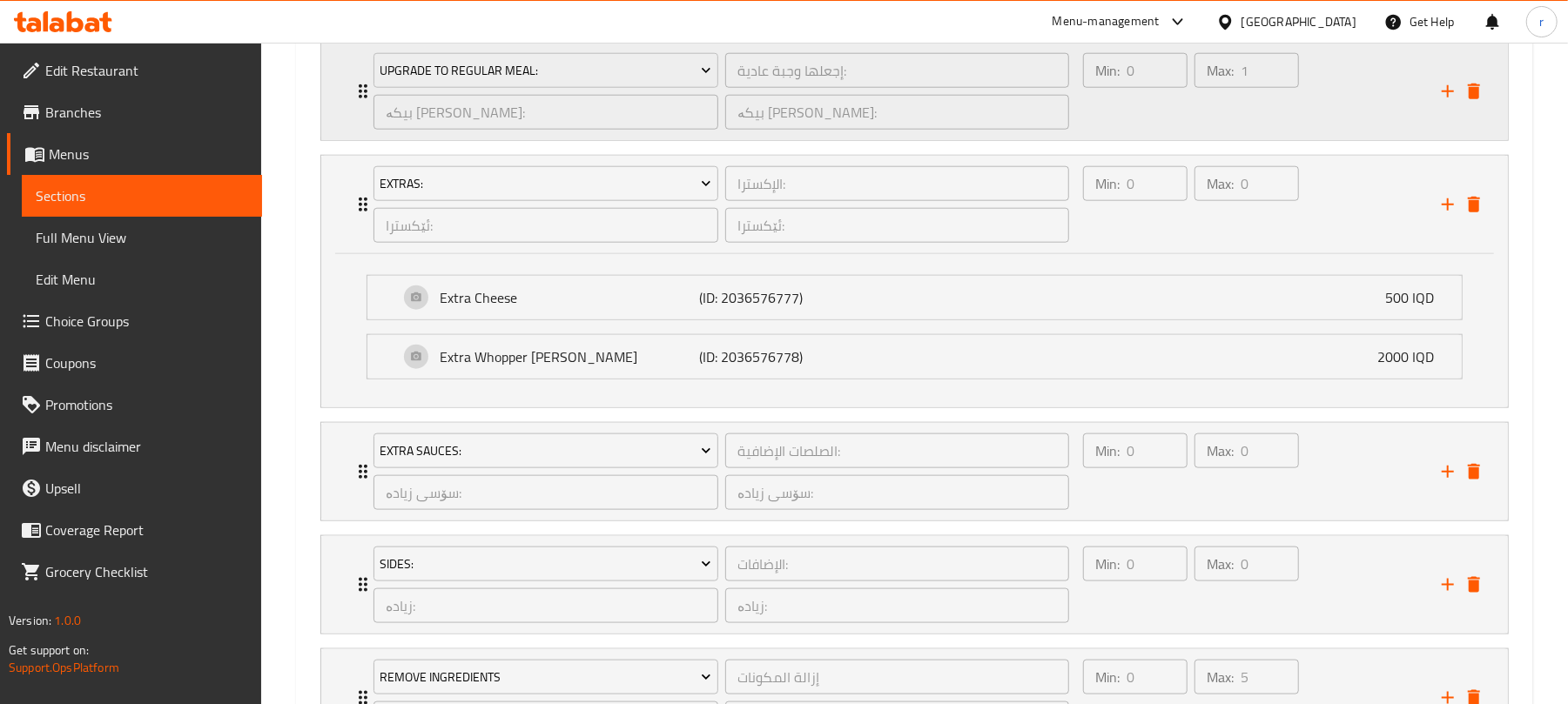
click at [1316, 129] on div "Min: 0 ​ Max: 1 ​" at bounding box center [1252, 91] width 359 height 97
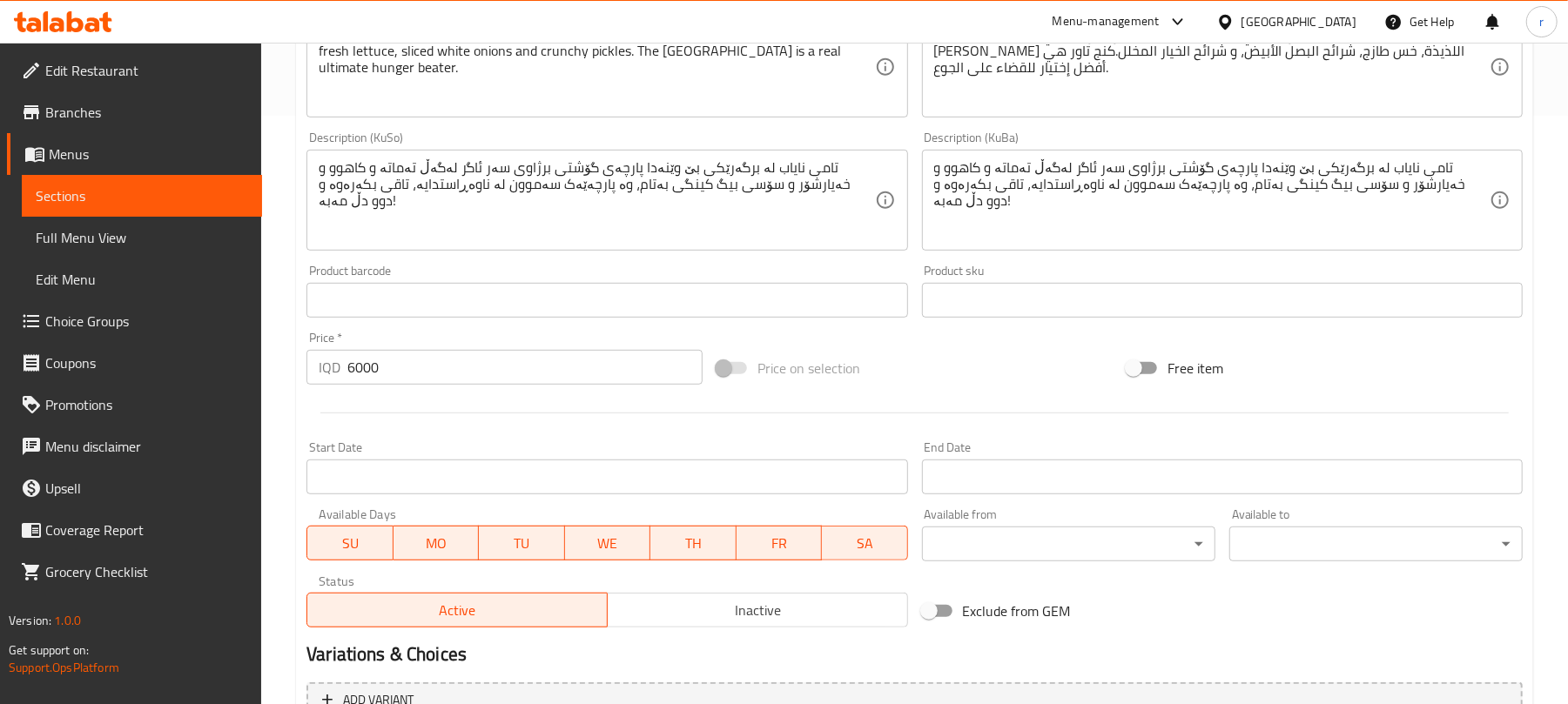
scroll to position [0, 0]
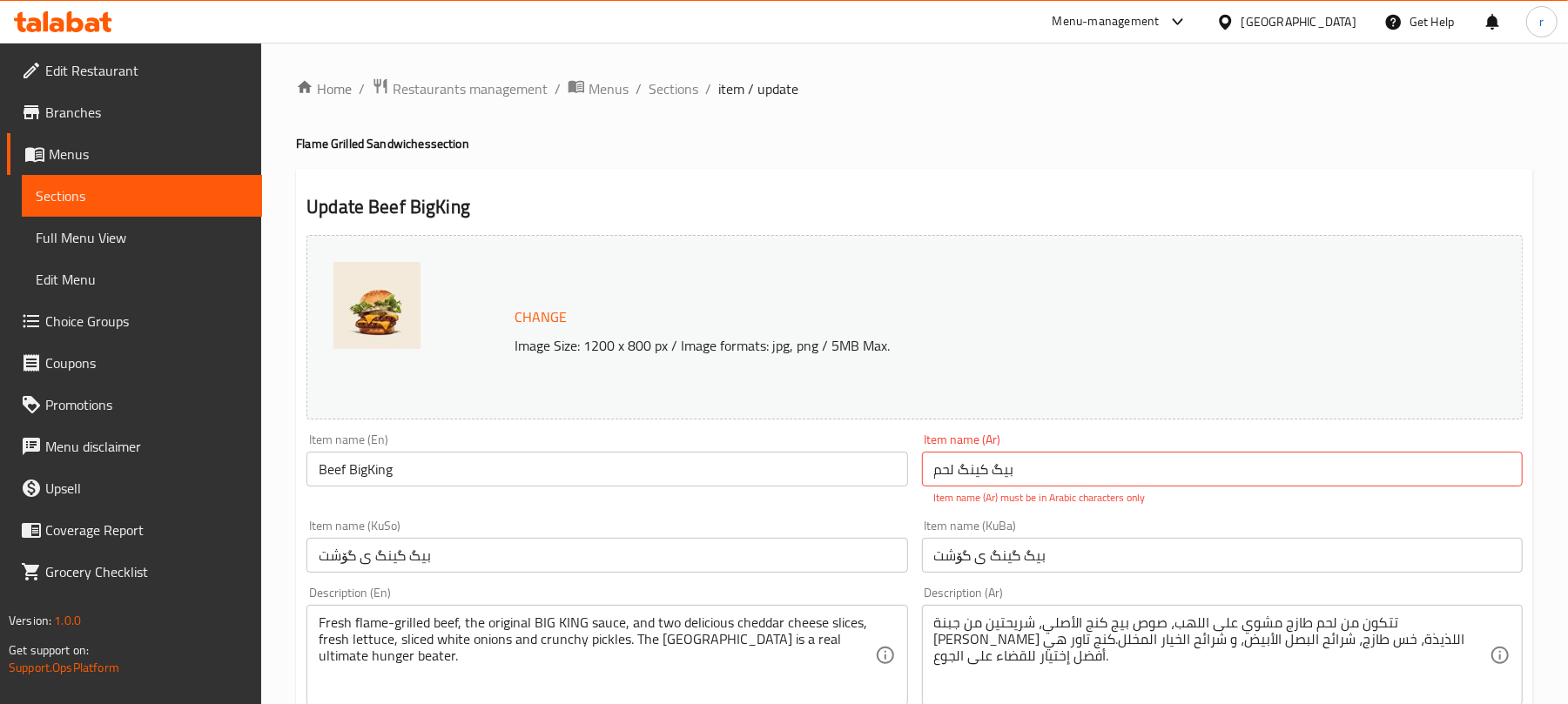
click at [731, 88] on span "item / update" at bounding box center [758, 88] width 81 height 21
click at [677, 84] on span "Sections" at bounding box center [674, 88] width 50 height 21
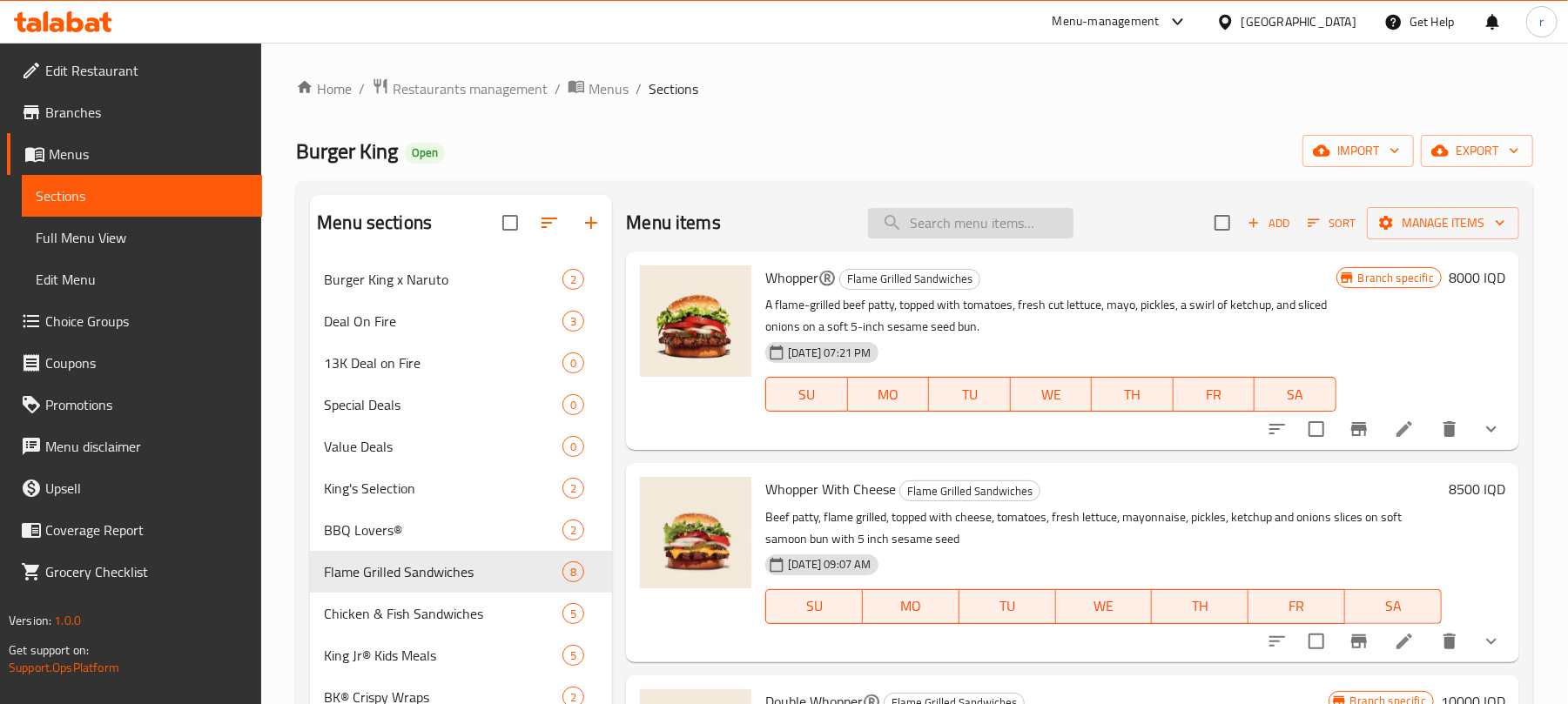
click at [1003, 220] on input "search" at bounding box center [971, 223] width 206 height 31
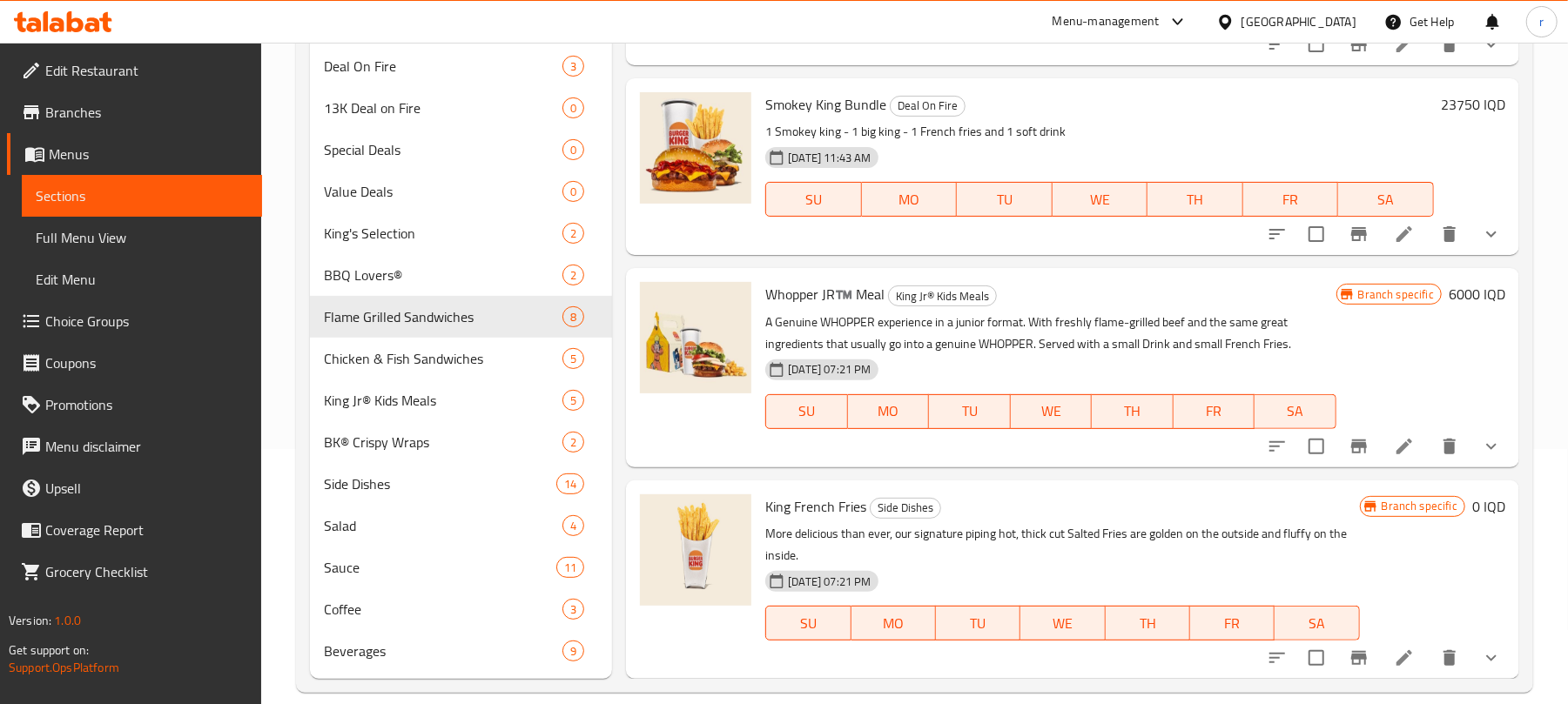
scroll to position [279, 0]
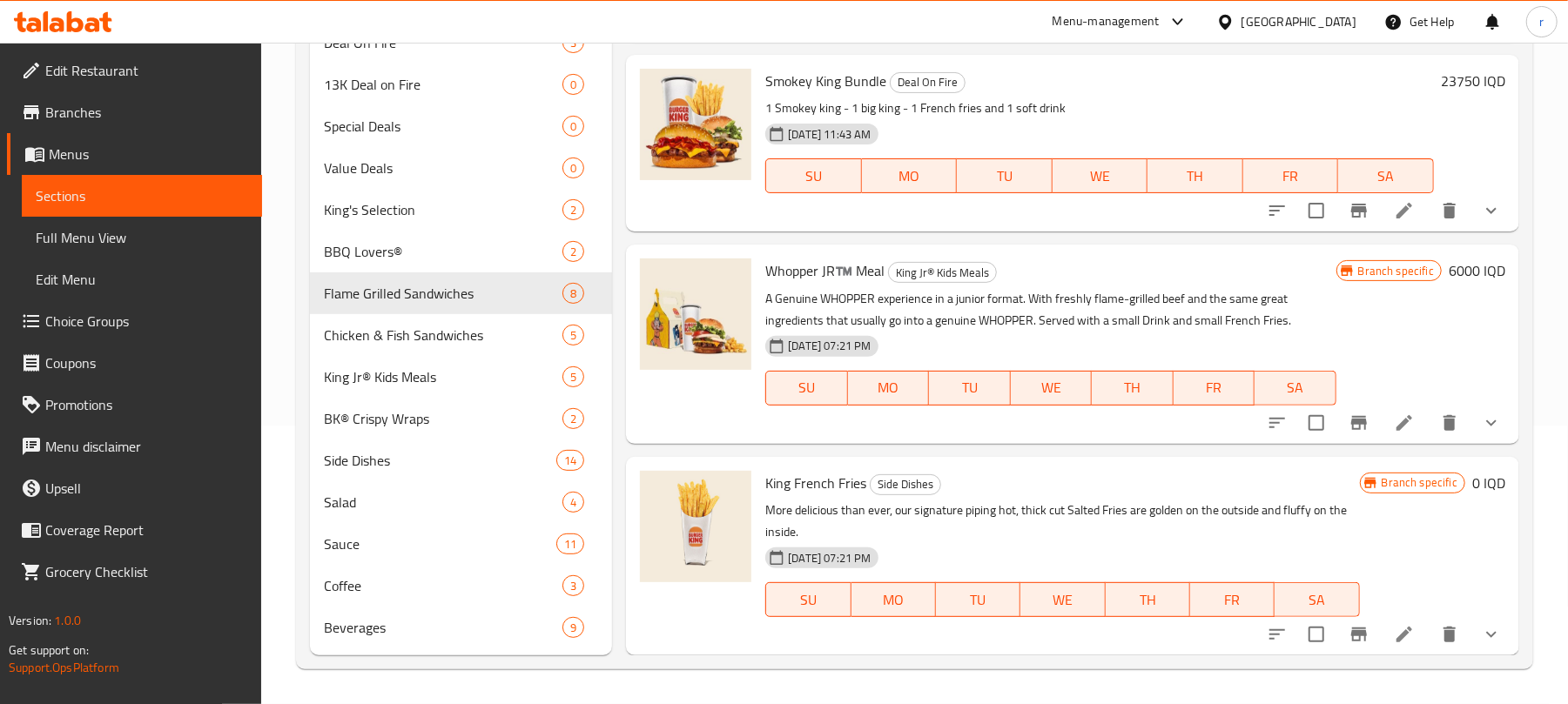
type input "french f"
drag, startPoint x: 802, startPoint y: 481, endPoint x: 878, endPoint y: 480, distance: 76.0
click at [872, 481] on h6 "King French Fries Side Dishes" at bounding box center [1062, 482] width 594 height 25
click at [1470, 630] on button "show more" at bounding box center [1491, 634] width 42 height 42
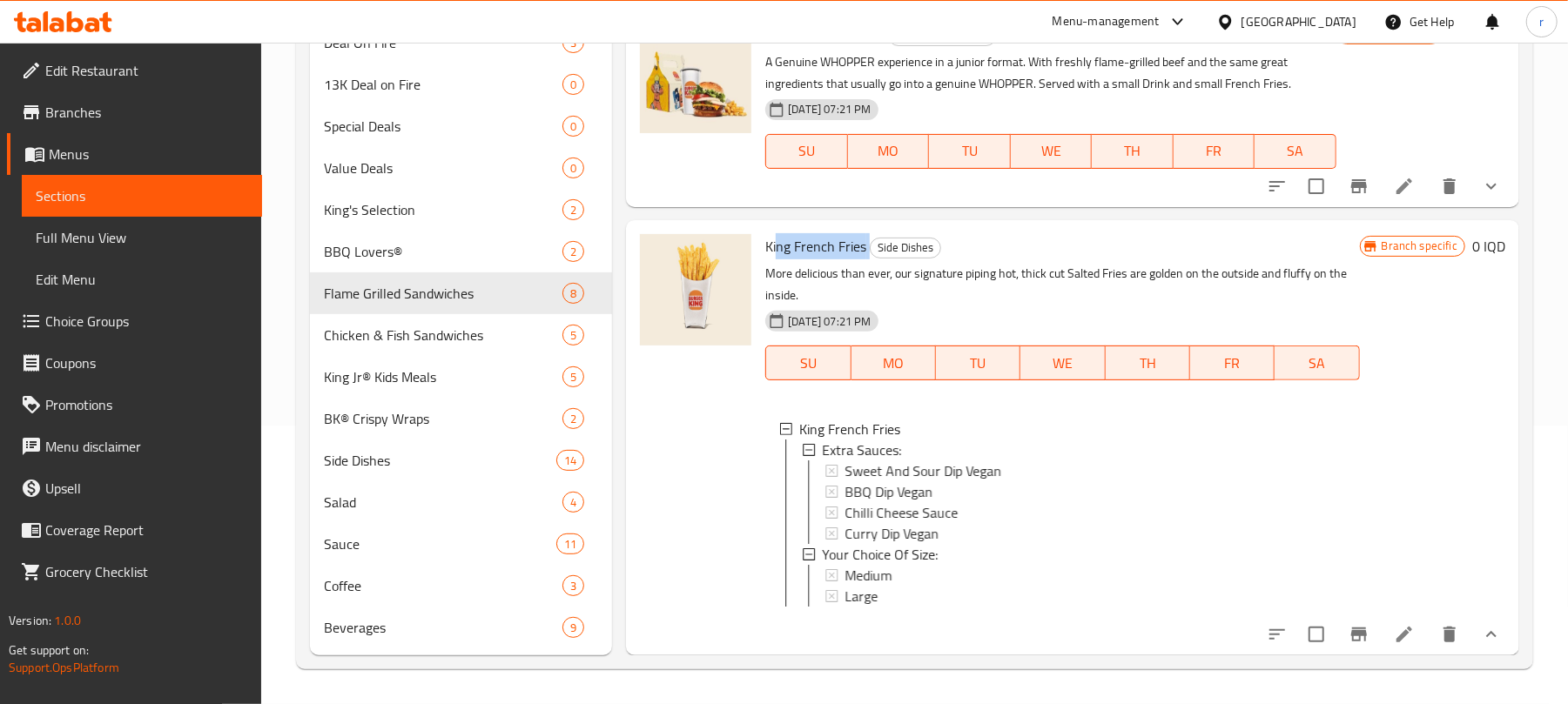
scroll to position [597, 0]
click at [810, 234] on span "King French Fries" at bounding box center [816, 247] width 101 height 26
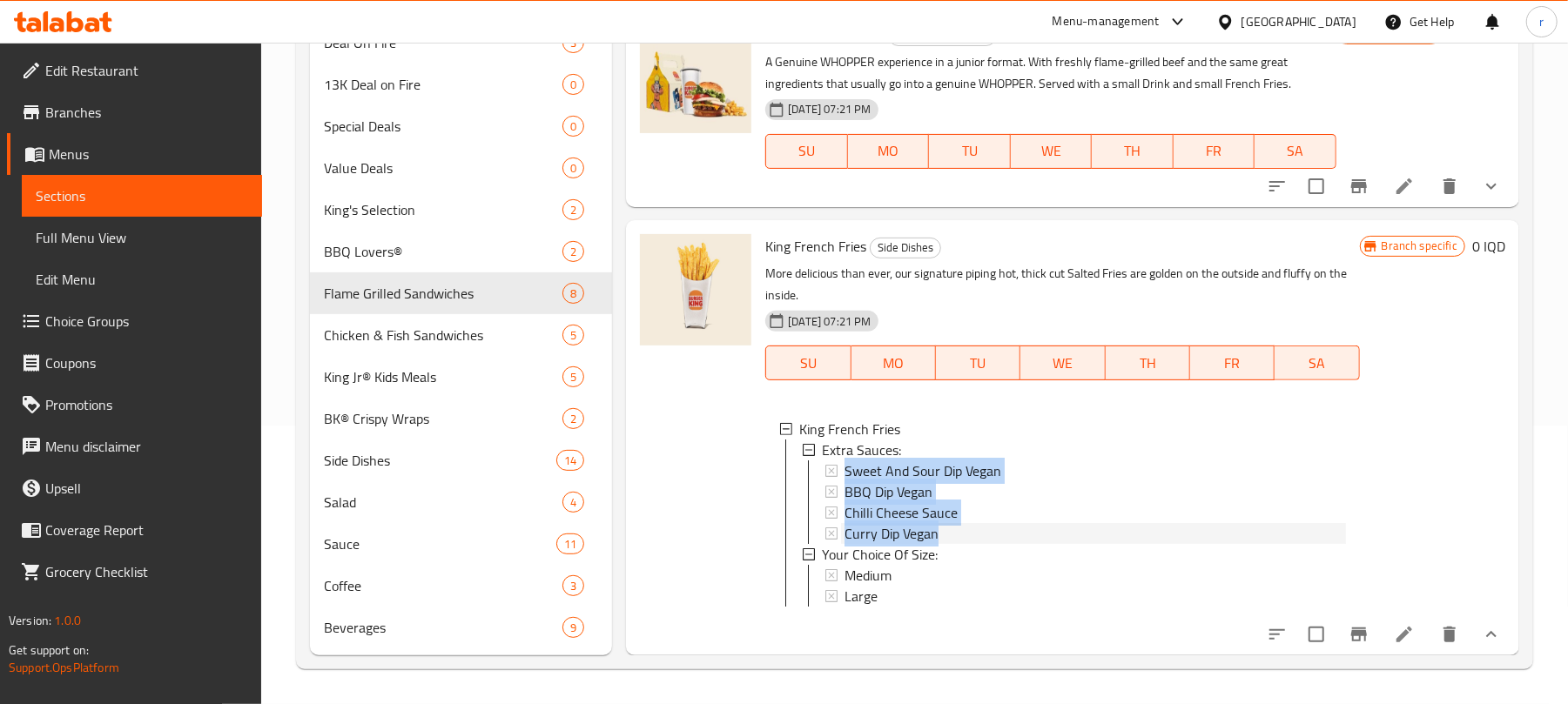
drag, startPoint x: 947, startPoint y: 517, endPoint x: 841, endPoint y: 456, distance: 122.3
click at [841, 460] on div "Sweet And Sour Dip Vegan BBQ Dip Vegan Chilli Cheese Sauce Curry Dip Vegan" at bounding box center [1084, 502] width 520 height 84
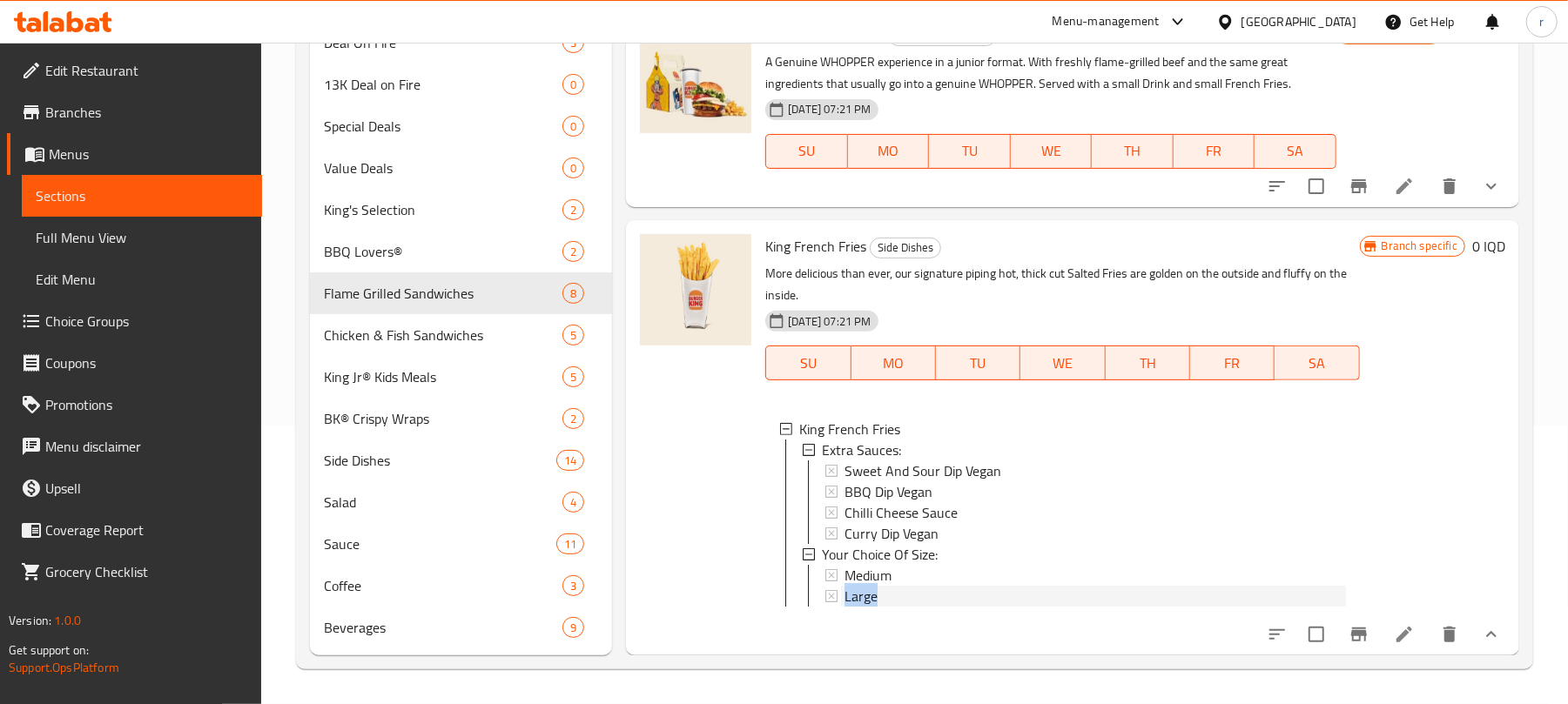
scroll to position [2, 0]
drag, startPoint x: 848, startPoint y: 582, endPoint x: 834, endPoint y: 559, distance: 26.9
click at [834, 563] on div "Medium Large" at bounding box center [1084, 584] width 520 height 42
click at [923, 584] on div "Large" at bounding box center [1094, 594] width 500 height 21
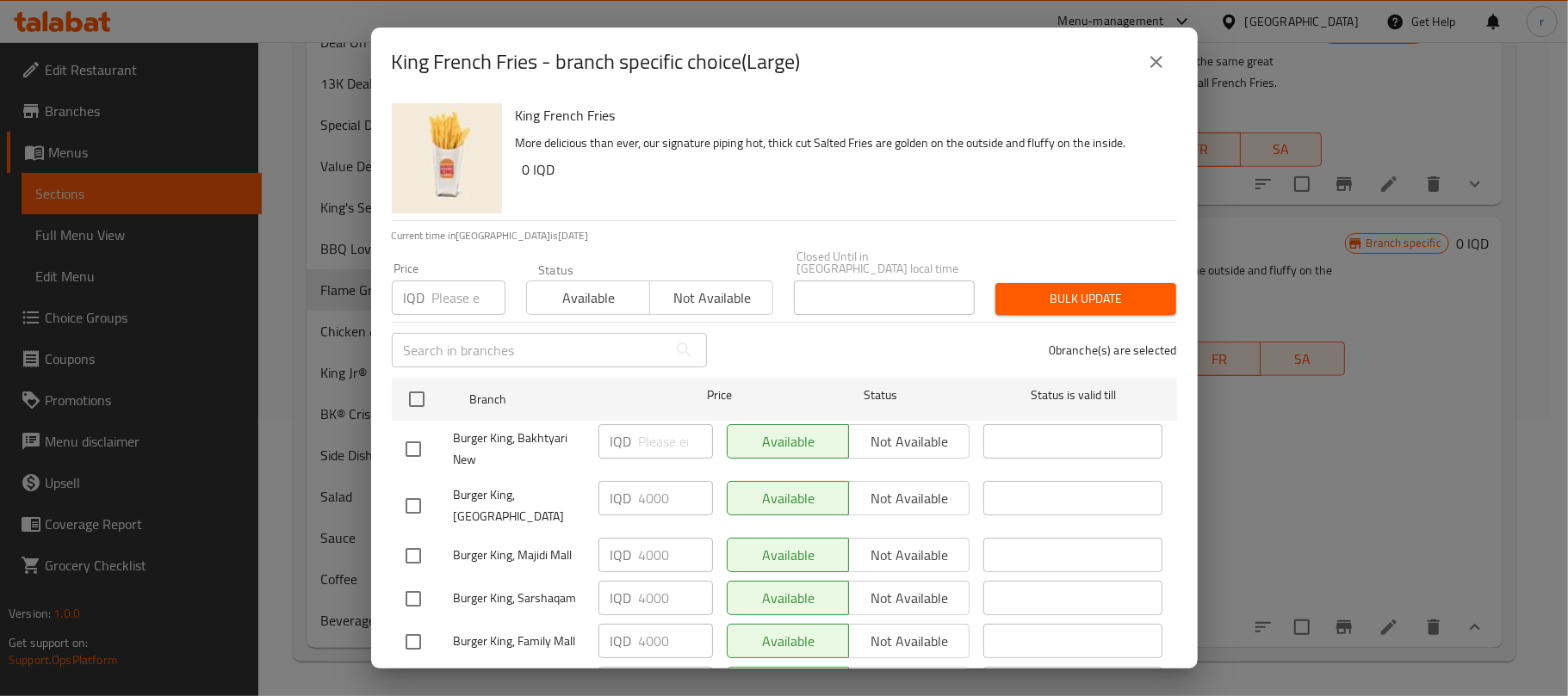
click at [1163, 64] on icon "close" at bounding box center [1156, 62] width 21 height 21
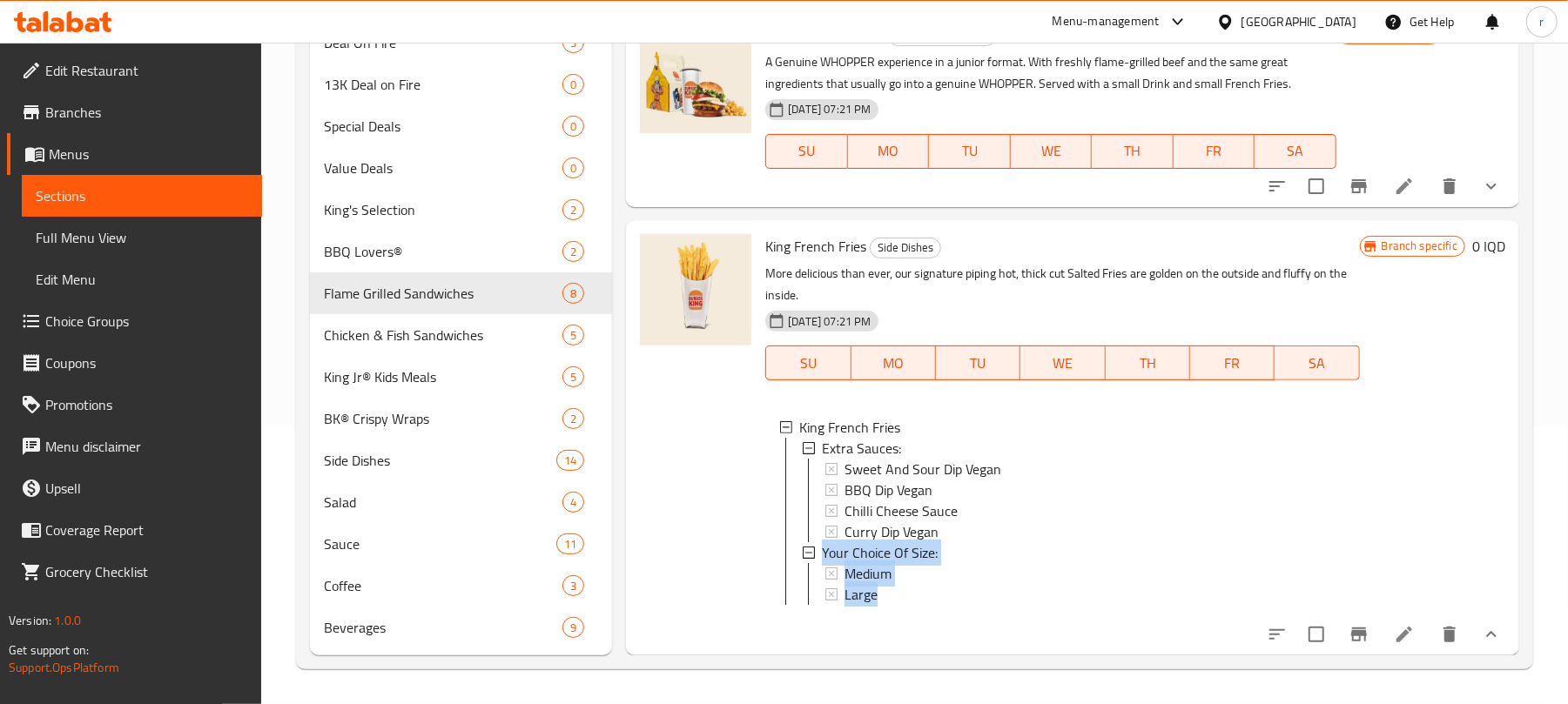
drag, startPoint x: 896, startPoint y: 568, endPoint x: 813, endPoint y: 534, distance: 89.7
click at [813, 542] on li "Your Choice Of Size: Medium Large" at bounding box center [1074, 573] width 543 height 63
click at [1453, 420] on div "Branch specific 0 IQD" at bounding box center [1433, 438] width 145 height 408
drag, startPoint x: 872, startPoint y: 576, endPoint x: 820, endPoint y: 533, distance: 67.5
click at [820, 542] on li "Your Choice Of Size: Medium Large" at bounding box center [1074, 573] width 543 height 63
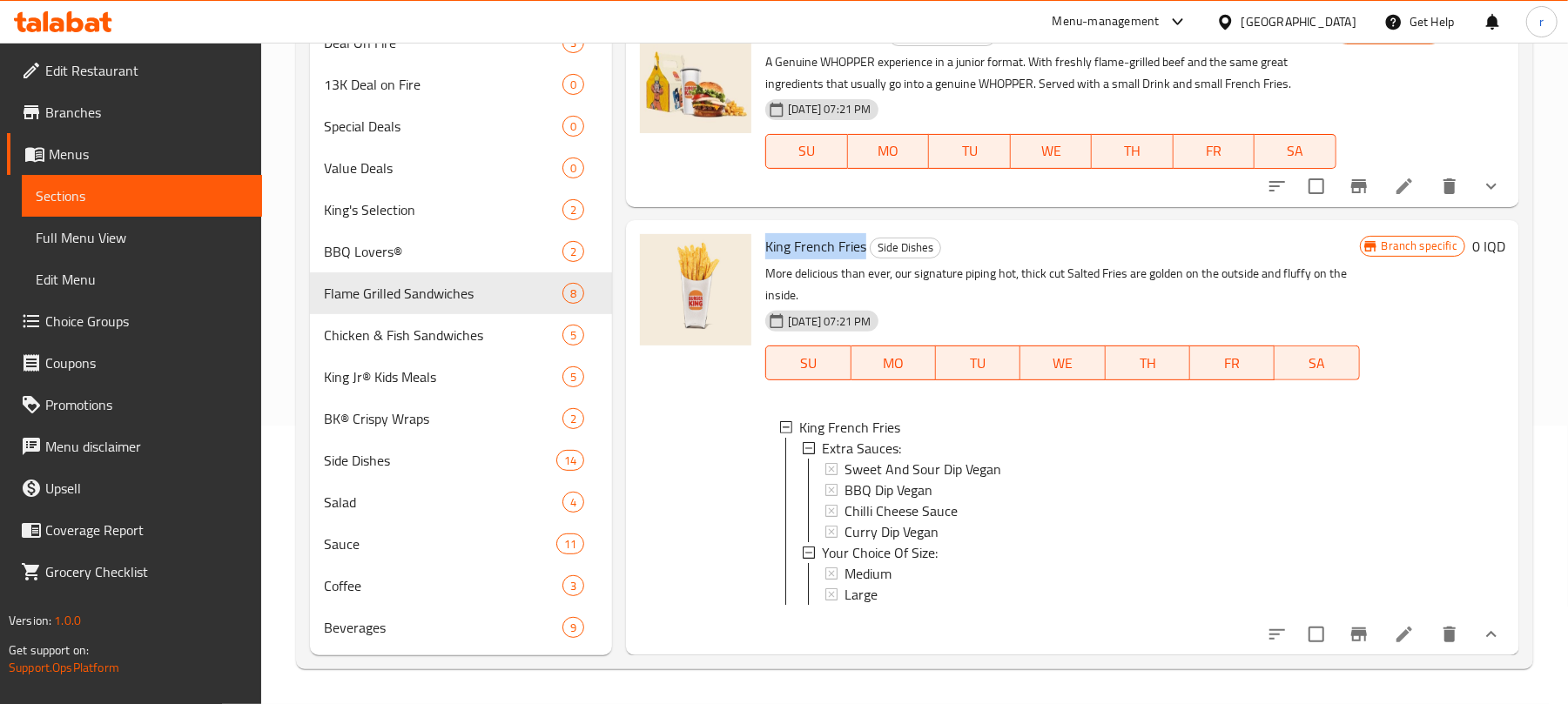
drag, startPoint x: 862, startPoint y: 227, endPoint x: 766, endPoint y: 224, distance: 96.0
click at [766, 234] on span "King French Fries" at bounding box center [816, 247] width 101 height 26
drag, startPoint x: 882, startPoint y: 571, endPoint x: 820, endPoint y: 538, distance: 70.2
click at [820, 542] on li "Your Choice Of Size: Medium Large" at bounding box center [1074, 573] width 543 height 63
click at [898, 584] on div "Large" at bounding box center [1094, 594] width 500 height 21
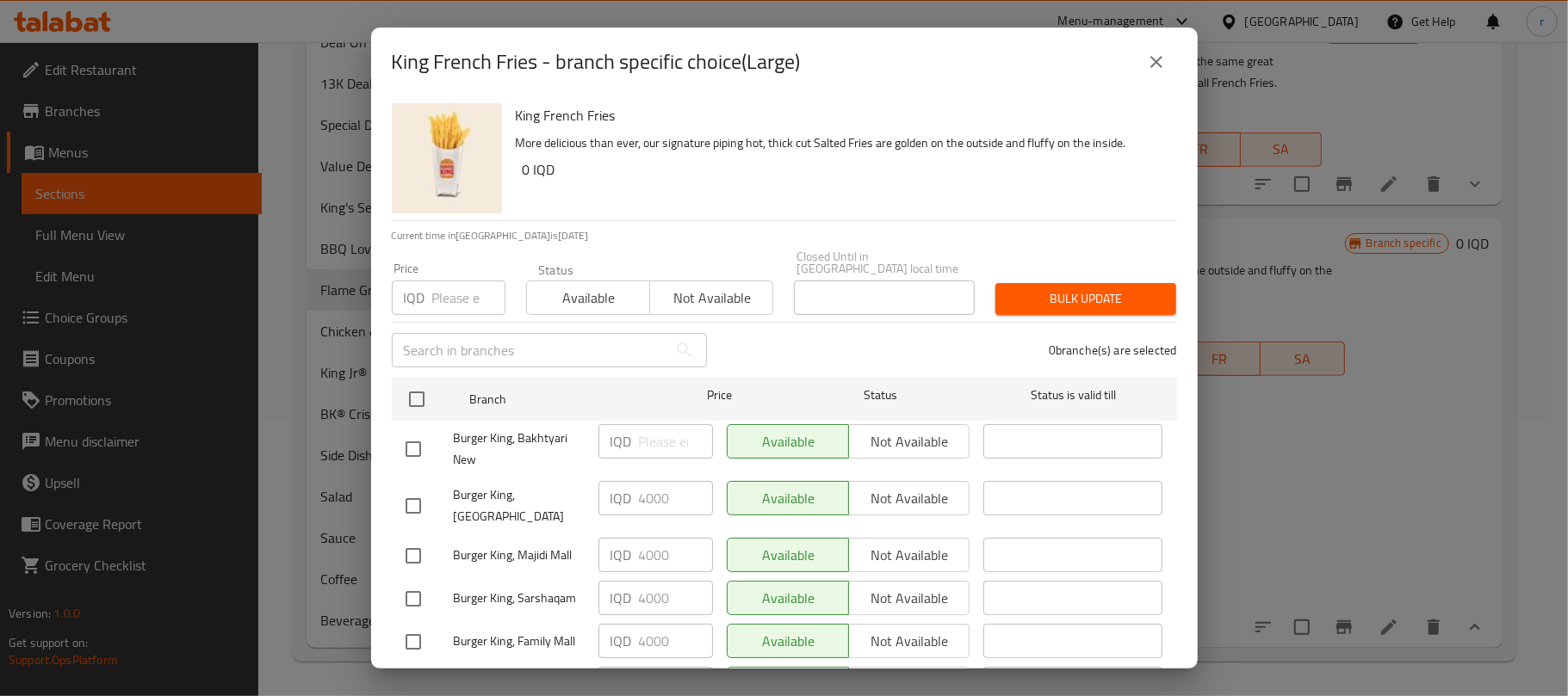
click at [1150, 55] on icon "close" at bounding box center [1156, 62] width 21 height 21
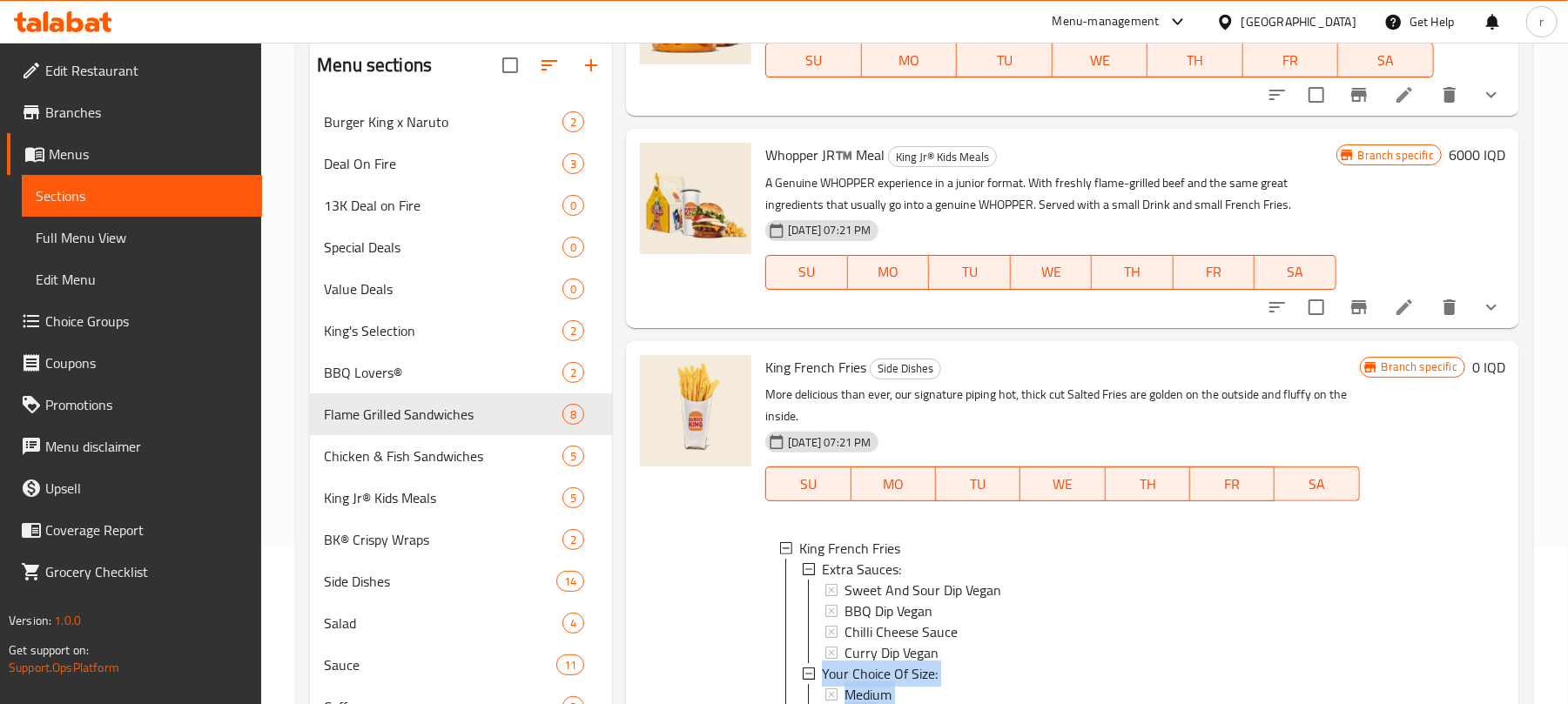
scroll to position [47, 0]
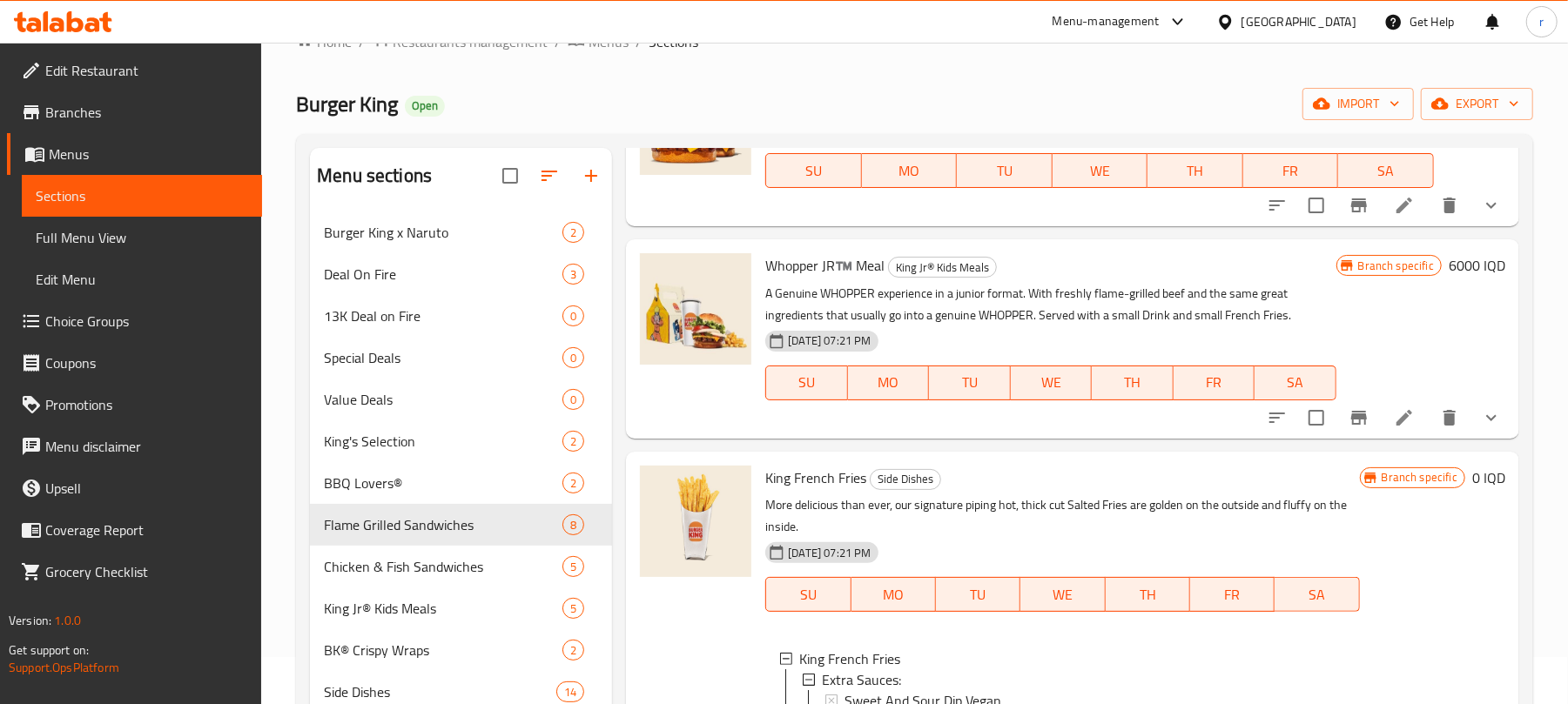
click at [67, 2] on div "Menu-management Iraq Get Help r" at bounding box center [784, 22] width 1568 height 42
click at [61, 22] on icon at bounding box center [57, 25] width 15 height 15
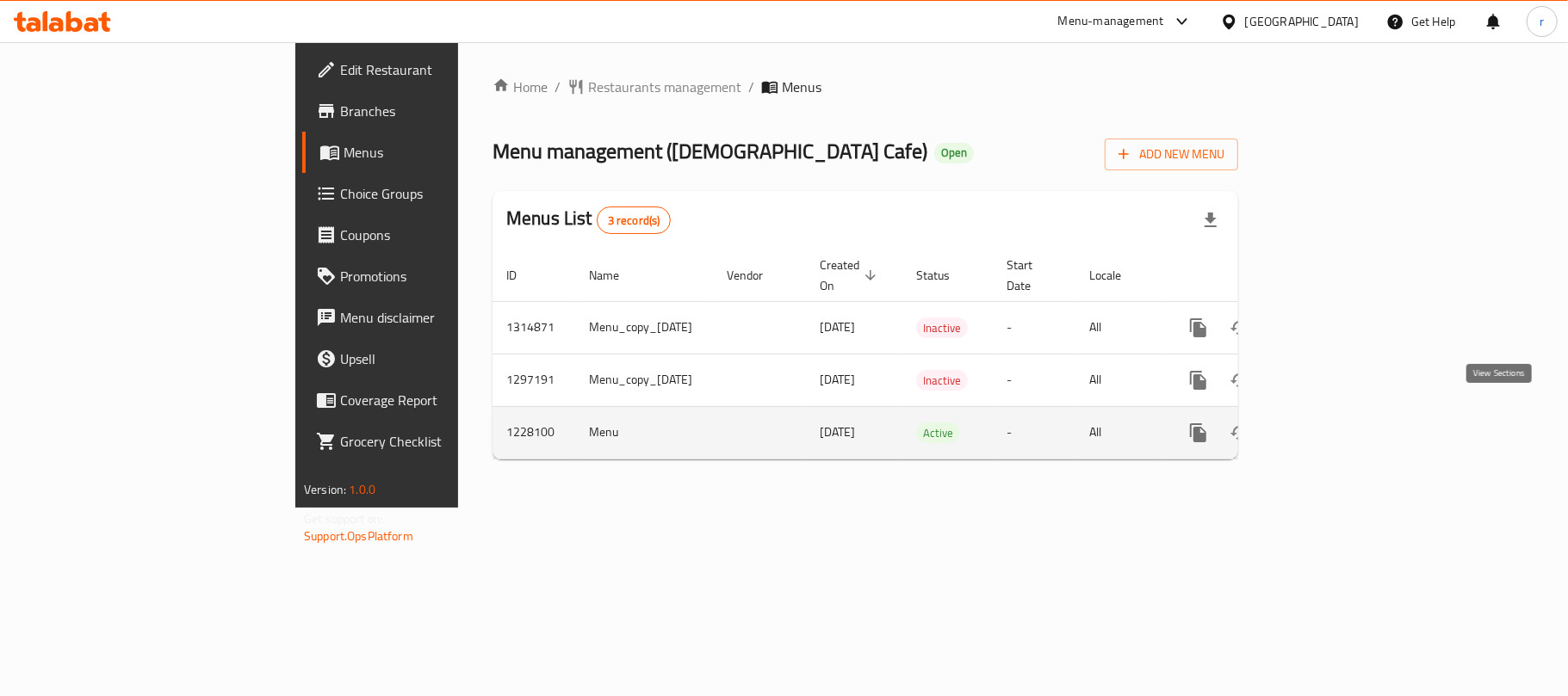
click at [1333, 423] on icon "enhanced table" at bounding box center [1322, 433] width 21 height 21
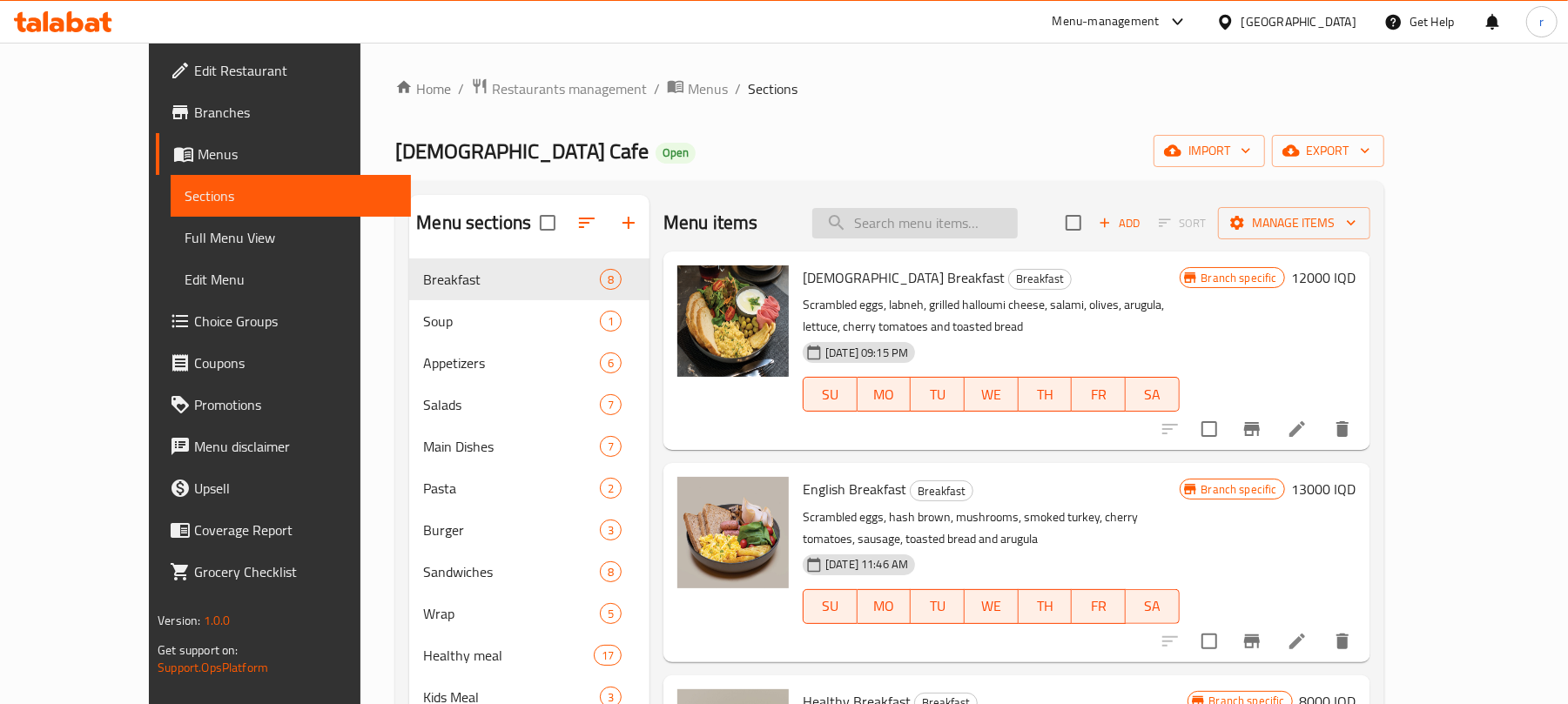
click at [979, 221] on input "search" at bounding box center [915, 223] width 206 height 31
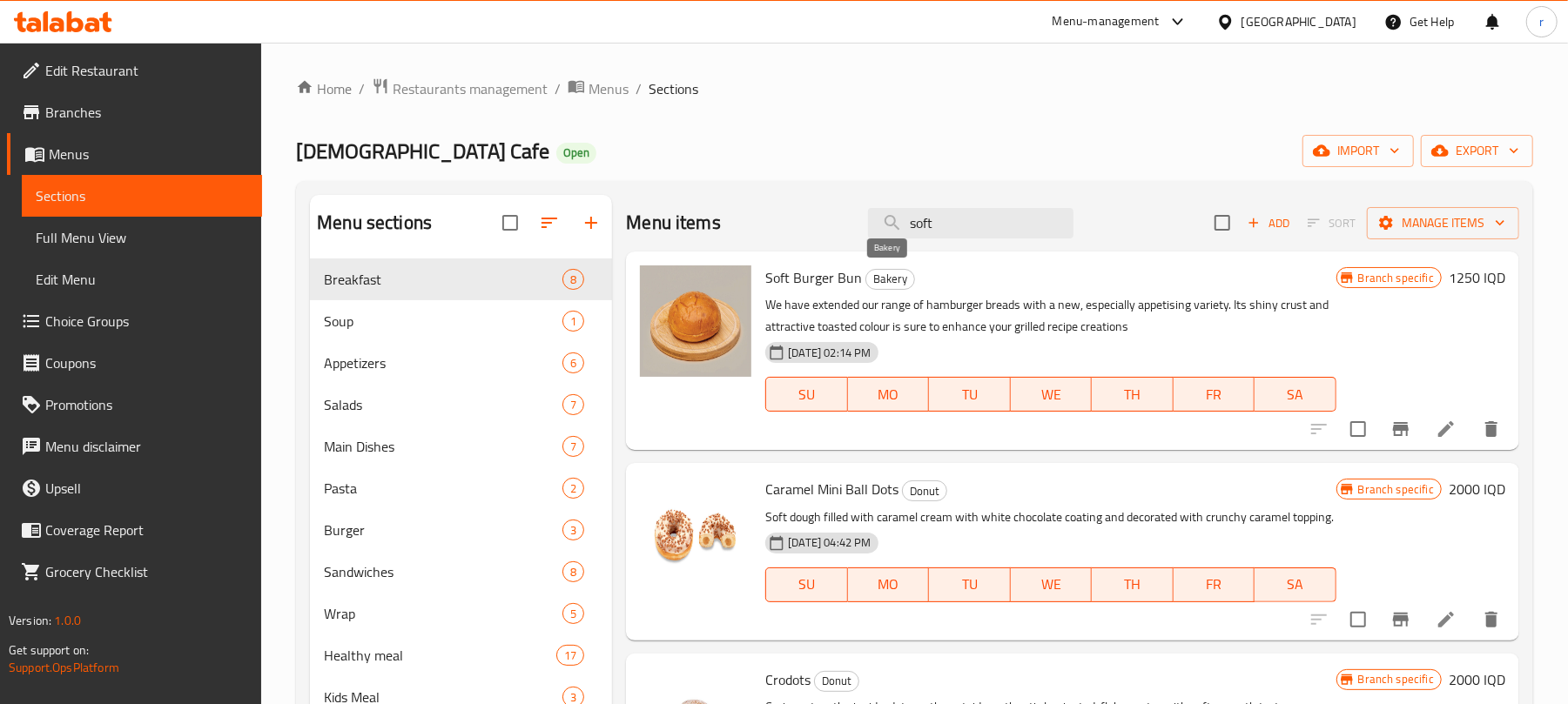
type input "soft"
drag, startPoint x: 902, startPoint y: 280, endPoint x: 759, endPoint y: 280, distance: 143.0
click at [759, 280] on div "Soft Burger Bun Bakery We have extended our range of hamburger breads with a ne…" at bounding box center [1050, 351] width 584 height 185
click at [1436, 429] on icon at bounding box center [1446, 429] width 21 height 21
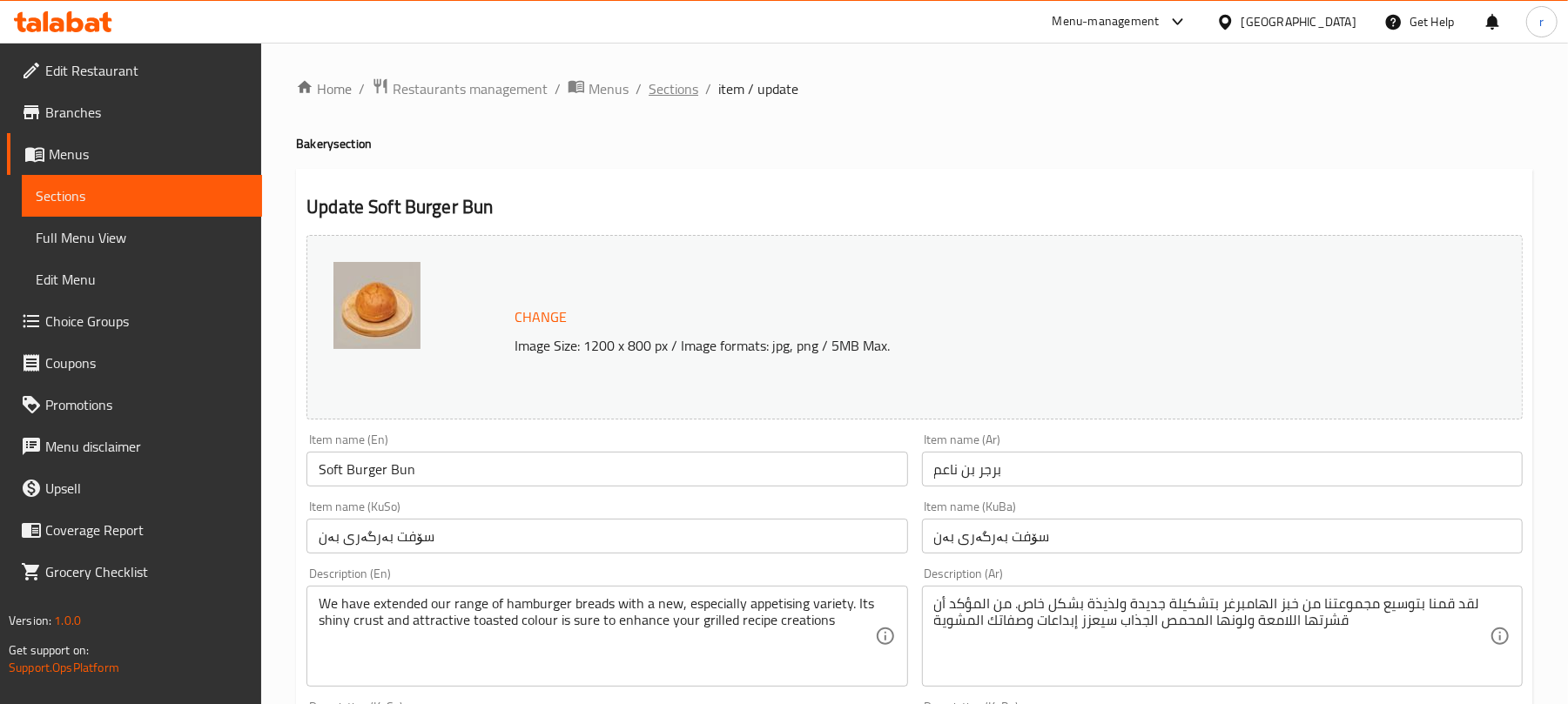
click at [684, 99] on span "Sections" at bounding box center [674, 88] width 50 height 21
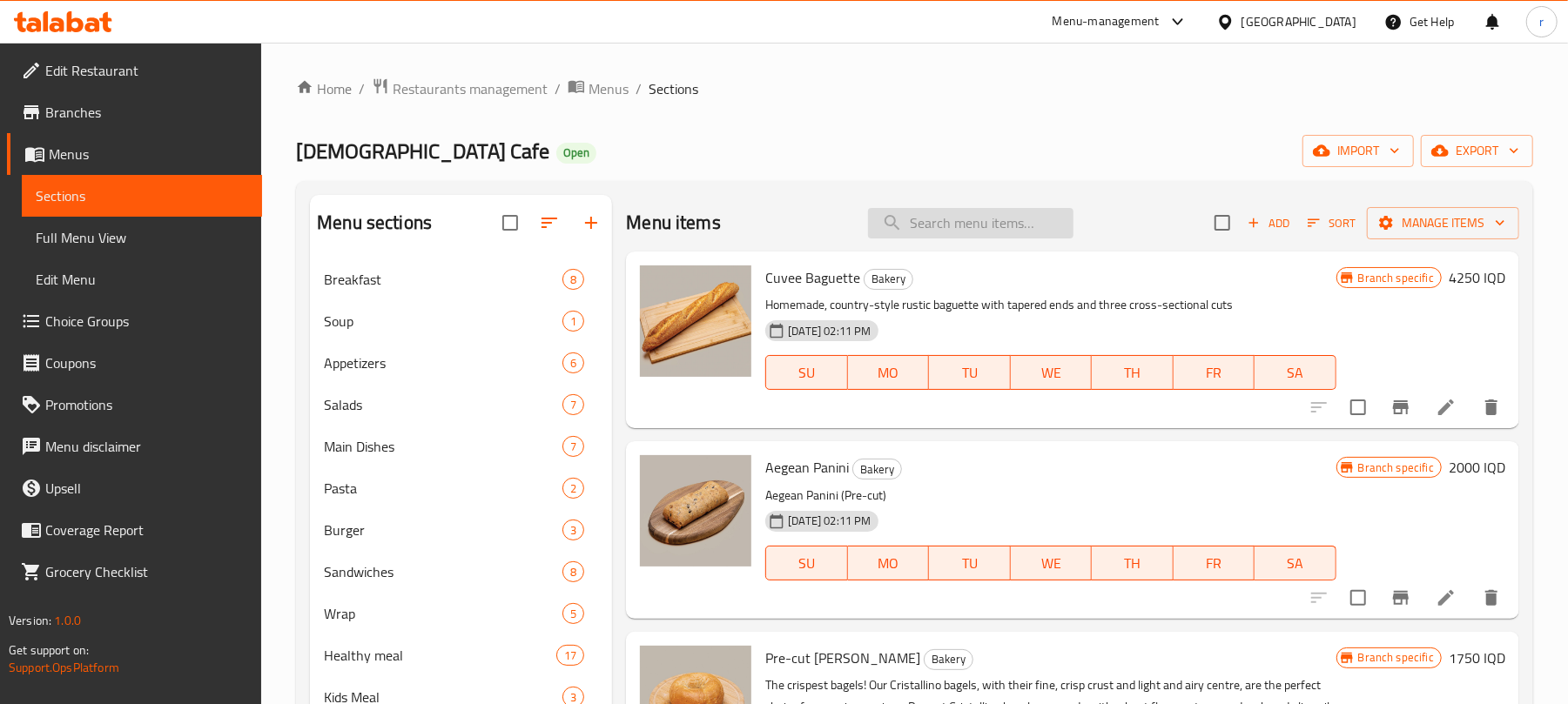
click at [907, 210] on div "Menu items Add Sort Manage items" at bounding box center [1073, 223] width 893 height 57
click at [924, 221] on input "search" at bounding box center [971, 223] width 206 height 31
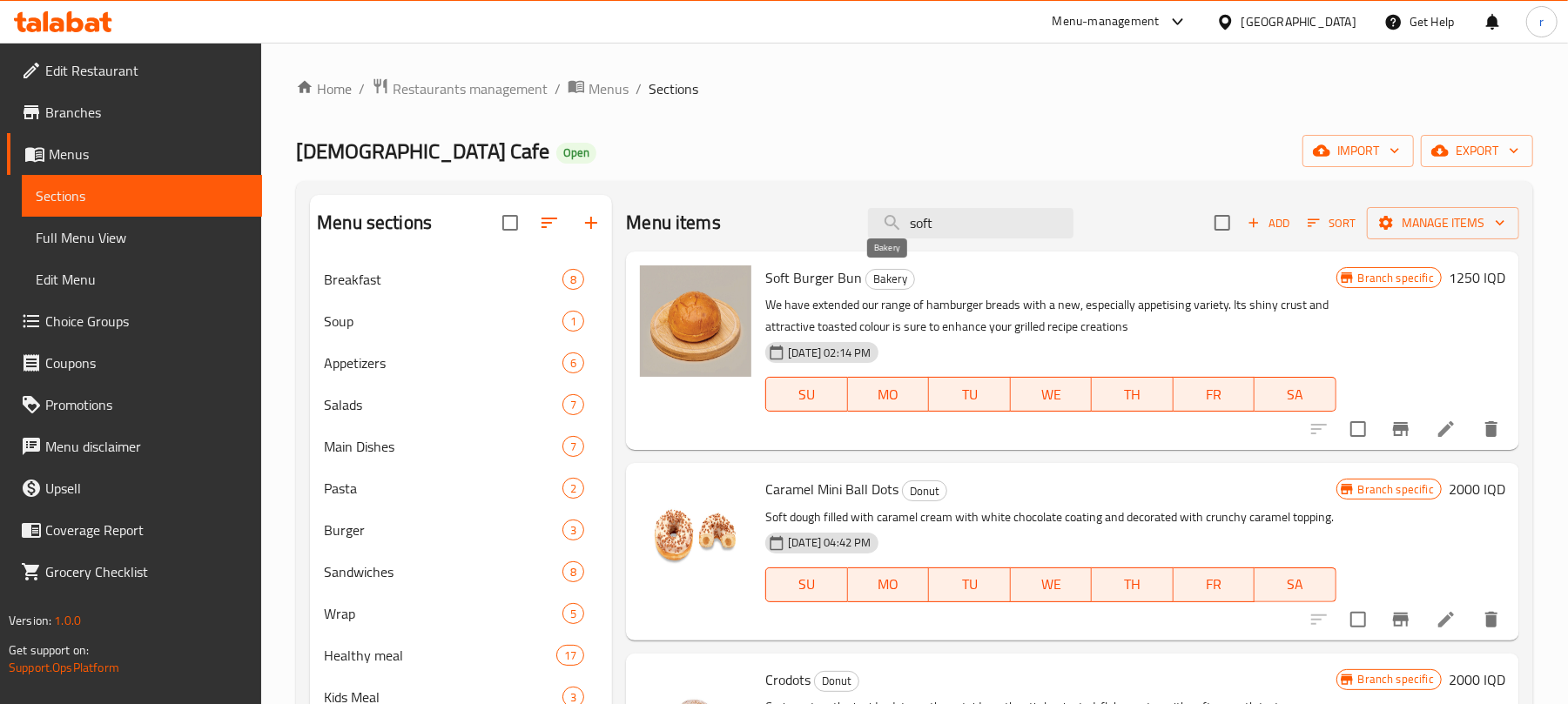
type input "soft"
drag, startPoint x: 859, startPoint y: 275, endPoint x: 759, endPoint y: 279, distance: 100.1
click at [759, 279] on div "Soft Burger Bun Bakery We have extended our range of hamburger breads with a ne…" at bounding box center [1050, 351] width 584 height 185
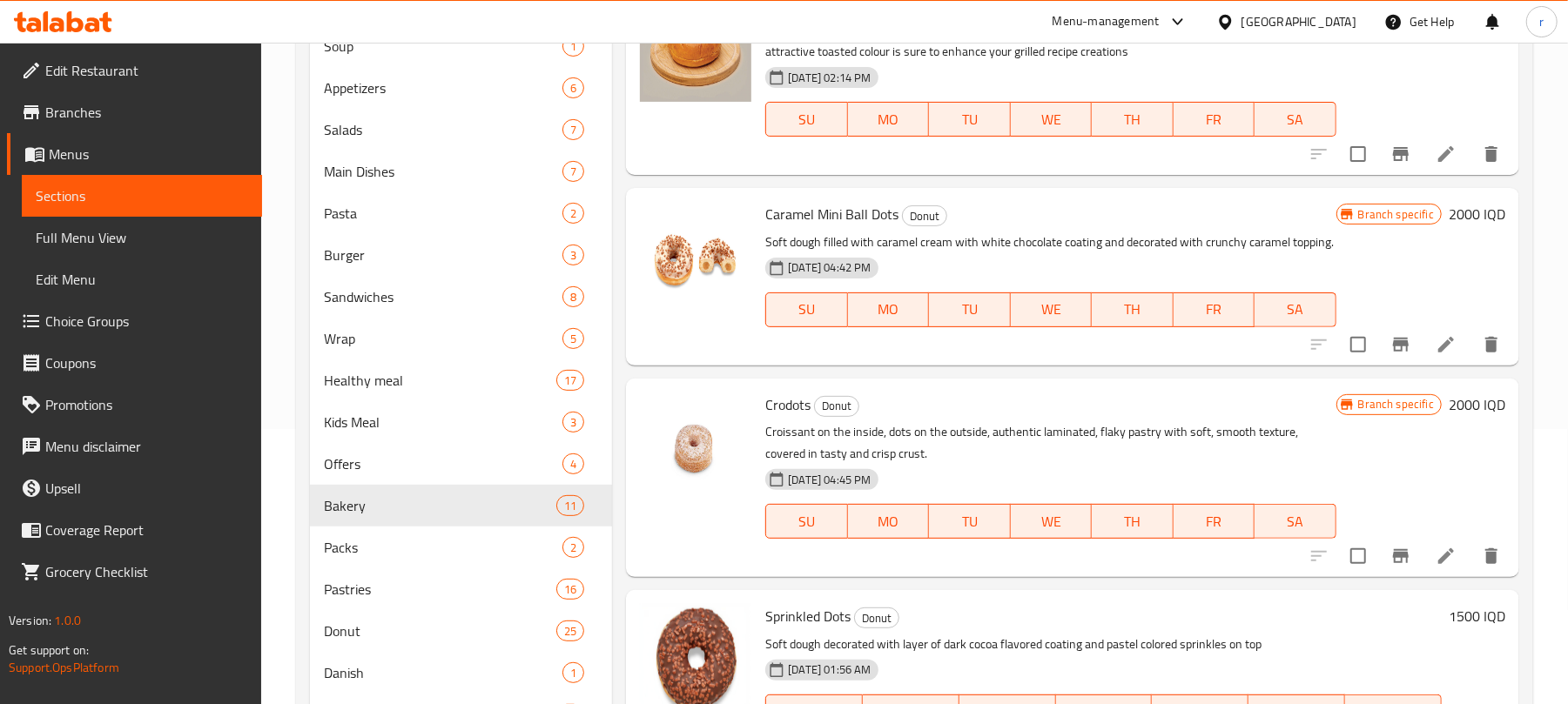
scroll to position [115, 0]
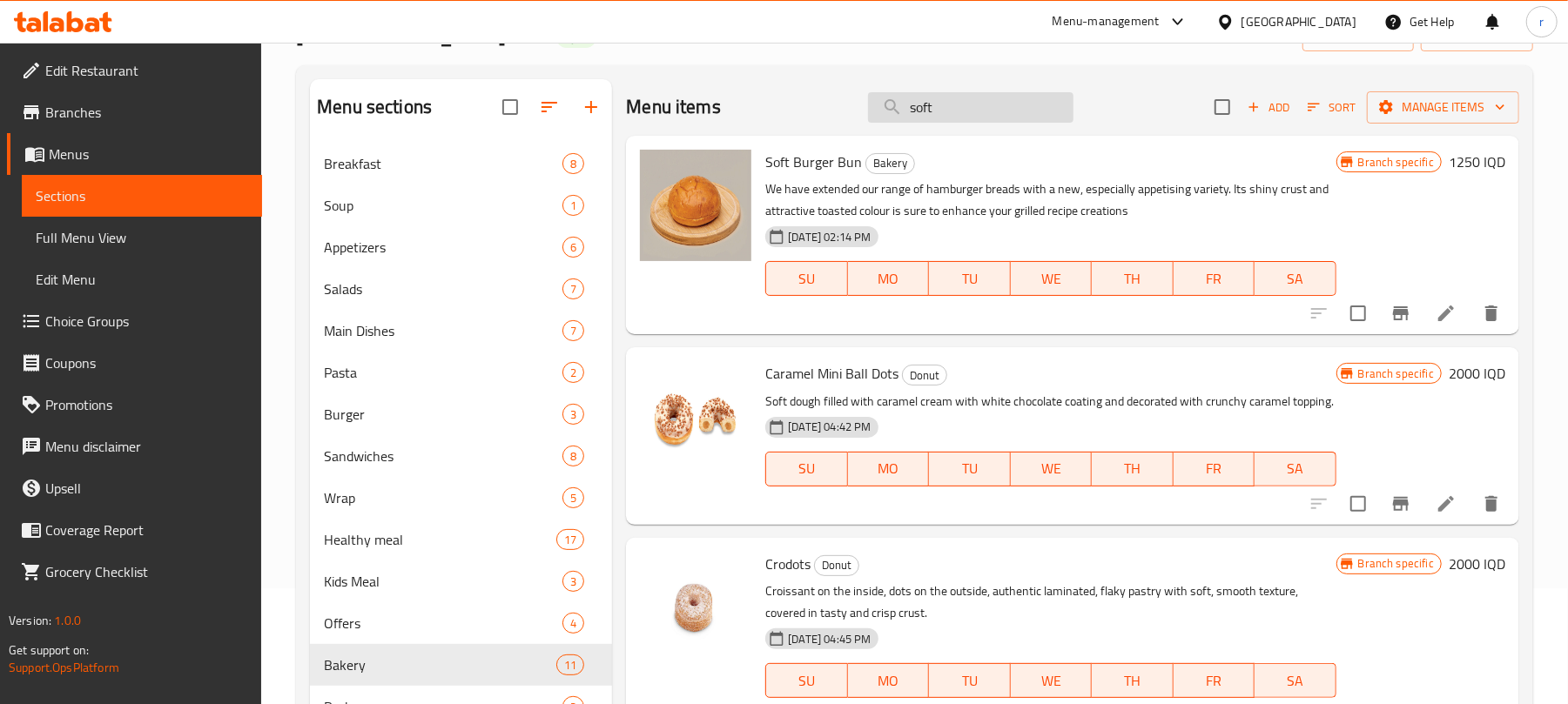
drag, startPoint x: 942, startPoint y: 97, endPoint x: 880, endPoint y: 98, distance: 62.0
click at [880, 98] on input "soft" at bounding box center [971, 107] width 206 height 31
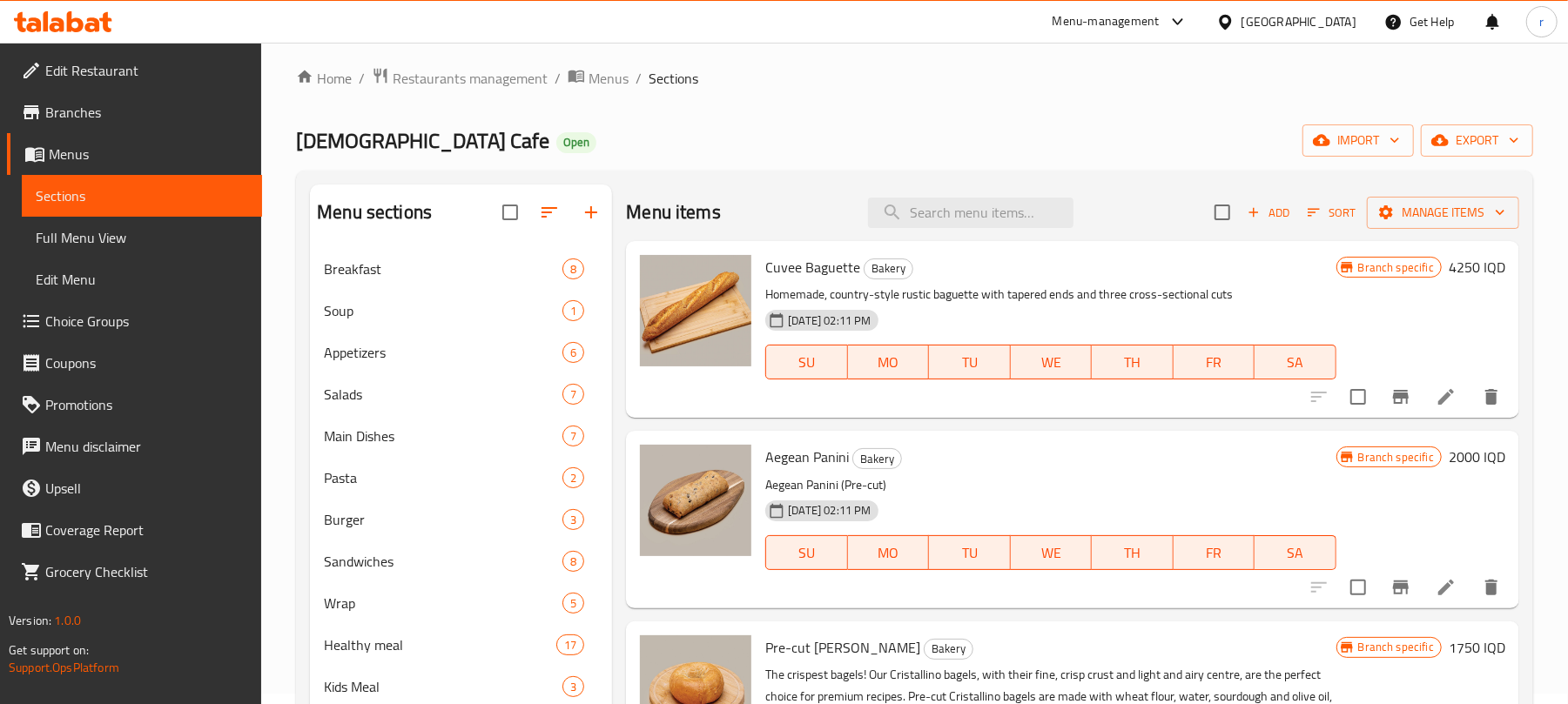
scroll to position [0, 0]
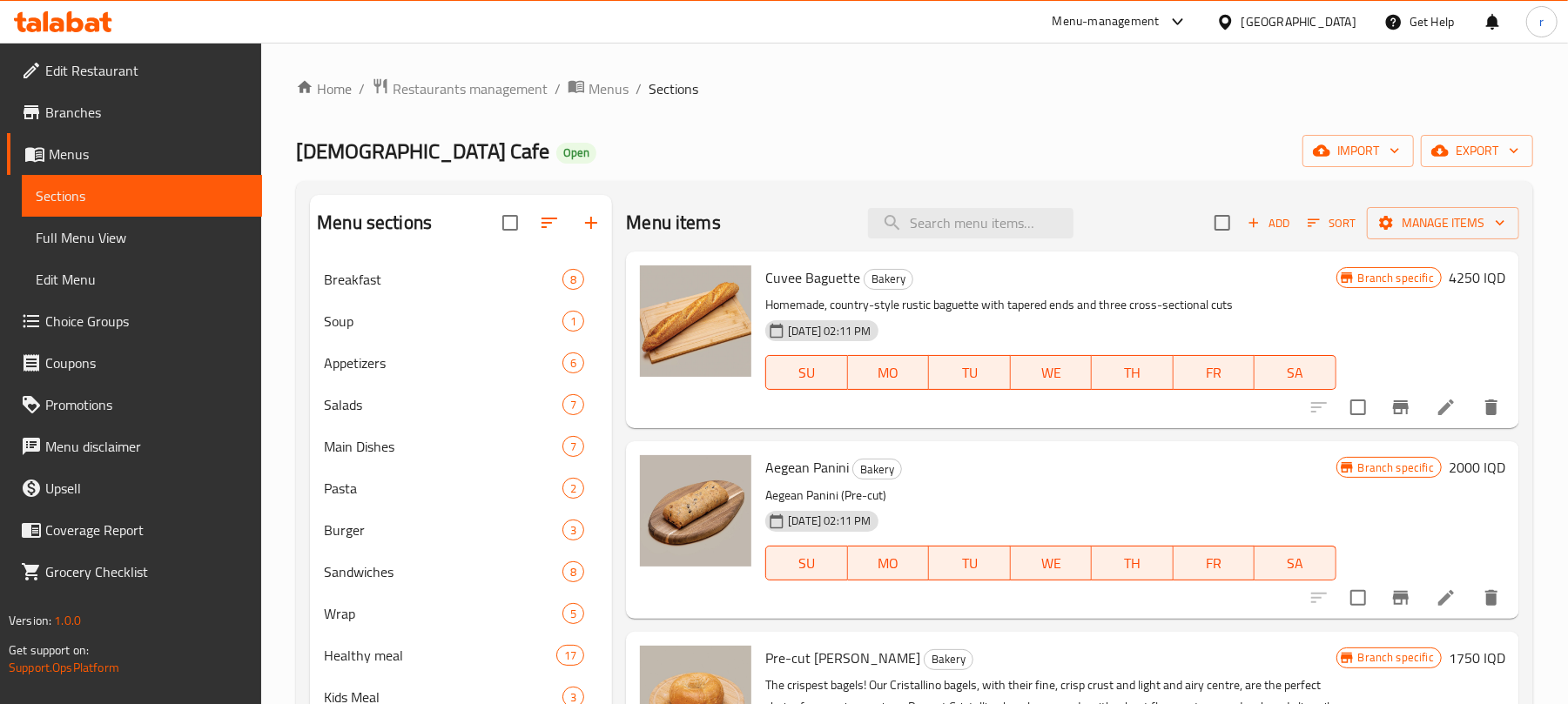
click at [1189, 23] on div at bounding box center [1178, 21] width 22 height 7
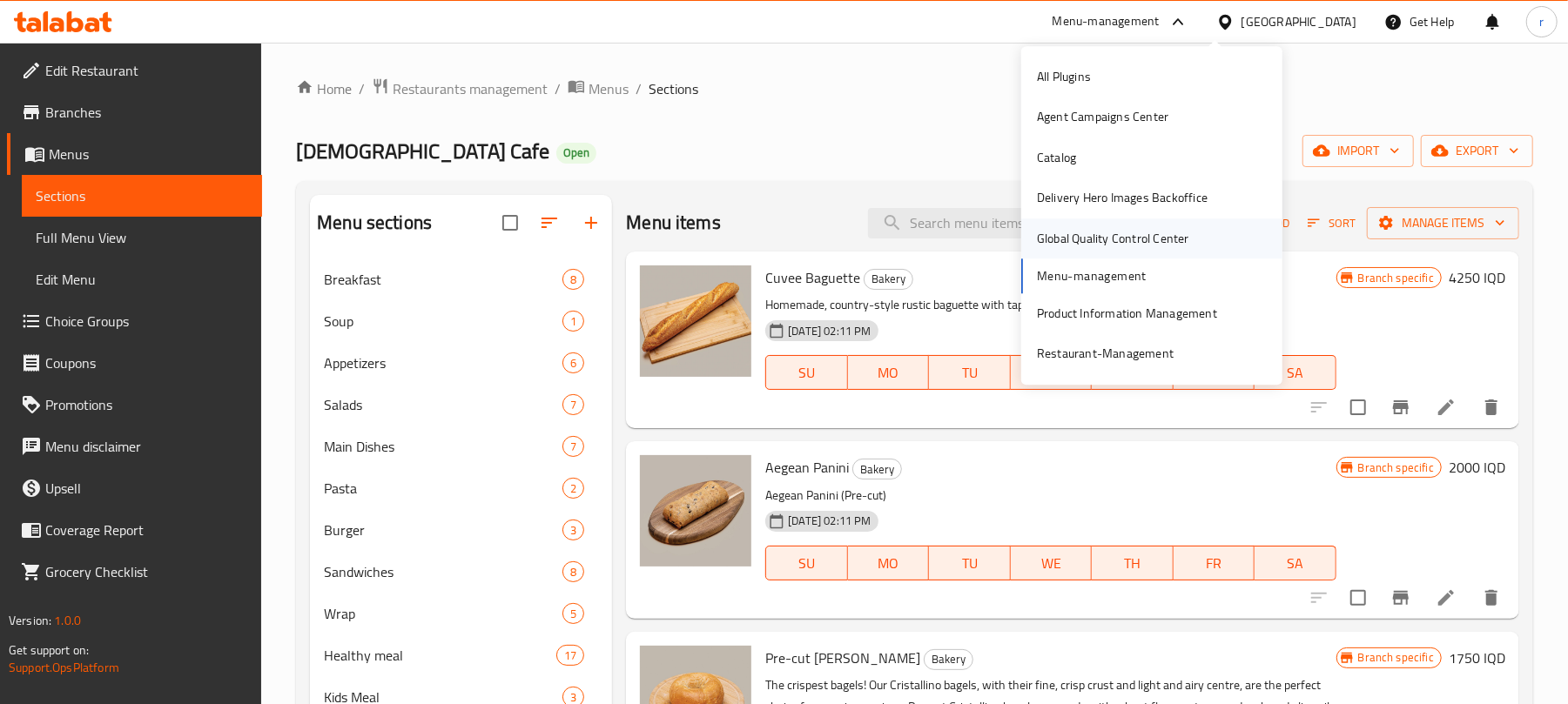
click at [1167, 238] on div "Global Quality Control Center" at bounding box center [1112, 238] width 152 height 19
